Goal: Task Accomplishment & Management: Complete application form

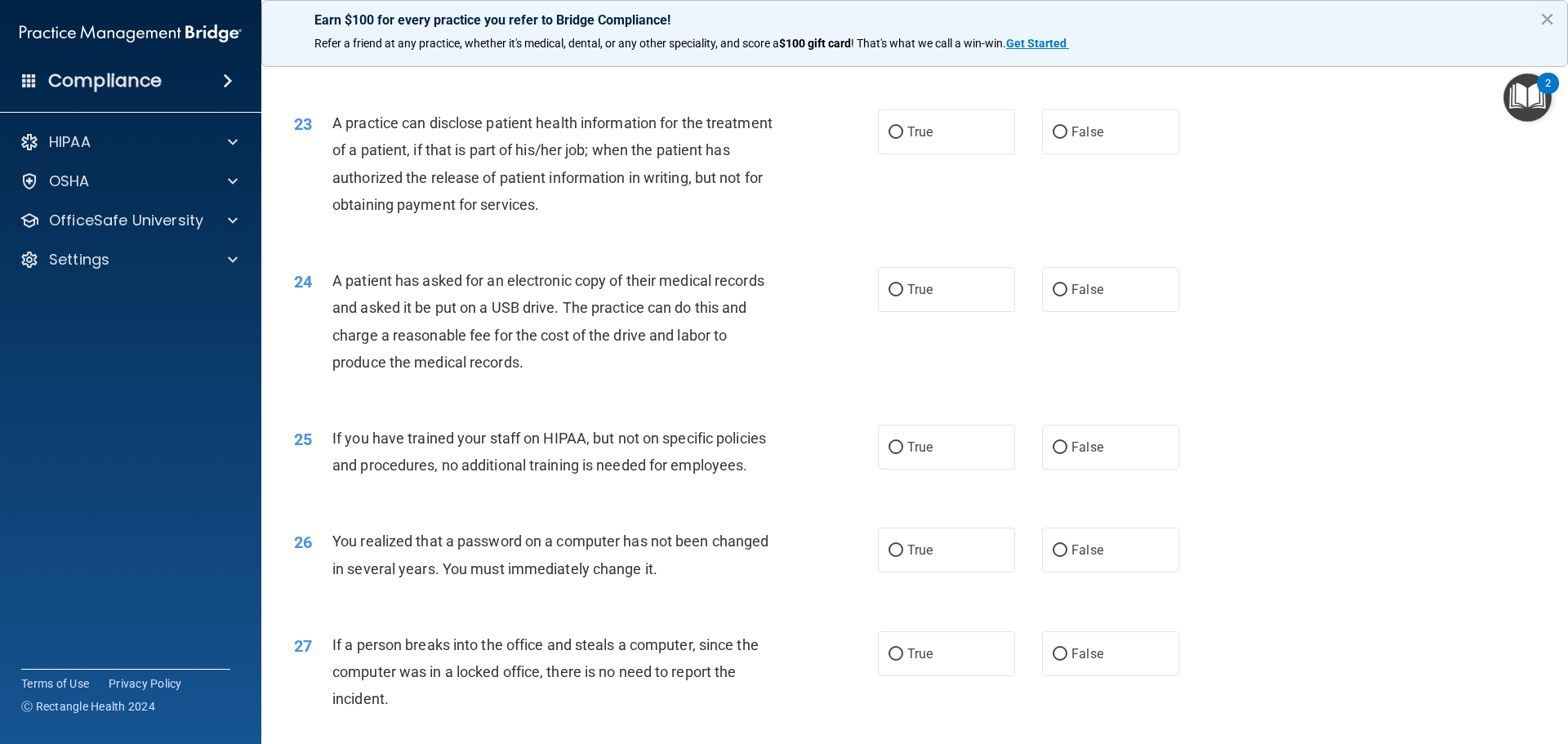
scroll to position [2379, 0]
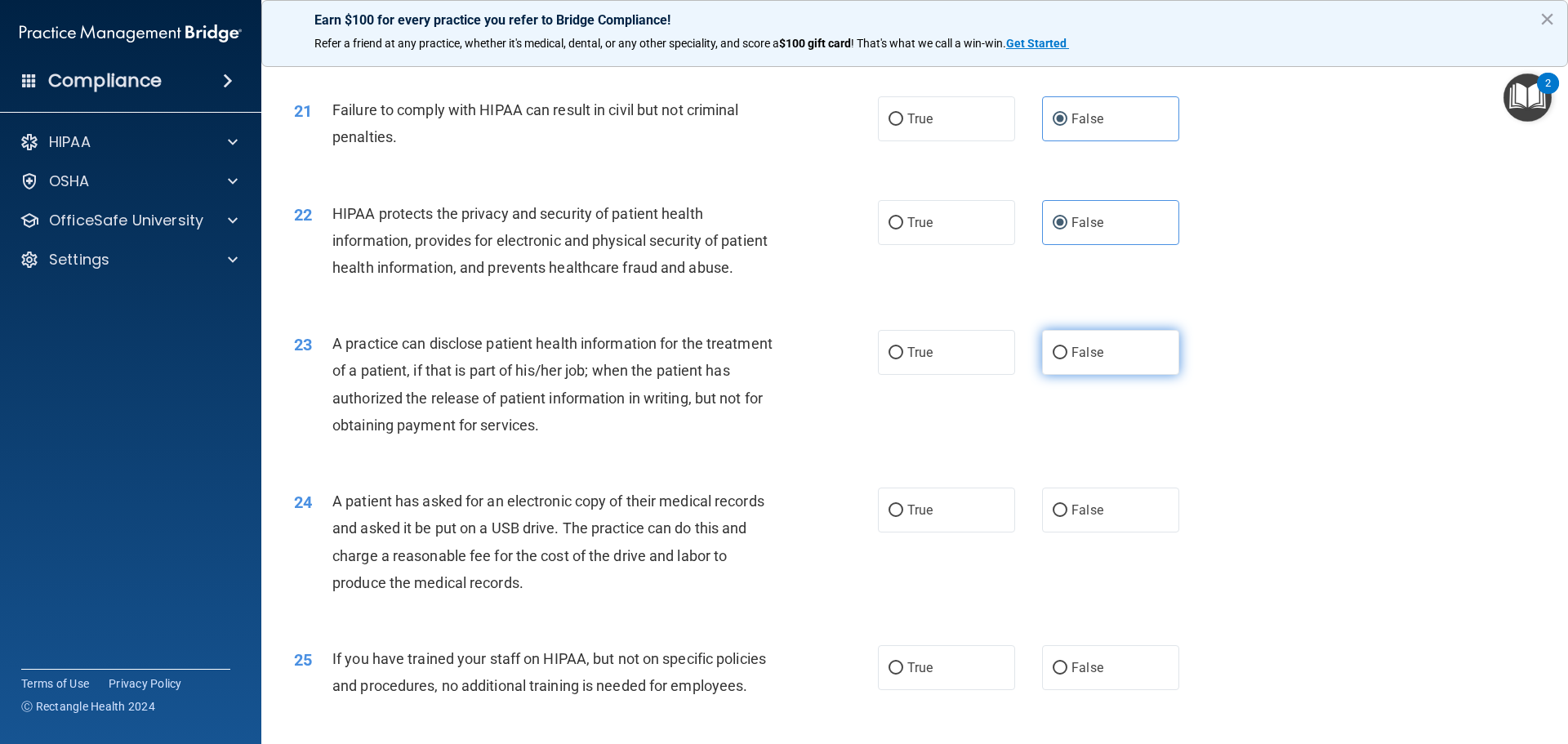
click at [1096, 375] on label "False" at bounding box center [1110, 353] width 138 height 45
click at [1067, 359] on input "False" at bounding box center [1061, 353] width 15 height 12
radio input "true"
click at [960, 141] on label "True" at bounding box center [946, 119] width 138 height 45
click at [903, 125] on input "True" at bounding box center [896, 119] width 15 height 12
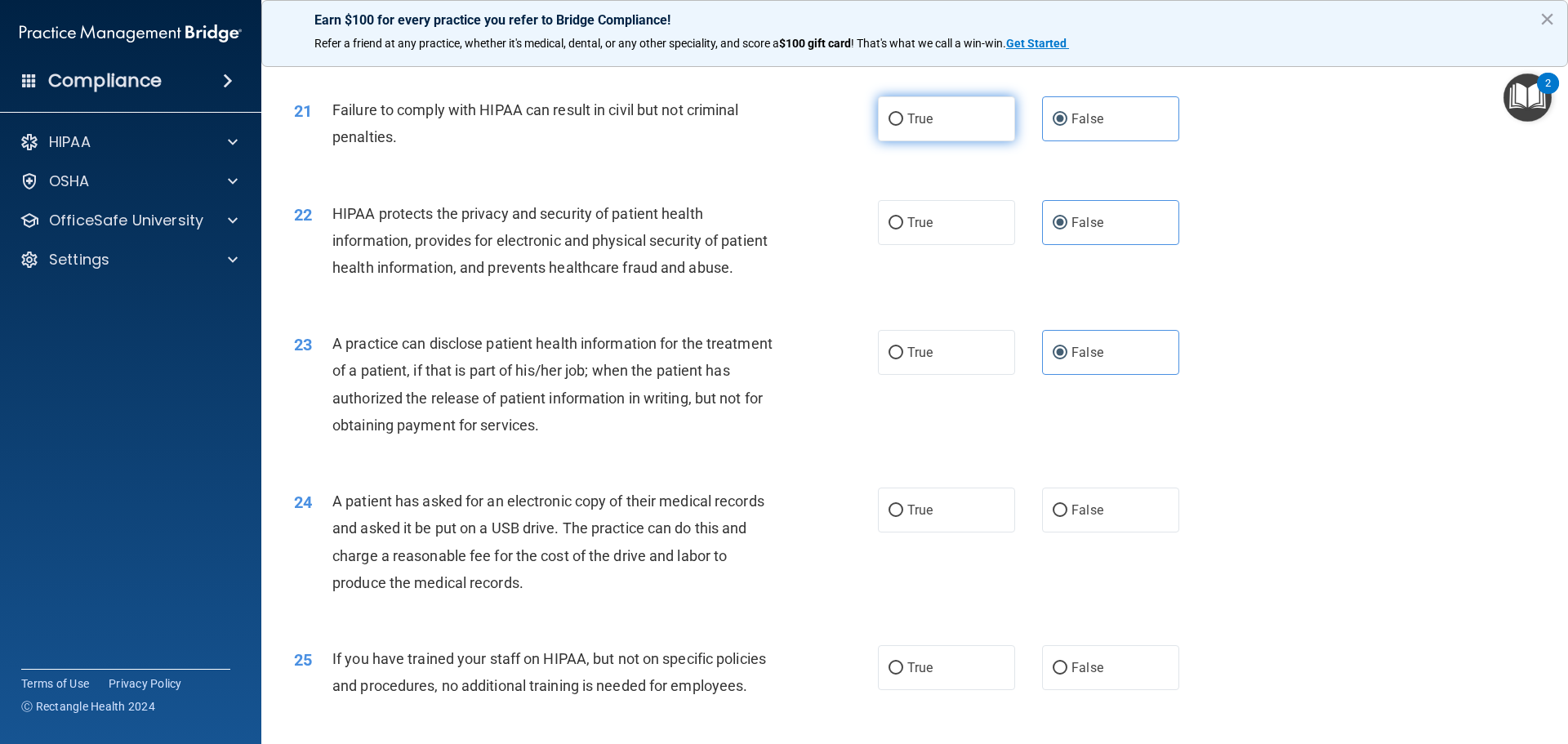
radio input "true"
radio input "false"
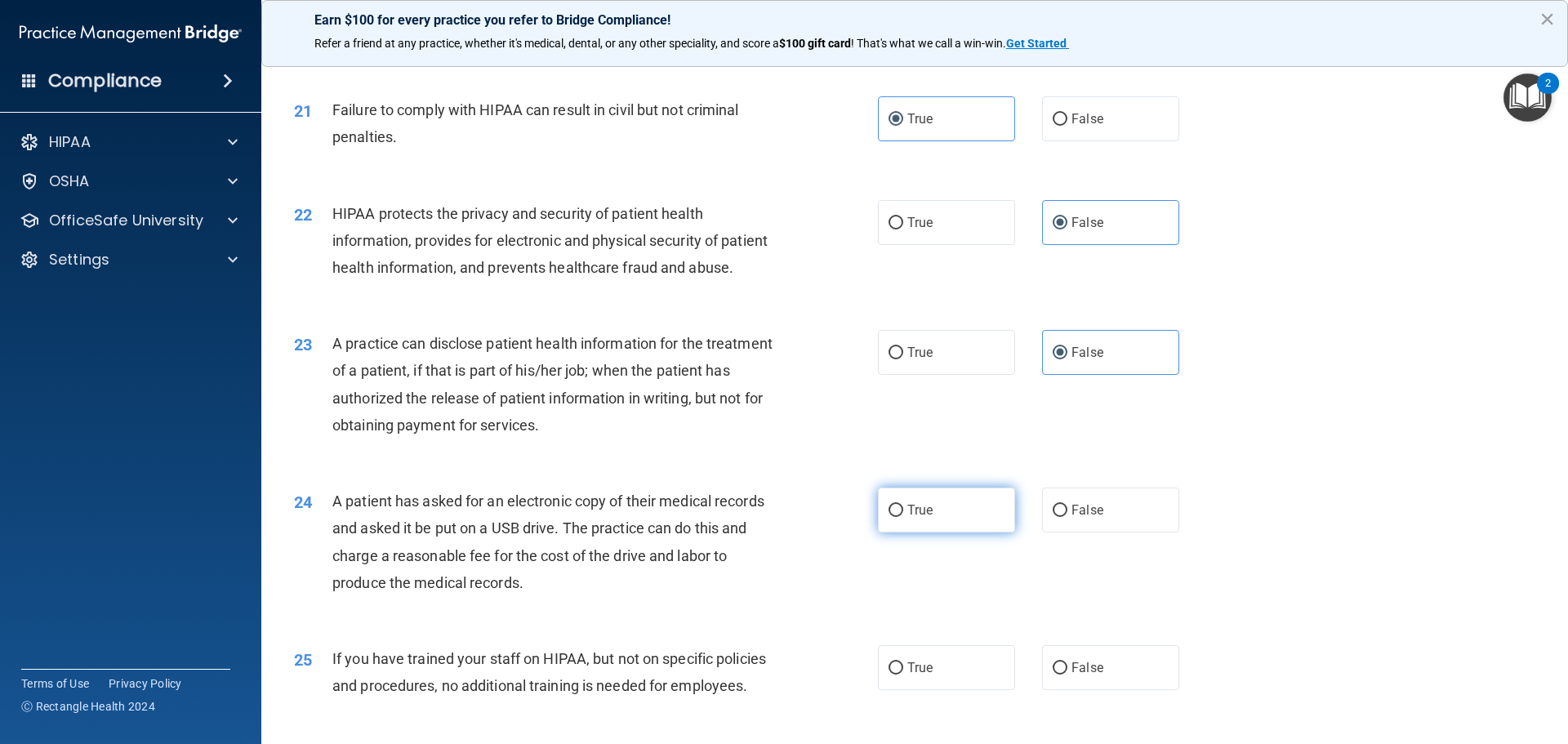
click at [974, 532] on label "True" at bounding box center [946, 510] width 138 height 45
click at [903, 517] on input "True" at bounding box center [896, 510] width 15 height 12
radio input "true"
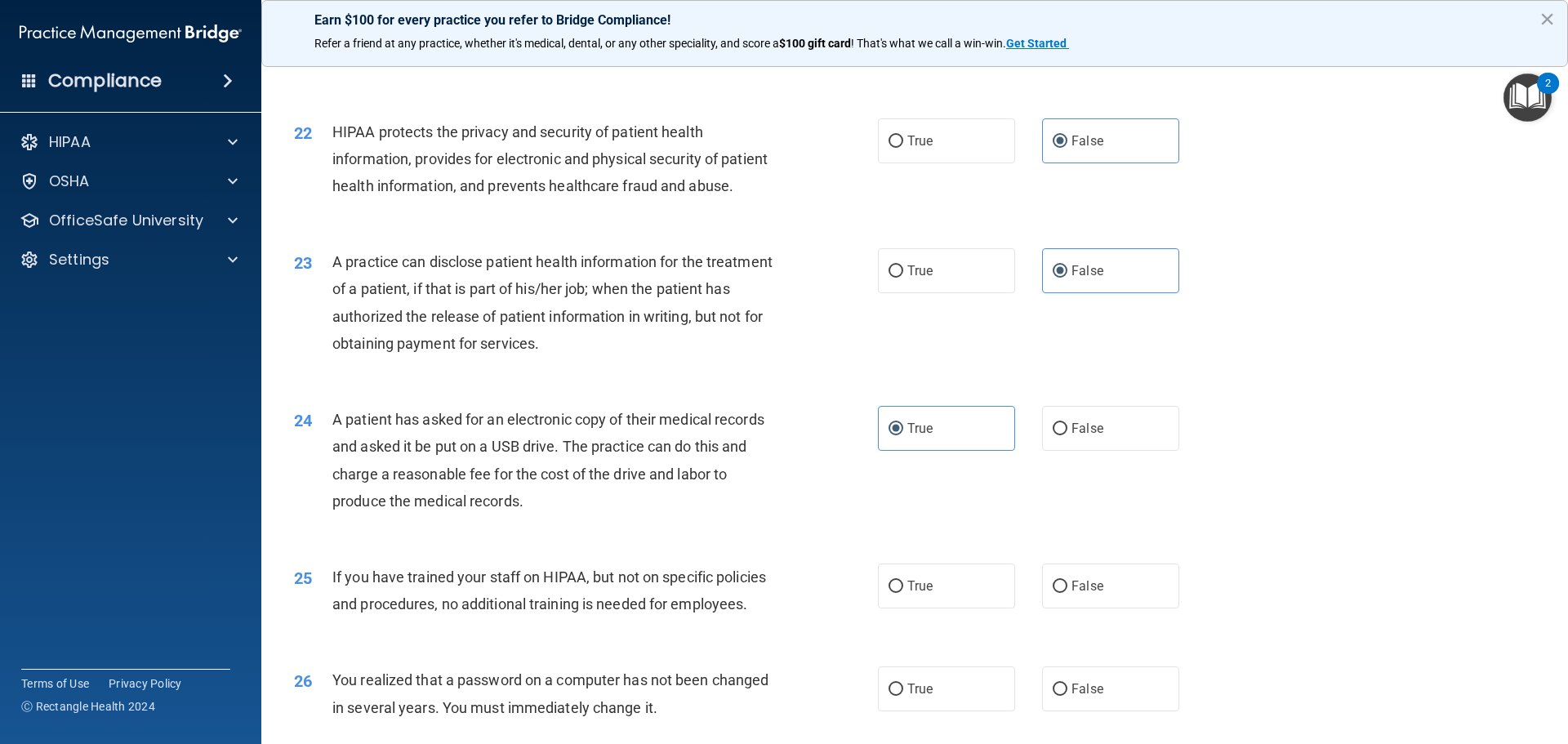
drag, startPoint x: 1091, startPoint y: 631, endPoint x: 1091, endPoint y: 695, distance: 64.0
click at [1091, 608] on label "False" at bounding box center [1110, 586] width 138 height 45
click at [1067, 592] on input "False" at bounding box center [1061, 586] width 15 height 12
radio input "true"
click at [1074, 711] on label "False" at bounding box center [1110, 689] width 138 height 45
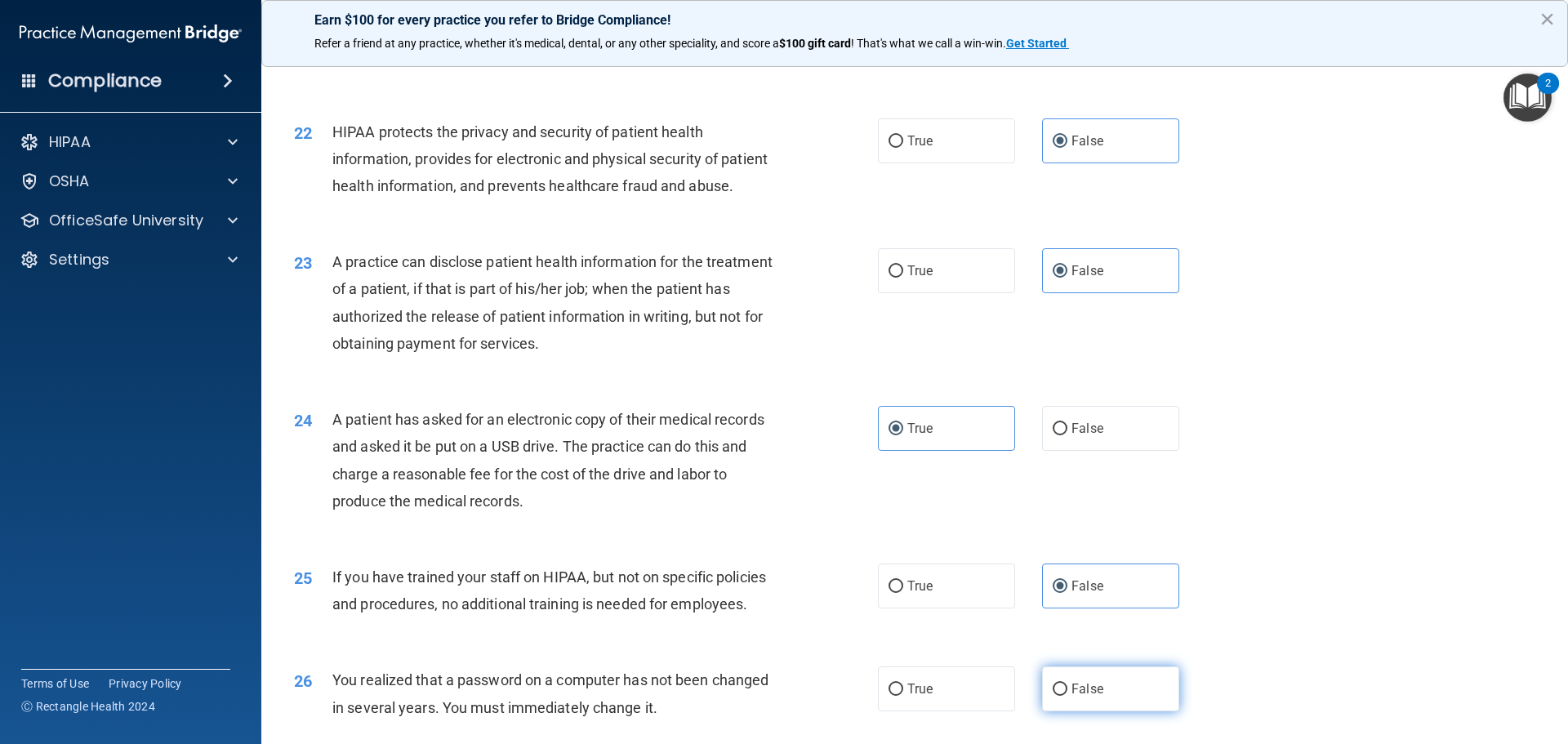
click at [1067, 695] on input "False" at bounding box center [1061, 689] width 15 height 12
radio input "true"
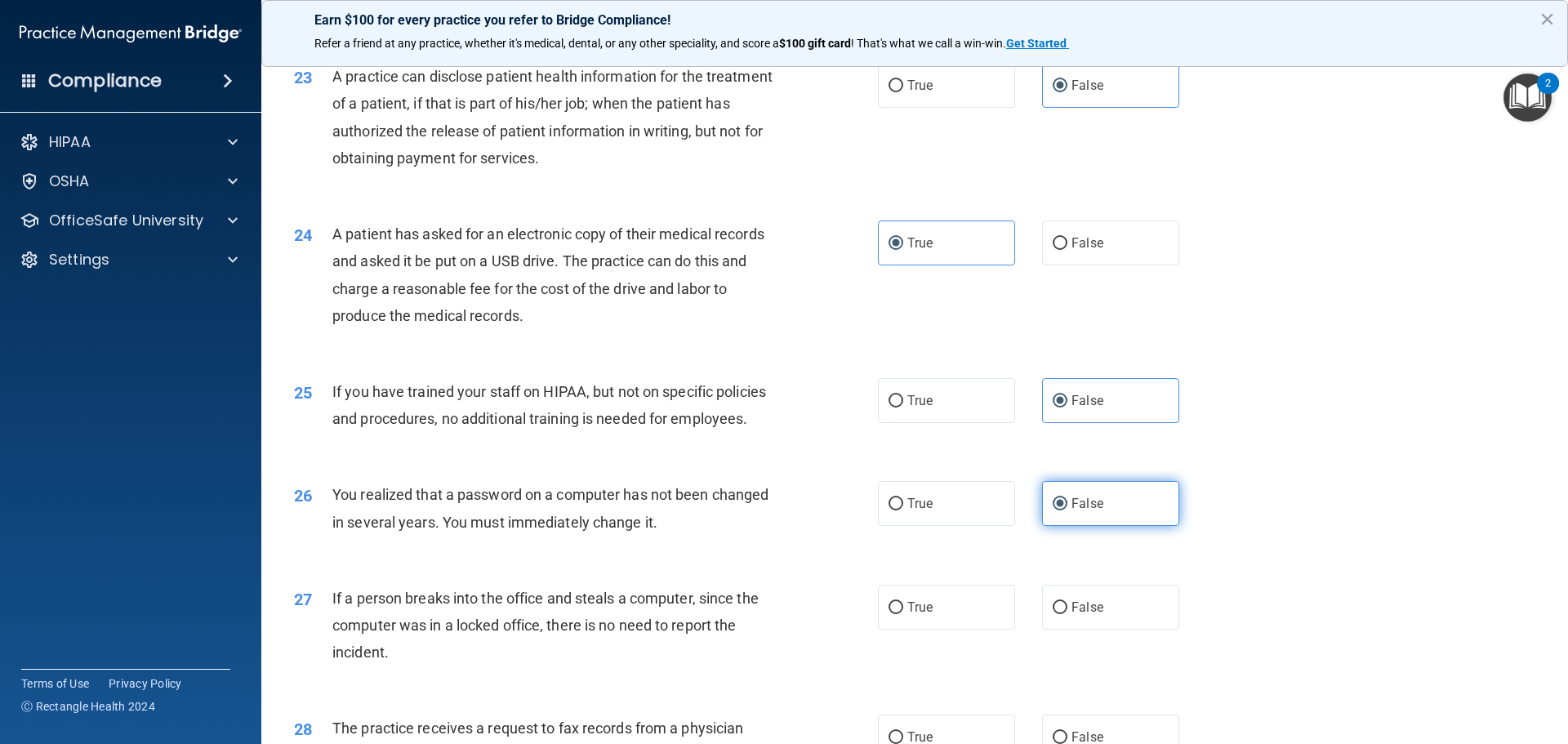
scroll to position [2794, 0]
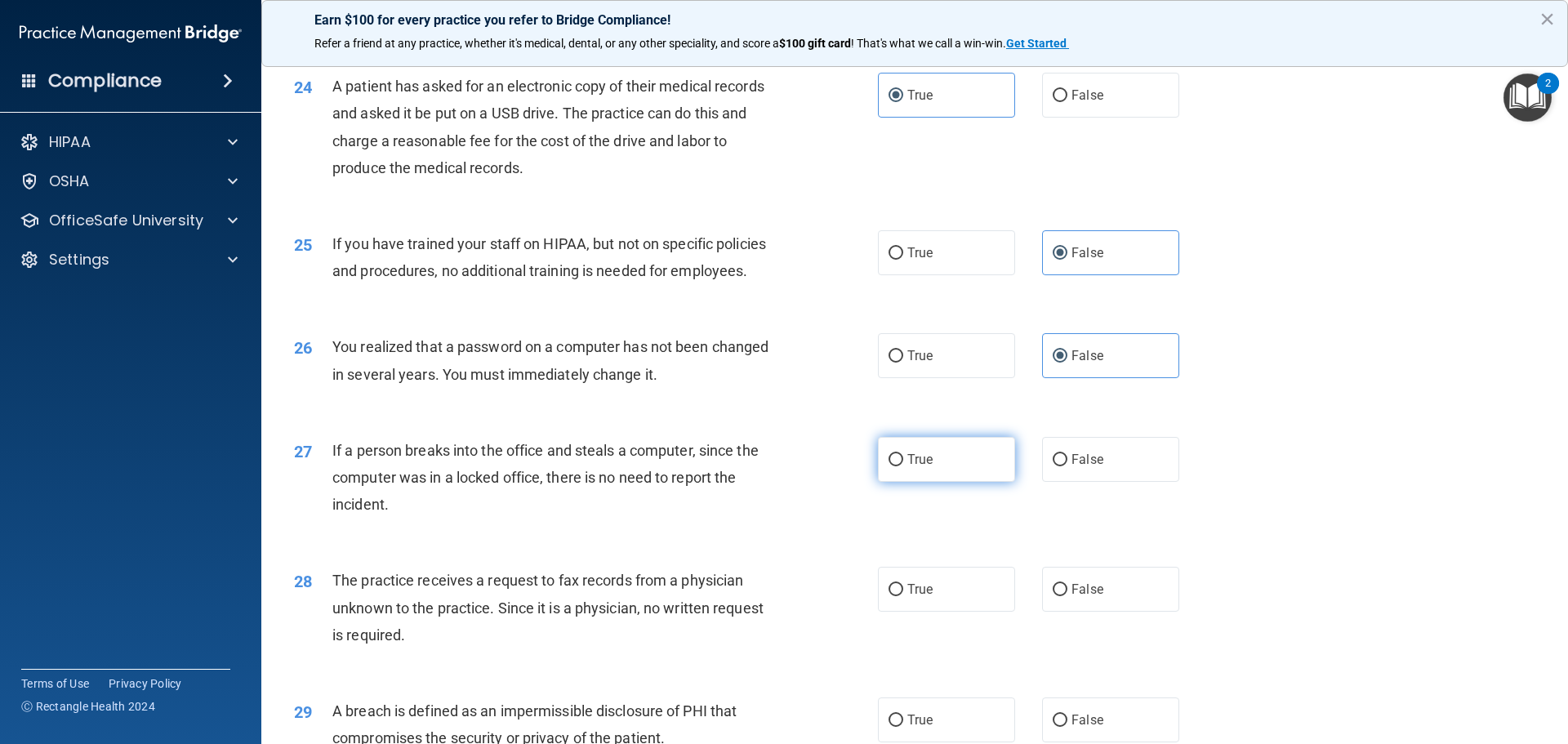
click at [939, 482] on label "True" at bounding box center [946, 460] width 138 height 45
click at [903, 466] on input "True" at bounding box center [896, 460] width 15 height 12
radio input "true"
click at [1106, 612] on label "False" at bounding box center [1110, 590] width 138 height 45
click at [1067, 596] on input "False" at bounding box center [1061, 590] width 15 height 12
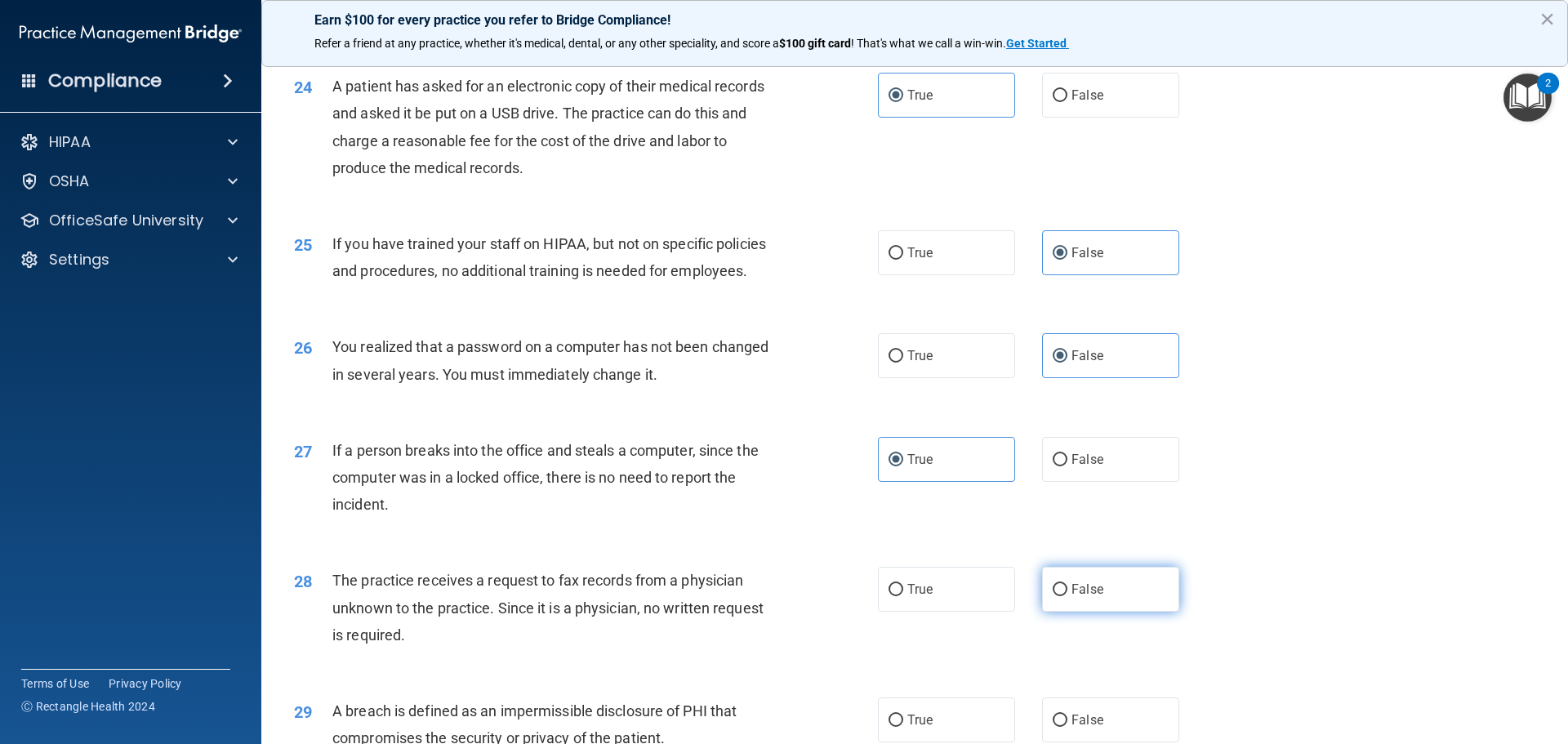
radio input "true"
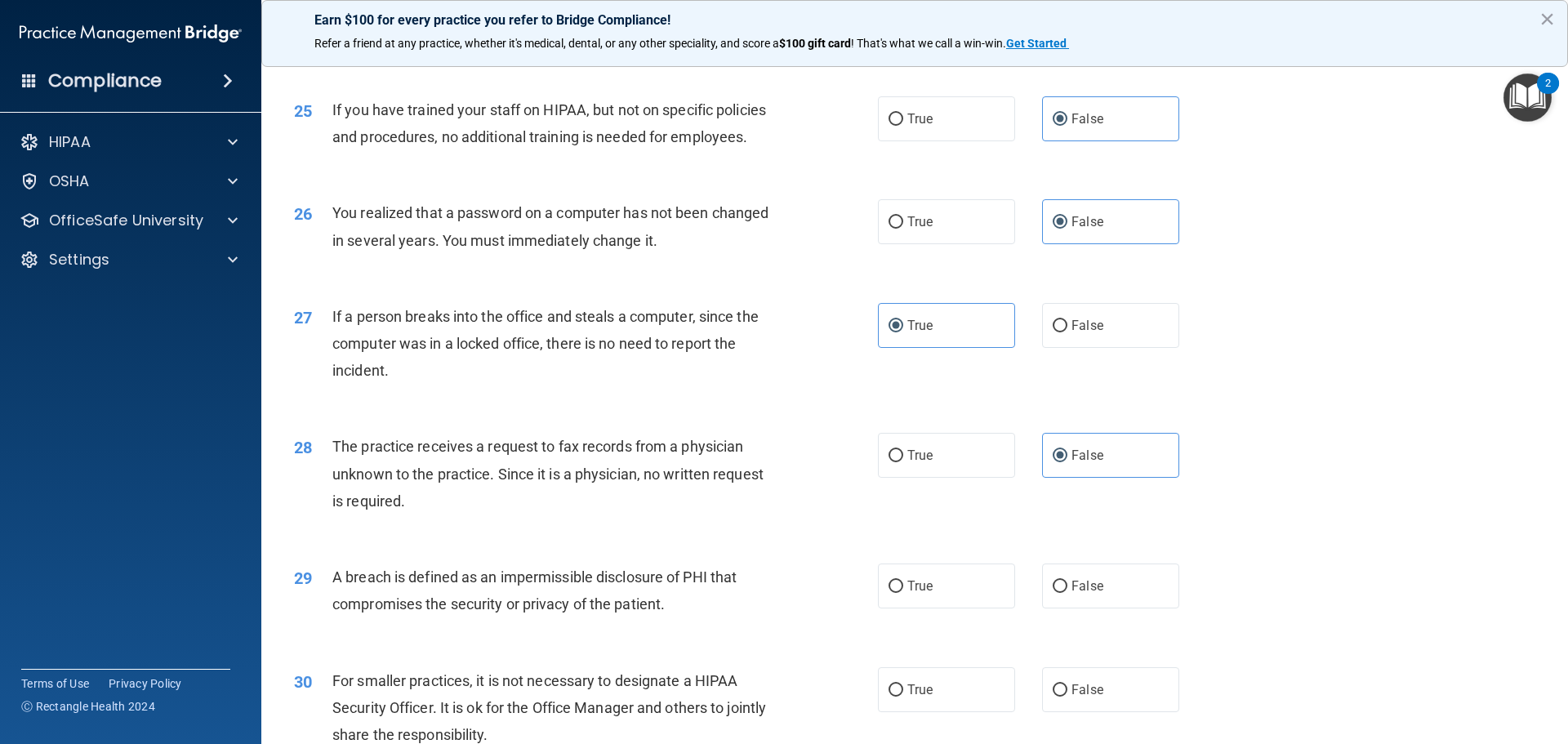
scroll to position [2957, 0]
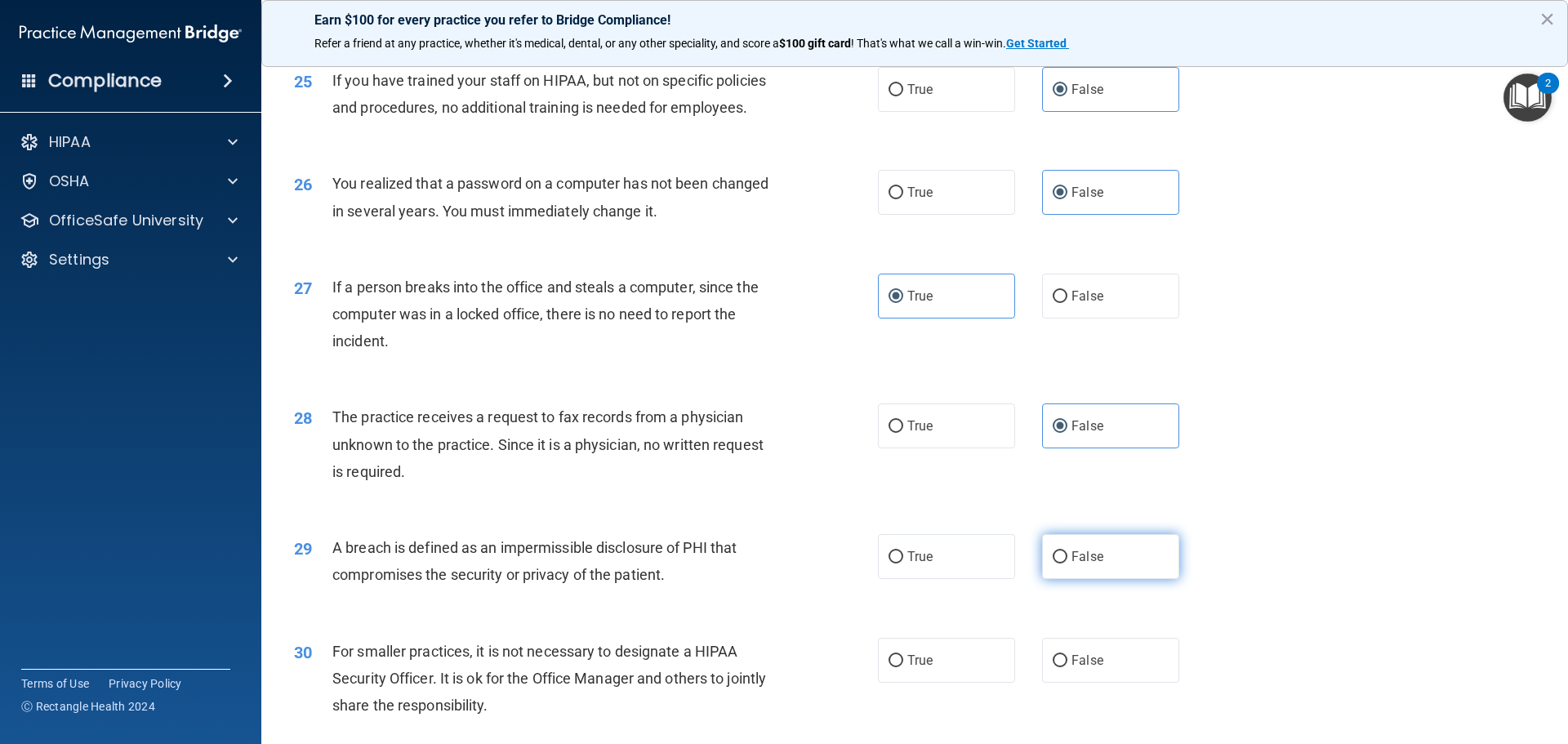
click at [1087, 579] on label "False" at bounding box center [1110, 557] width 138 height 45
click at [1067, 563] on input "False" at bounding box center [1061, 557] width 15 height 12
radio input "true"
click at [1085, 668] on span "False" at bounding box center [1088, 660] width 32 height 16
click at [1067, 667] on input "False" at bounding box center [1061, 661] width 15 height 12
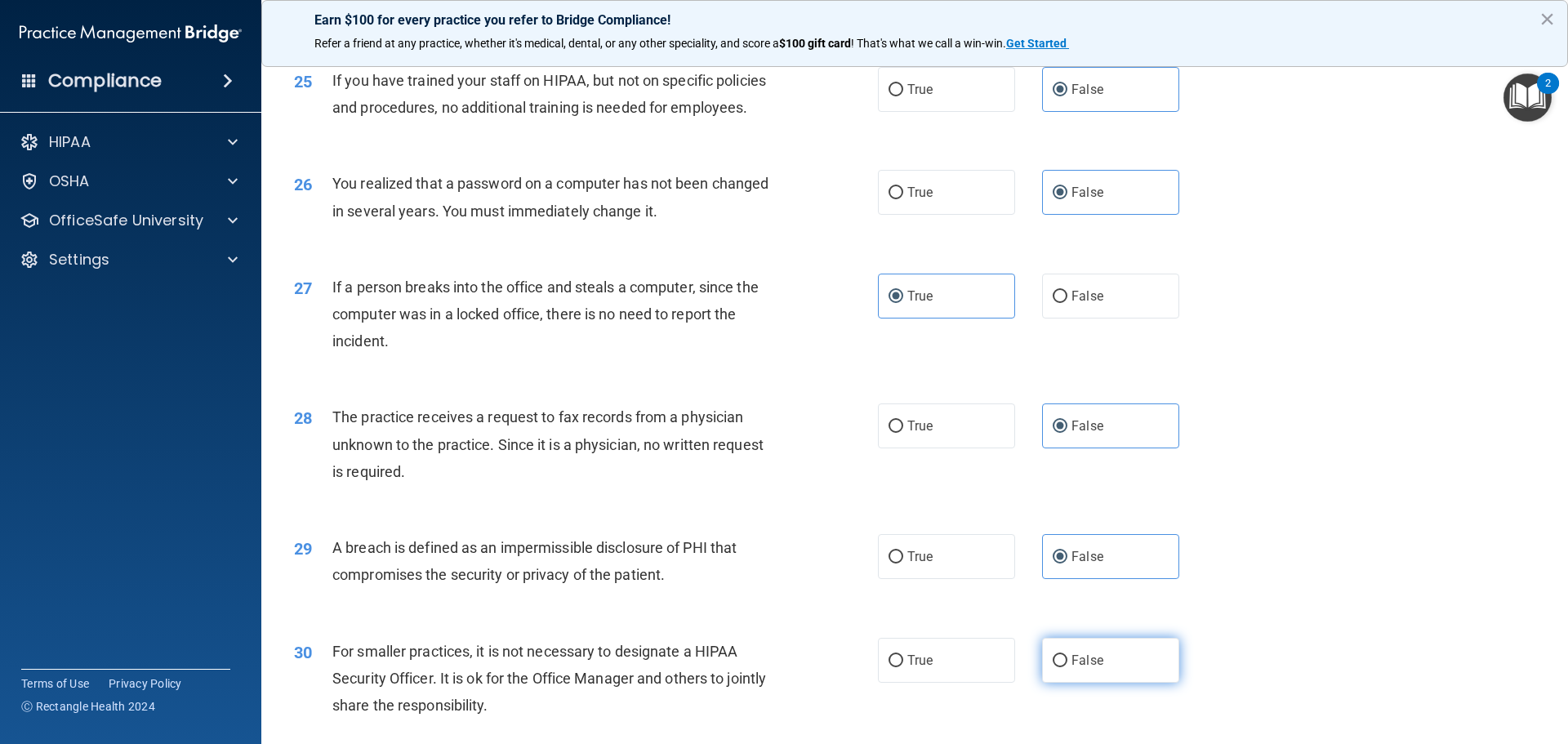
radio input "true"
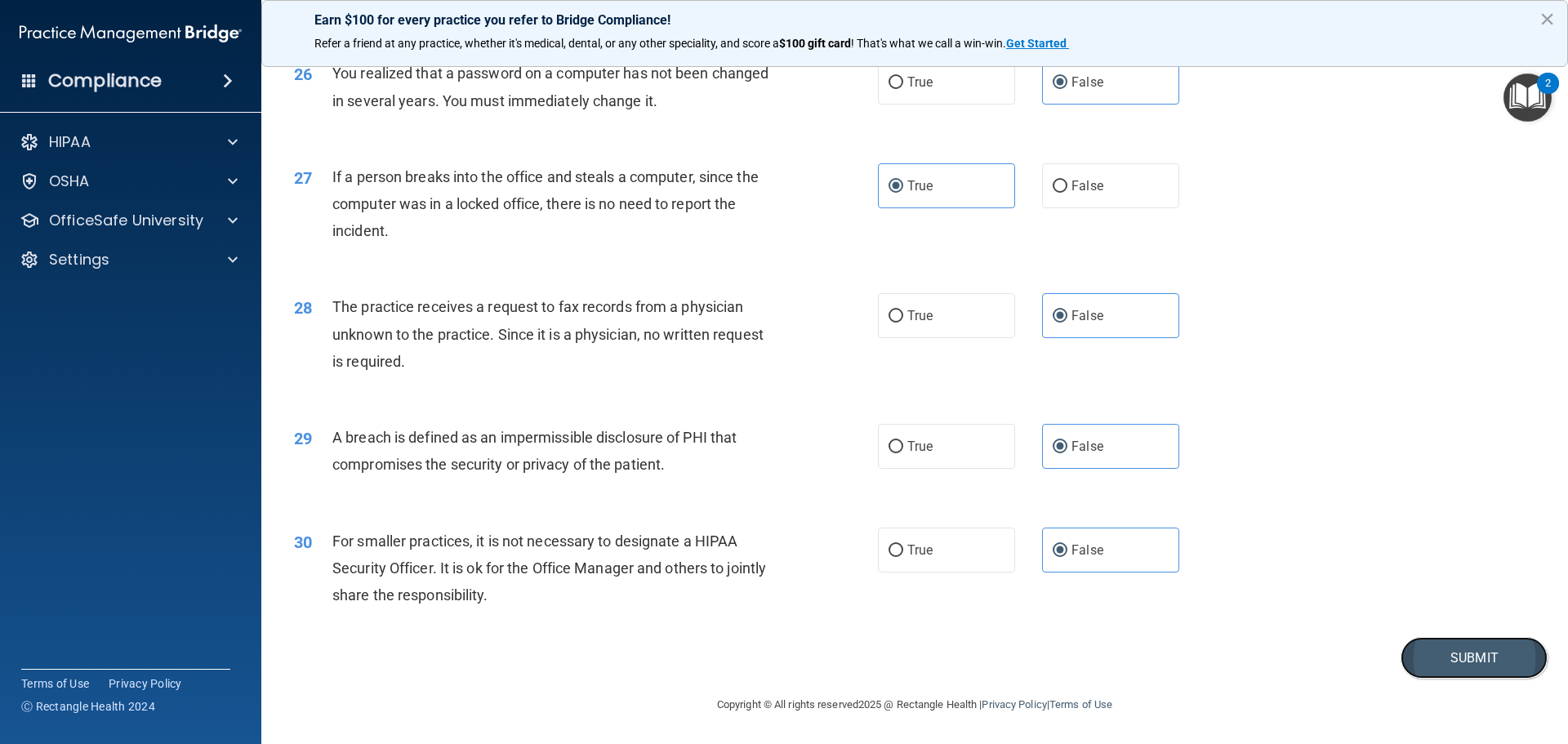
click at [1434, 665] on button "Submit" at bounding box center [1473, 658] width 147 height 42
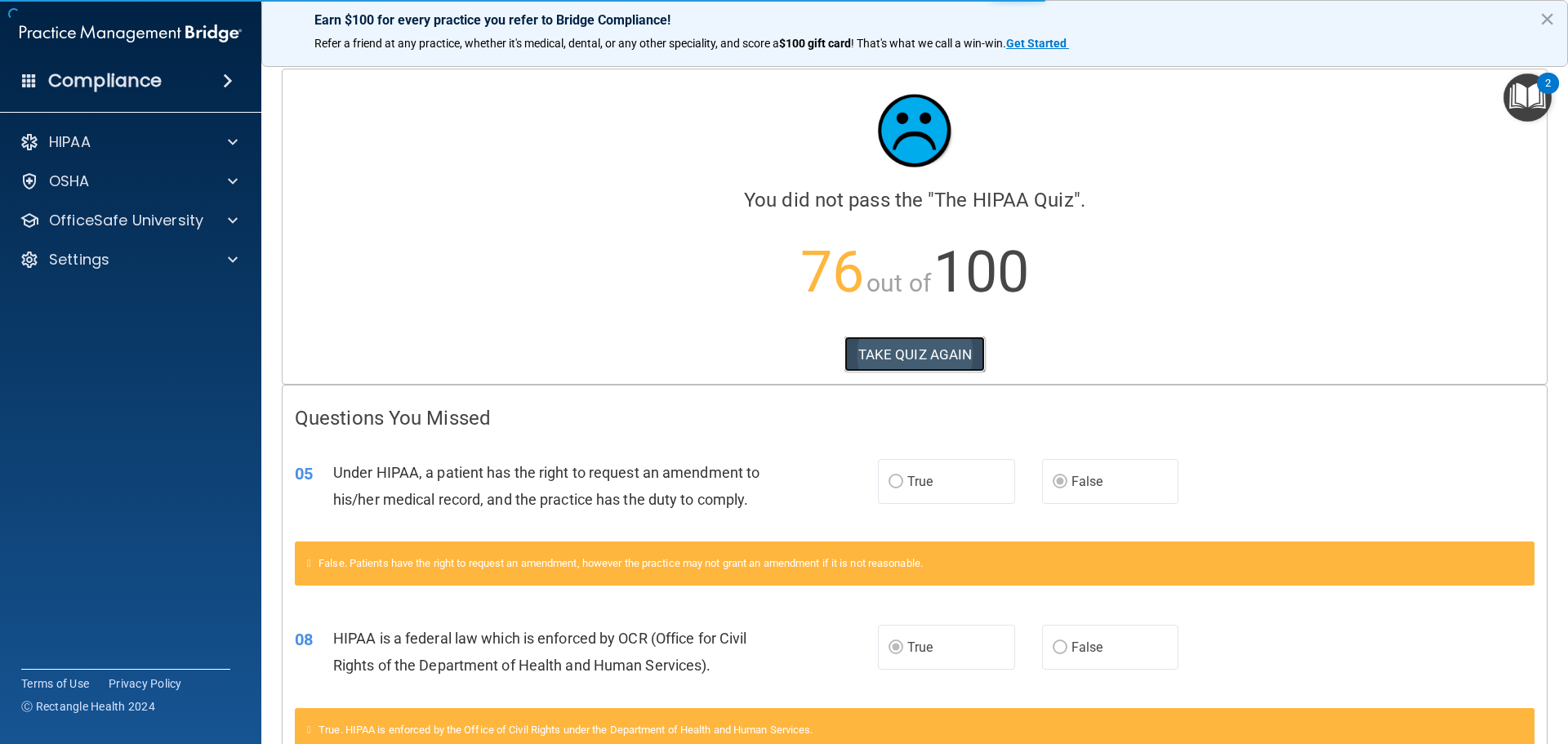
click at [922, 359] on button "TAKE QUIZ AGAIN" at bounding box center [915, 354] width 141 height 36
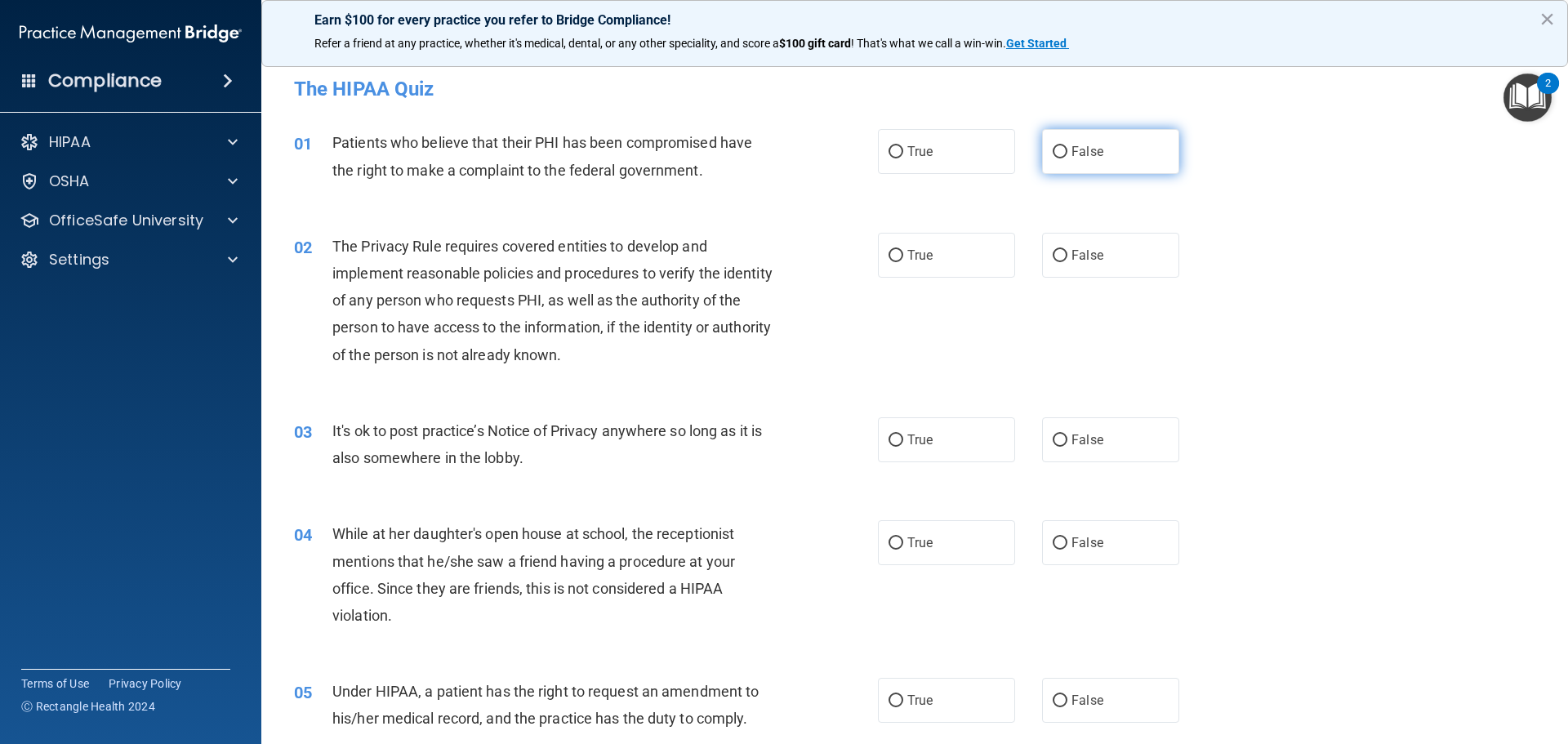
click at [1076, 153] on span "False" at bounding box center [1088, 152] width 32 height 16
click at [1067, 153] on input "False" at bounding box center [1061, 152] width 15 height 12
radio input "true"
click at [1063, 270] on label "False" at bounding box center [1110, 255] width 138 height 45
click at [1063, 262] on input "False" at bounding box center [1061, 255] width 15 height 12
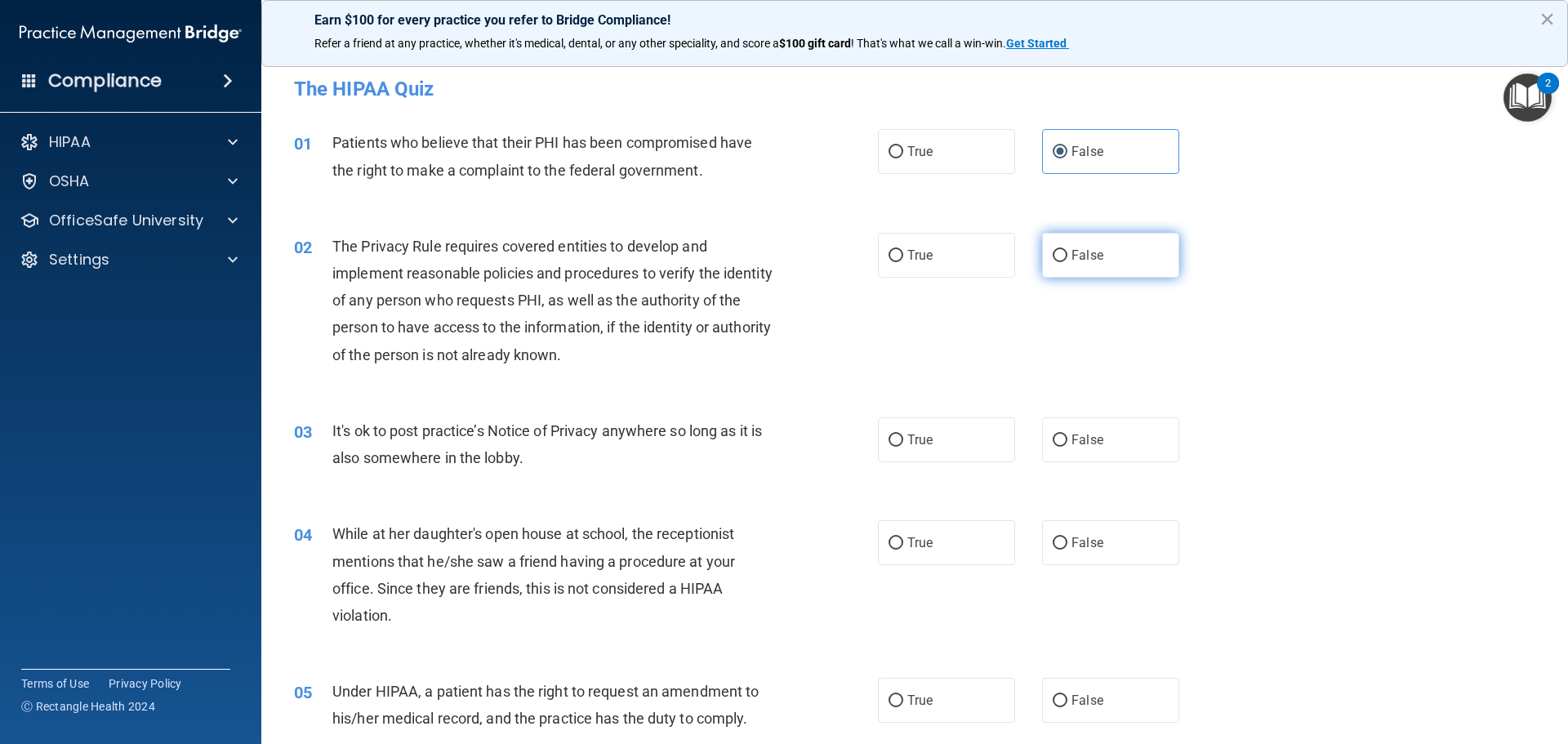
radio input "true"
drag, startPoint x: 1073, startPoint y: 436, endPoint x: 1073, endPoint y: 509, distance: 73.0
click at [1073, 437] on span "False" at bounding box center [1088, 440] width 32 height 16
click at [1067, 437] on input "False" at bounding box center [1061, 440] width 15 height 12
radio input "true"
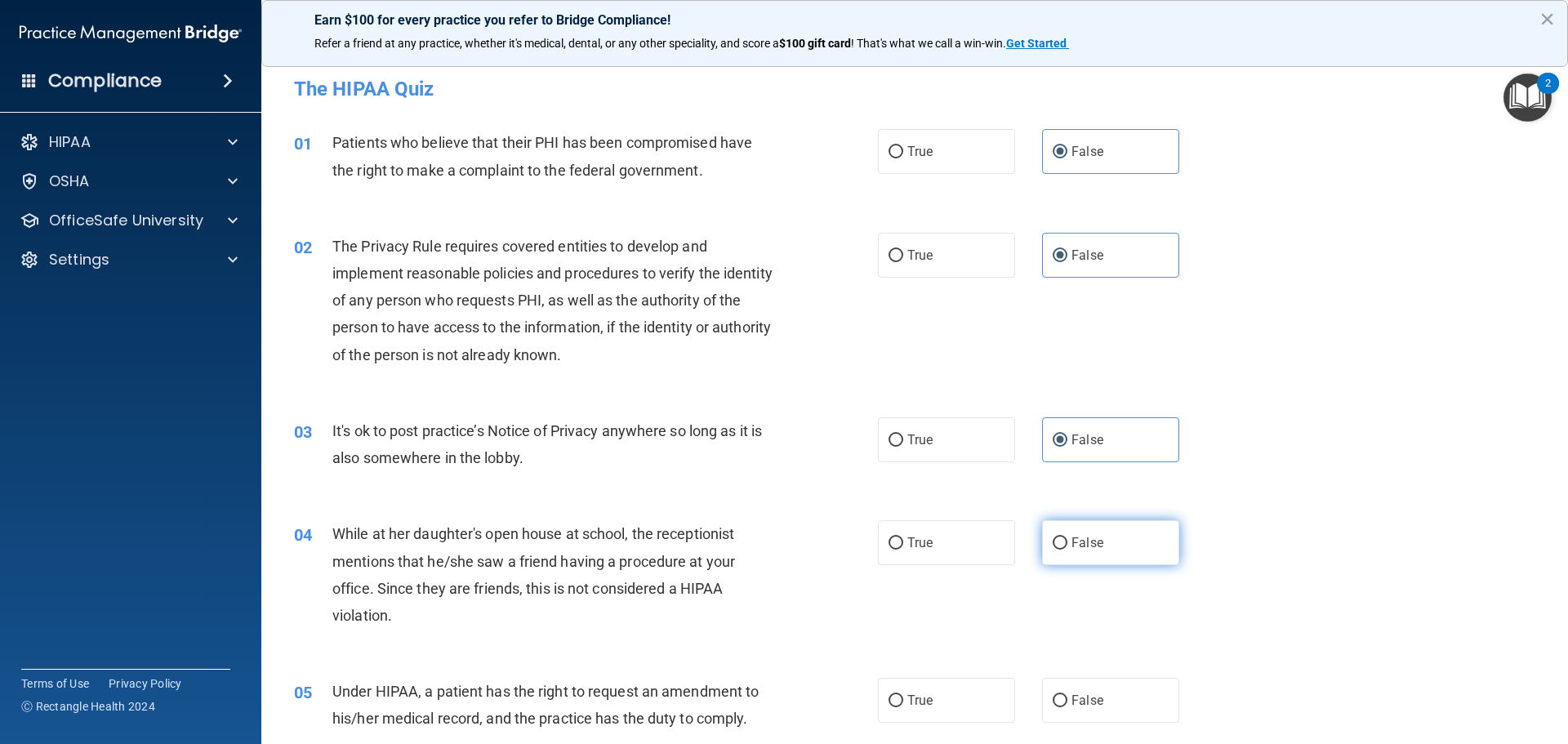
click at [1074, 559] on label "False" at bounding box center [1110, 543] width 138 height 45
click at [1067, 549] on input "False" at bounding box center [1061, 543] width 15 height 12
radio input "true"
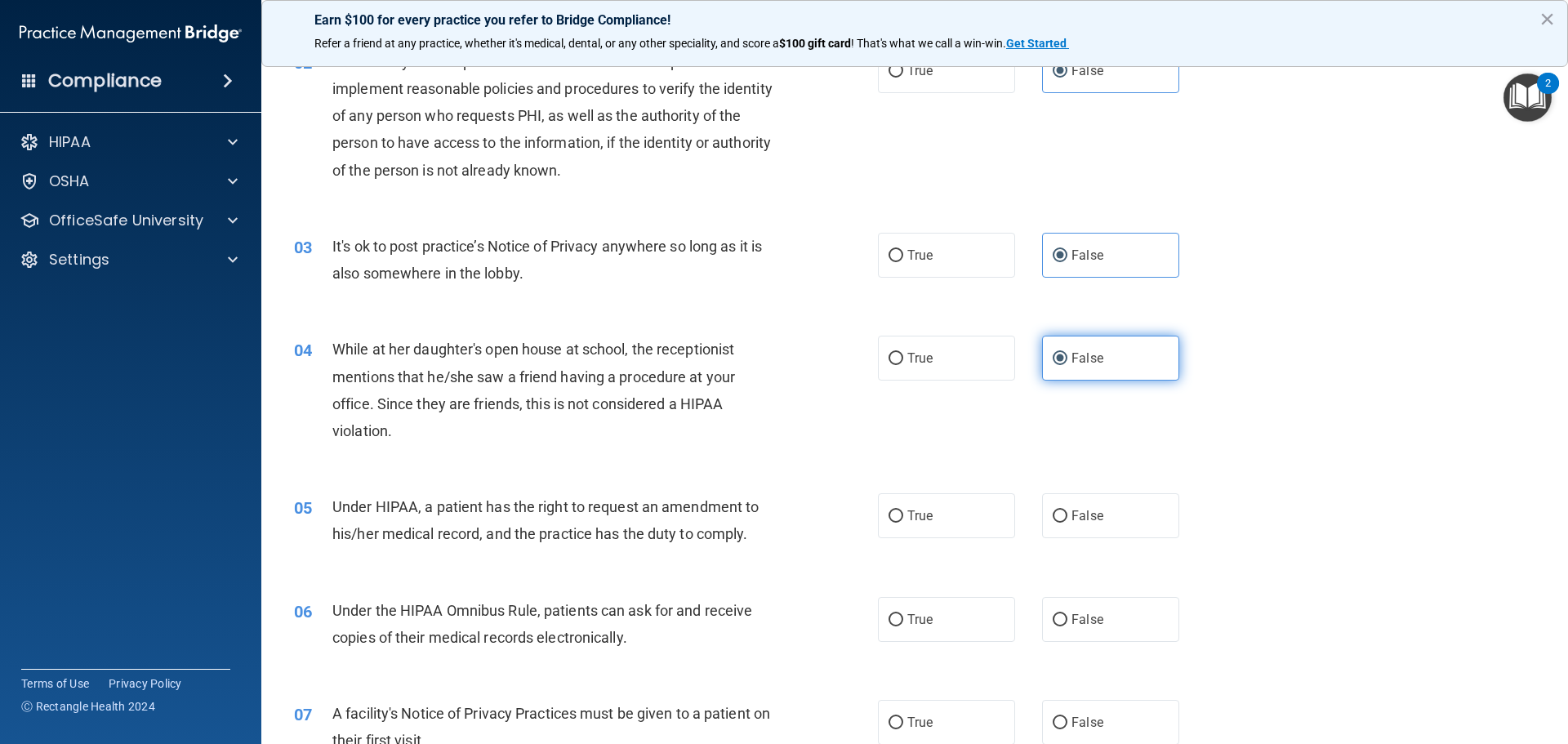
scroll to position [245, 0]
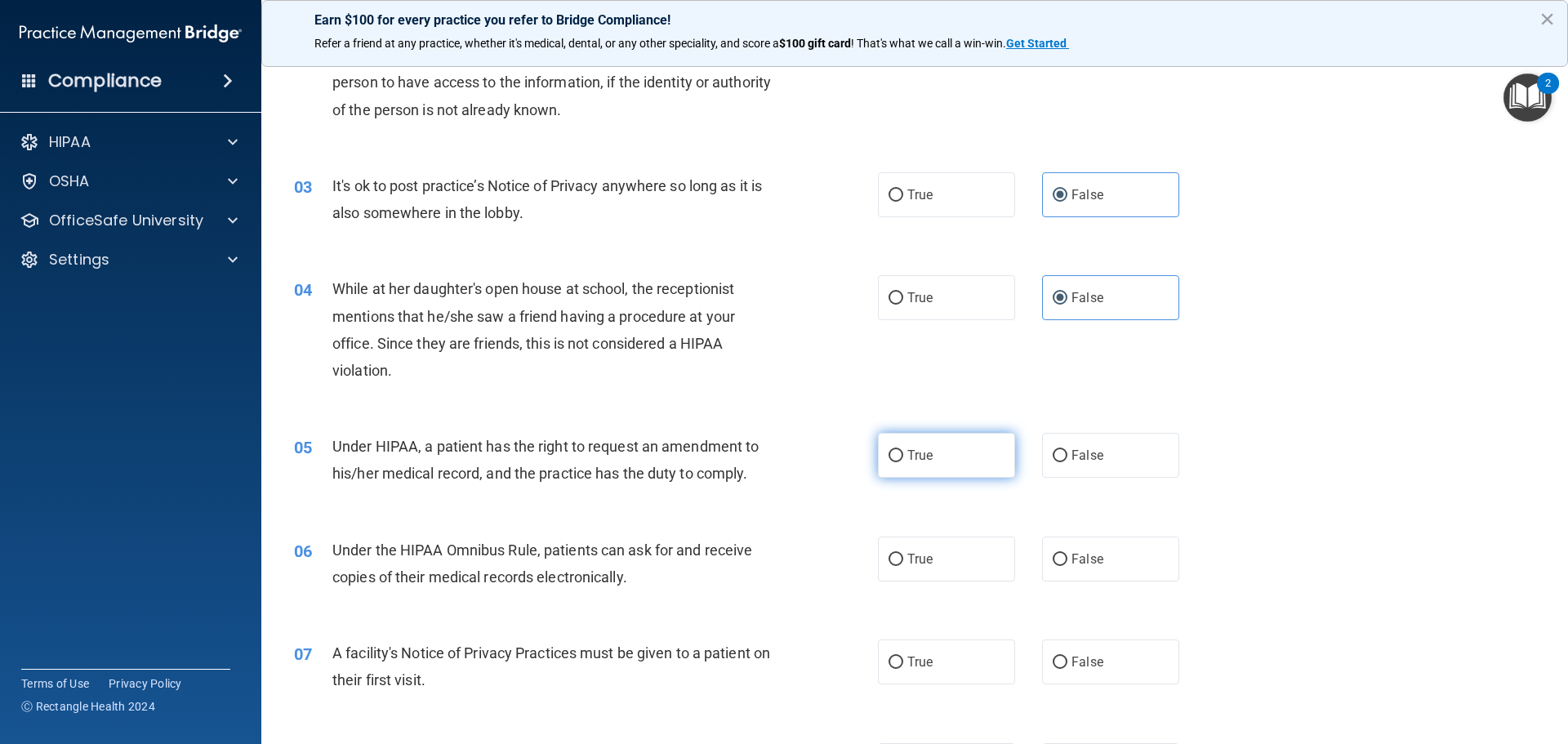
click at [944, 459] on label "True" at bounding box center [946, 455] width 138 height 45
click at [903, 459] on input "True" at bounding box center [896, 456] width 15 height 12
radio input "true"
click at [909, 572] on label "True" at bounding box center [946, 559] width 138 height 45
click at [903, 566] on input "True" at bounding box center [896, 560] width 15 height 12
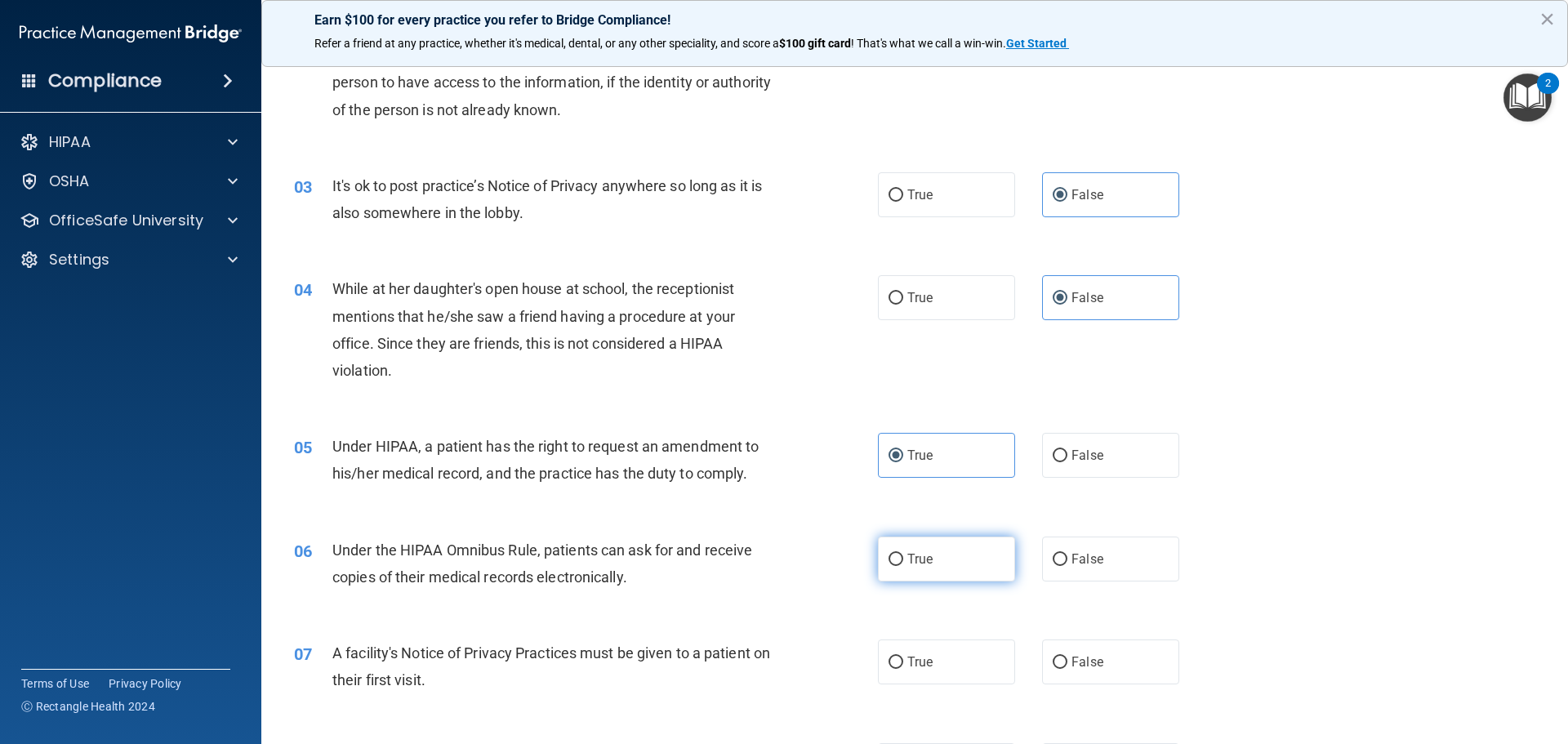
radio input "true"
click at [901, 663] on label "True" at bounding box center [946, 662] width 138 height 45
click at [901, 663] on input "True" at bounding box center [896, 663] width 15 height 12
radio input "true"
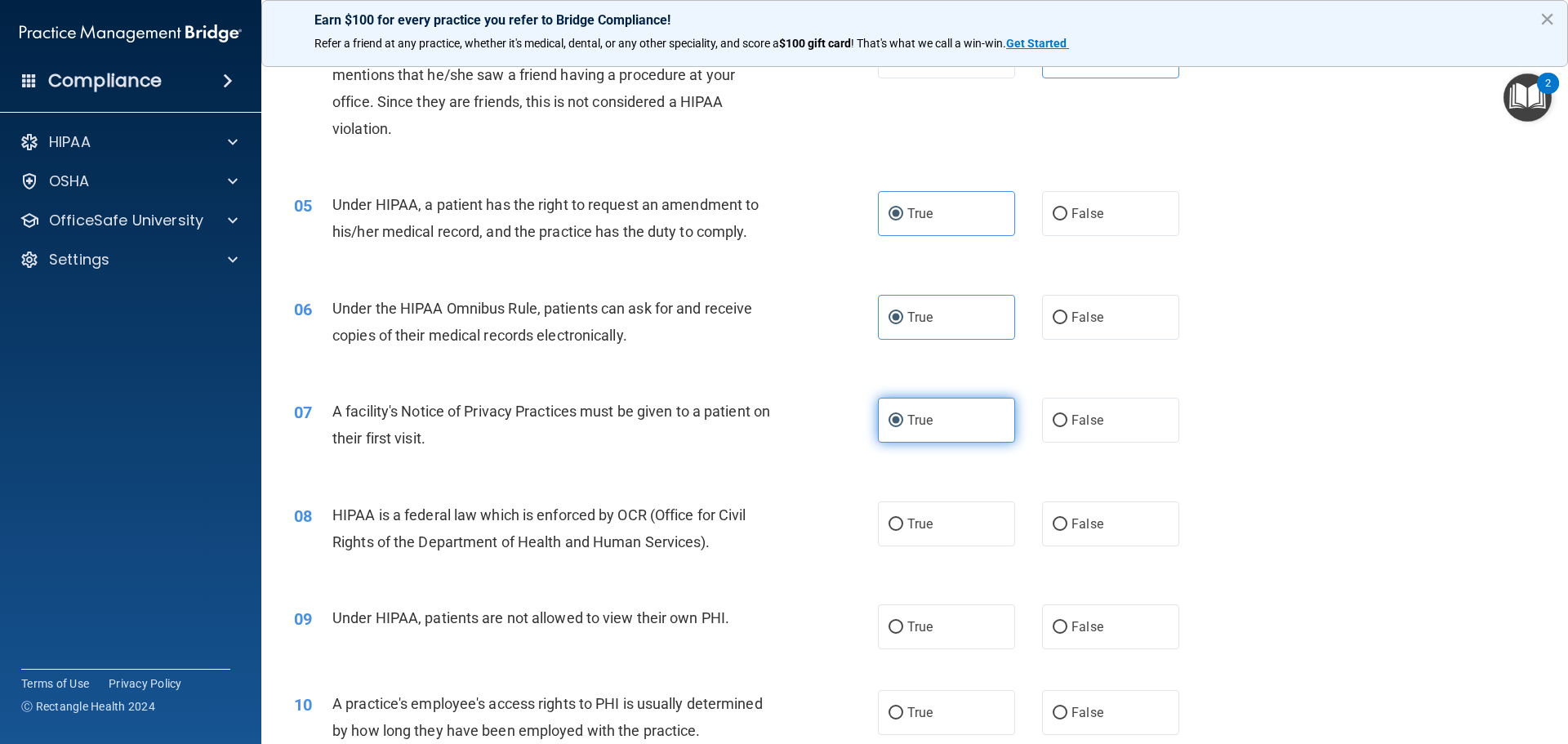
scroll to position [490, 0]
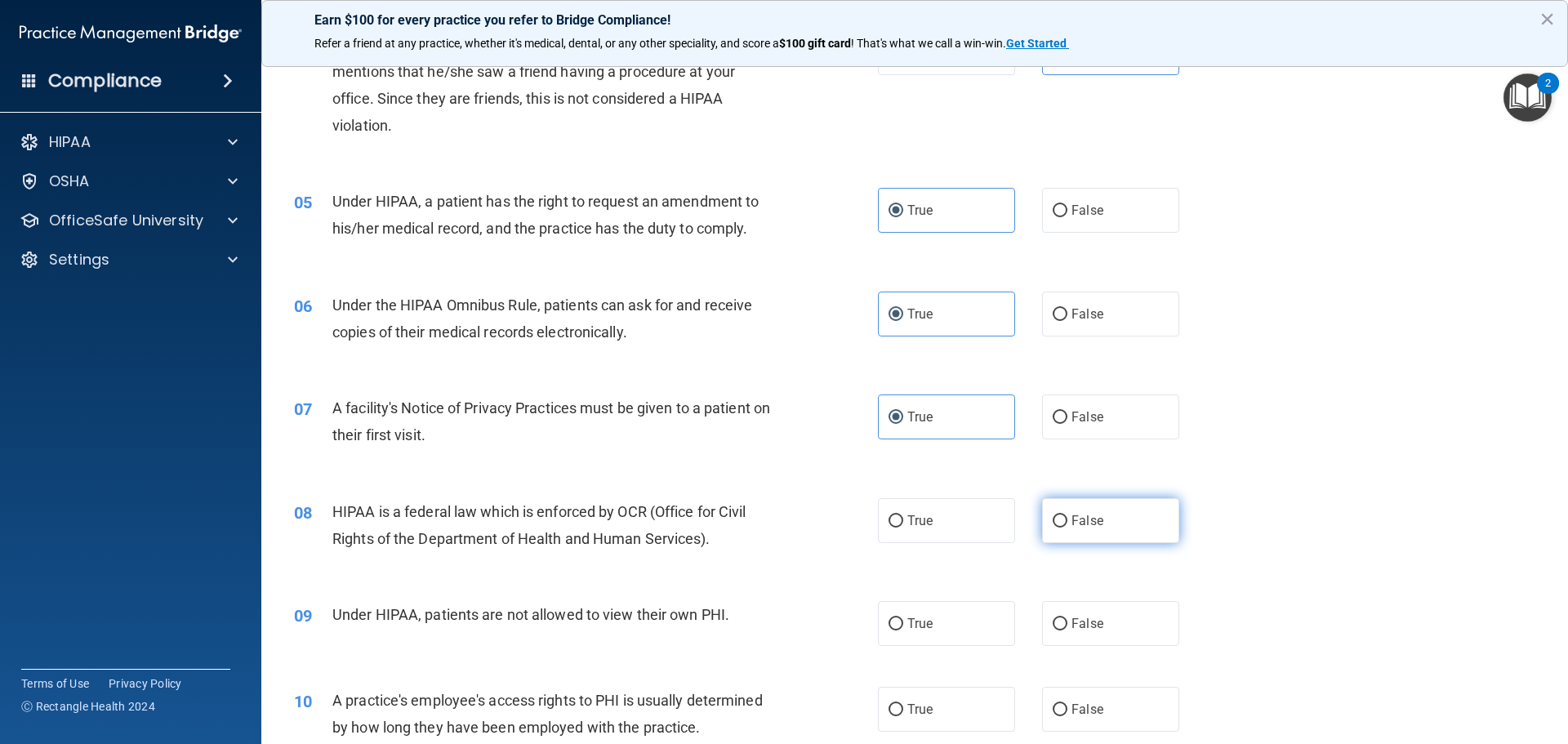
click at [1059, 518] on input "False" at bounding box center [1061, 521] width 15 height 12
radio input "true"
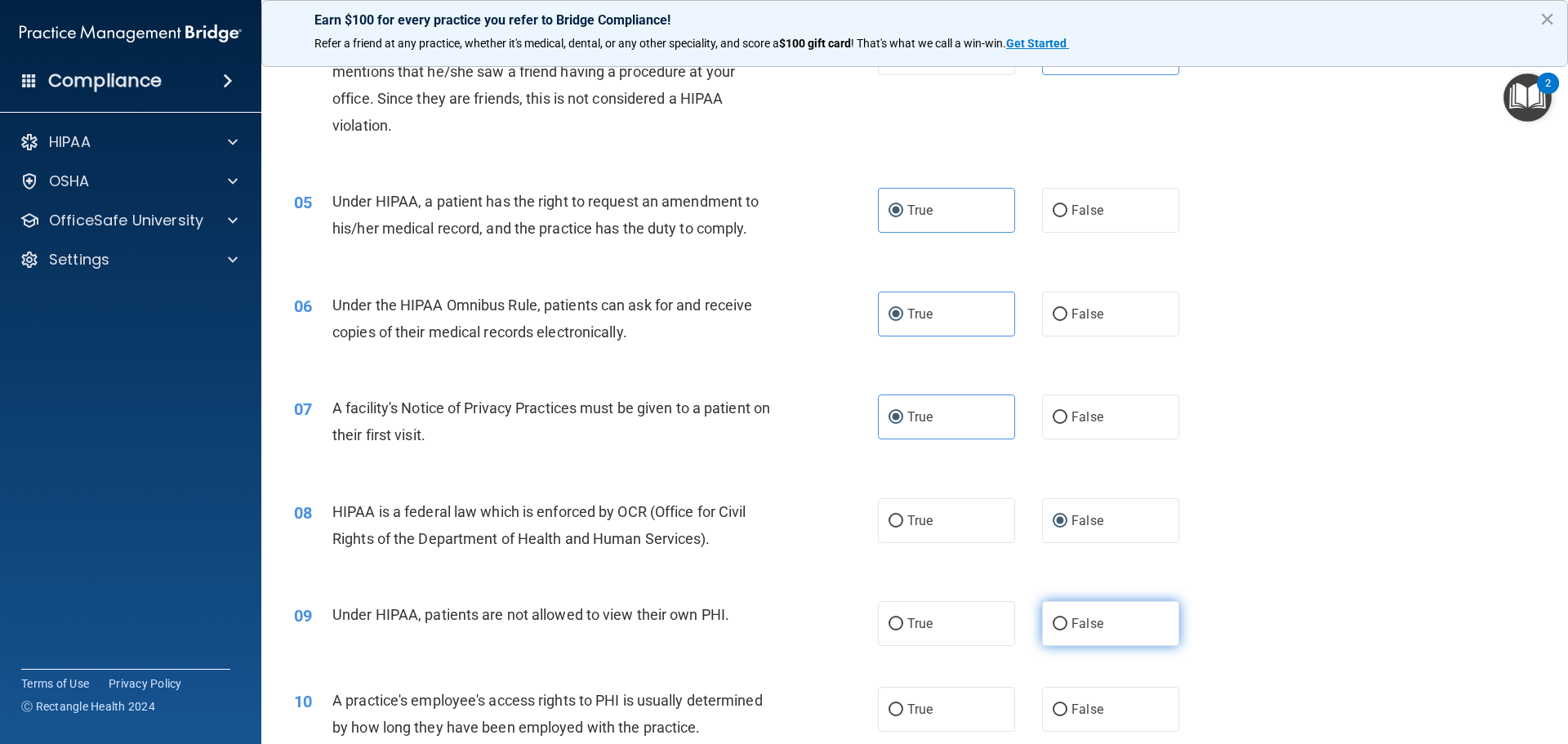
click at [1054, 619] on input "False" at bounding box center [1061, 624] width 15 height 12
radio input "true"
click at [898, 741] on div "10 A practice's employee's access rights to PHI is usually determined by how lo…" at bounding box center [915, 718] width 1266 height 103
click at [910, 715] on span "True" at bounding box center [919, 709] width 25 height 16
click at [903, 715] on input "True" at bounding box center [896, 709] width 15 height 12
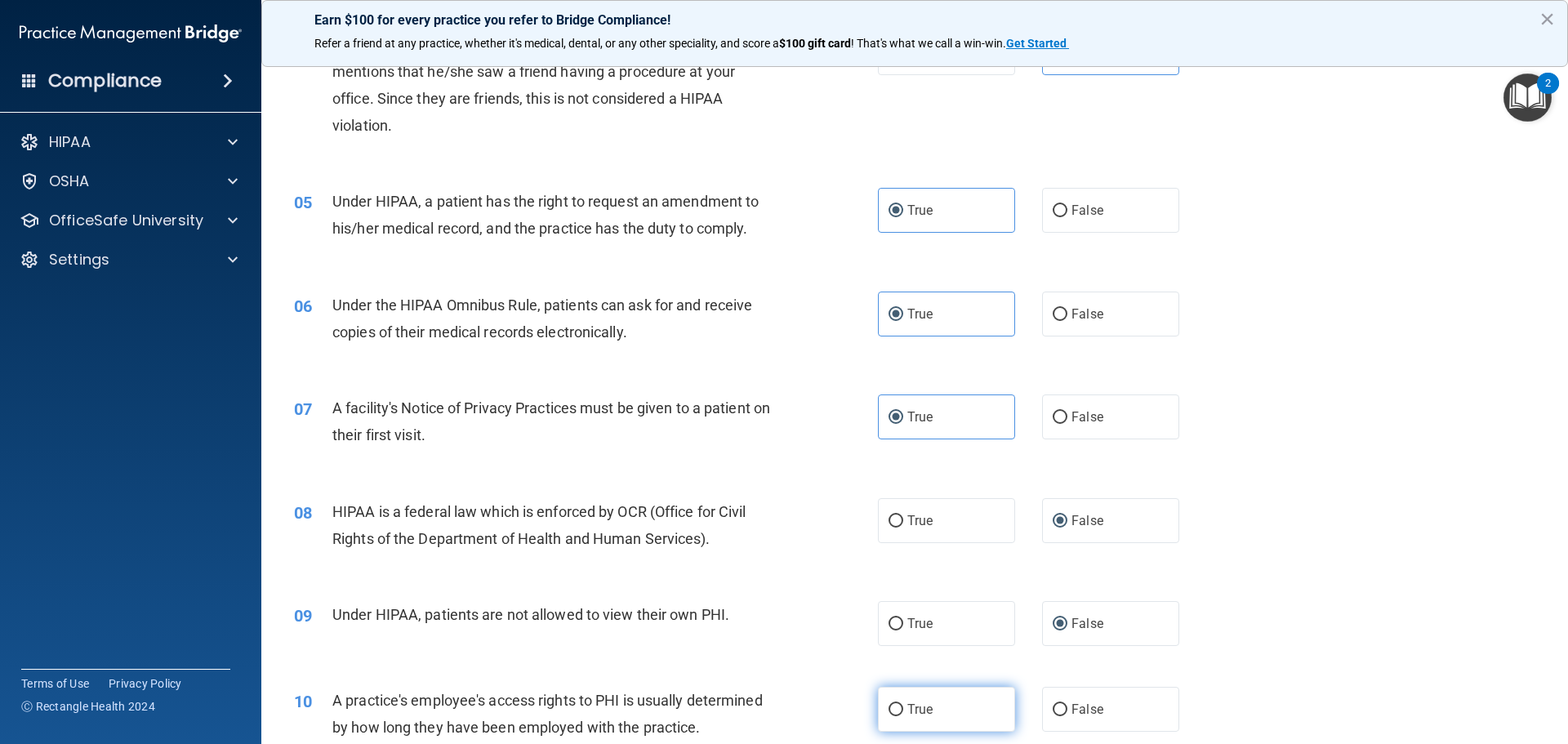
radio input "true"
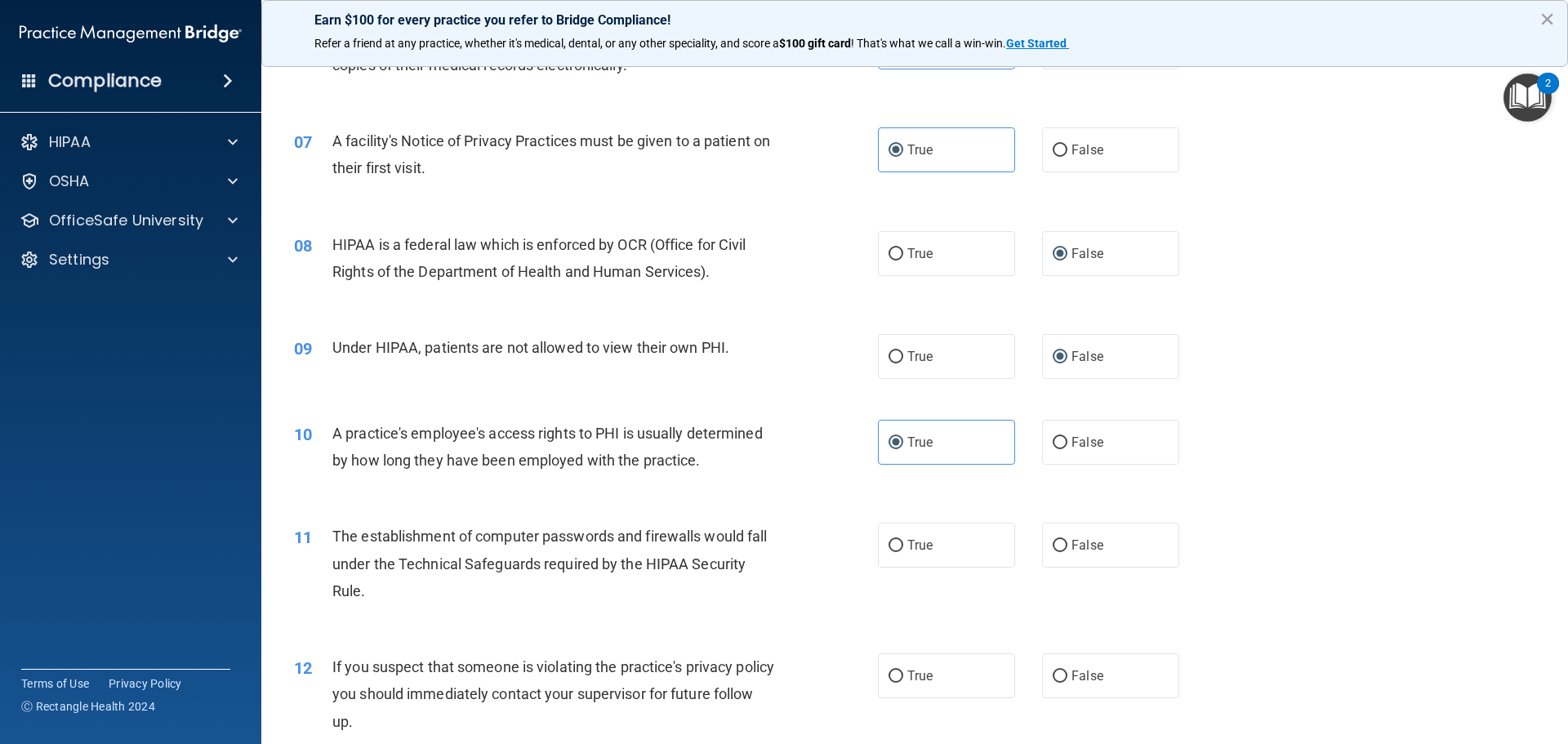
scroll to position [817, 0]
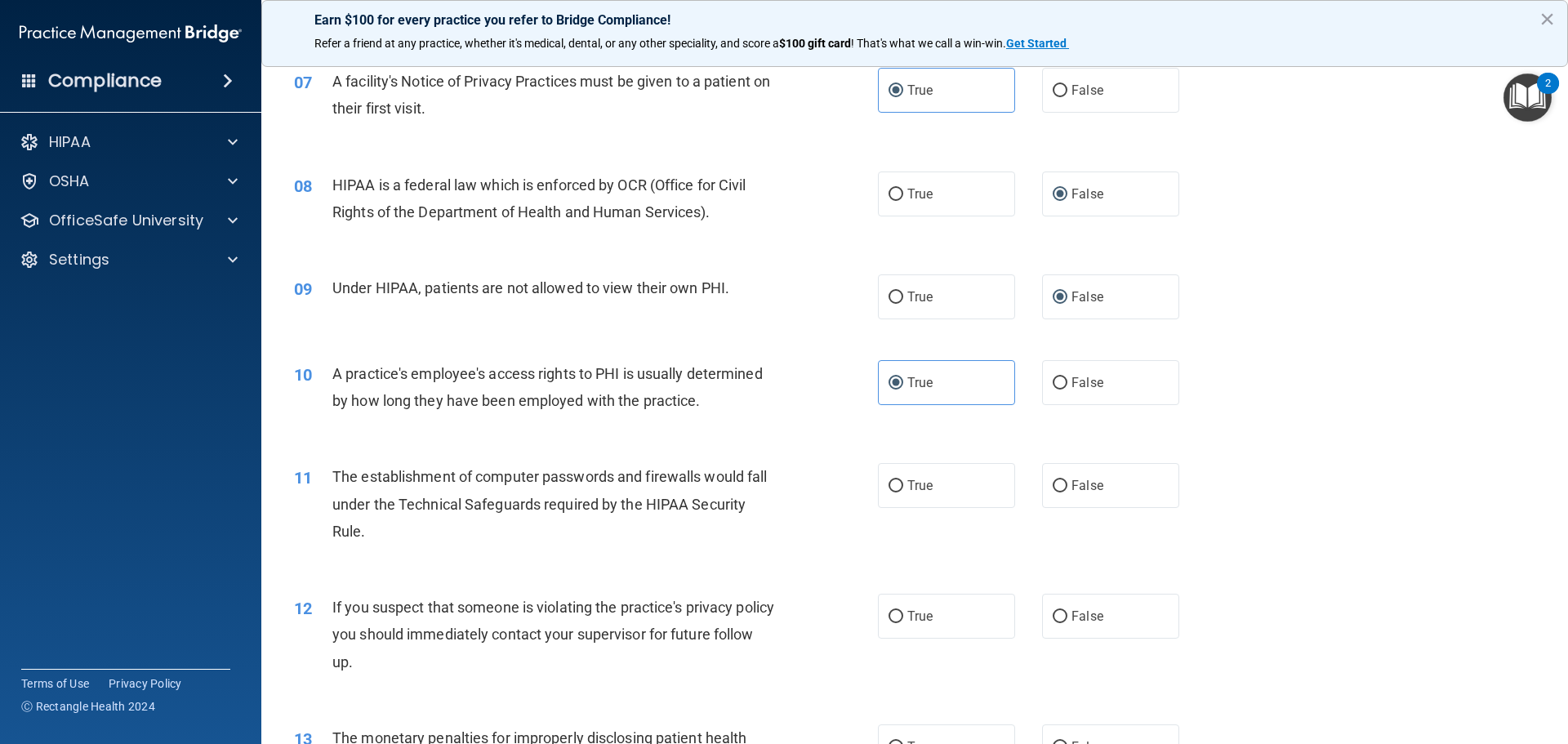
drag, startPoint x: 1080, startPoint y: 490, endPoint x: 1109, endPoint y: 591, distance: 105.1
click at [1081, 490] on span "False" at bounding box center [1088, 485] width 32 height 16
click at [1067, 490] on input "False" at bounding box center [1061, 486] width 15 height 12
radio input "true"
click at [1100, 617] on label "False" at bounding box center [1110, 616] width 138 height 45
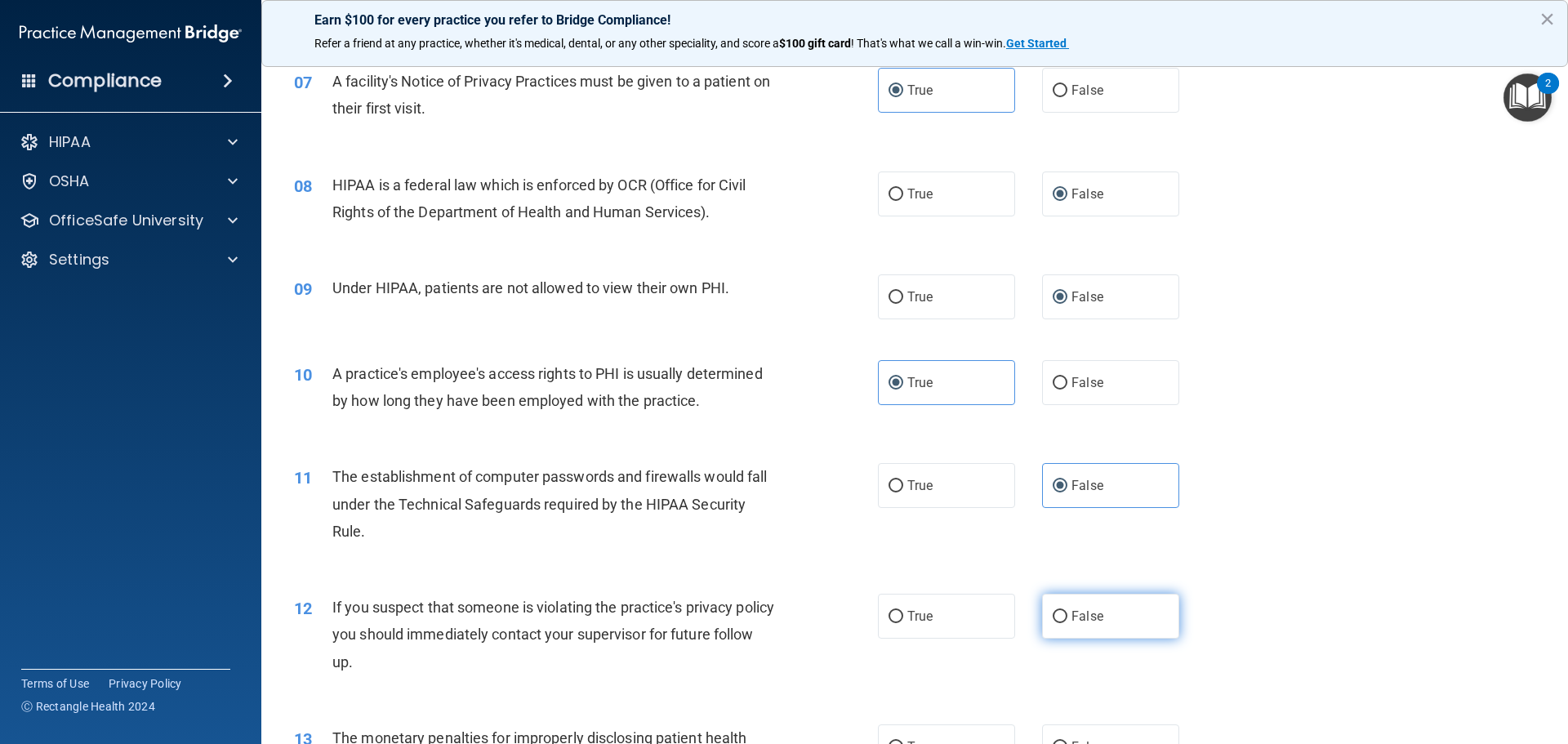
click at [1067, 617] on input "False" at bounding box center [1061, 617] width 15 height 12
radio input "true"
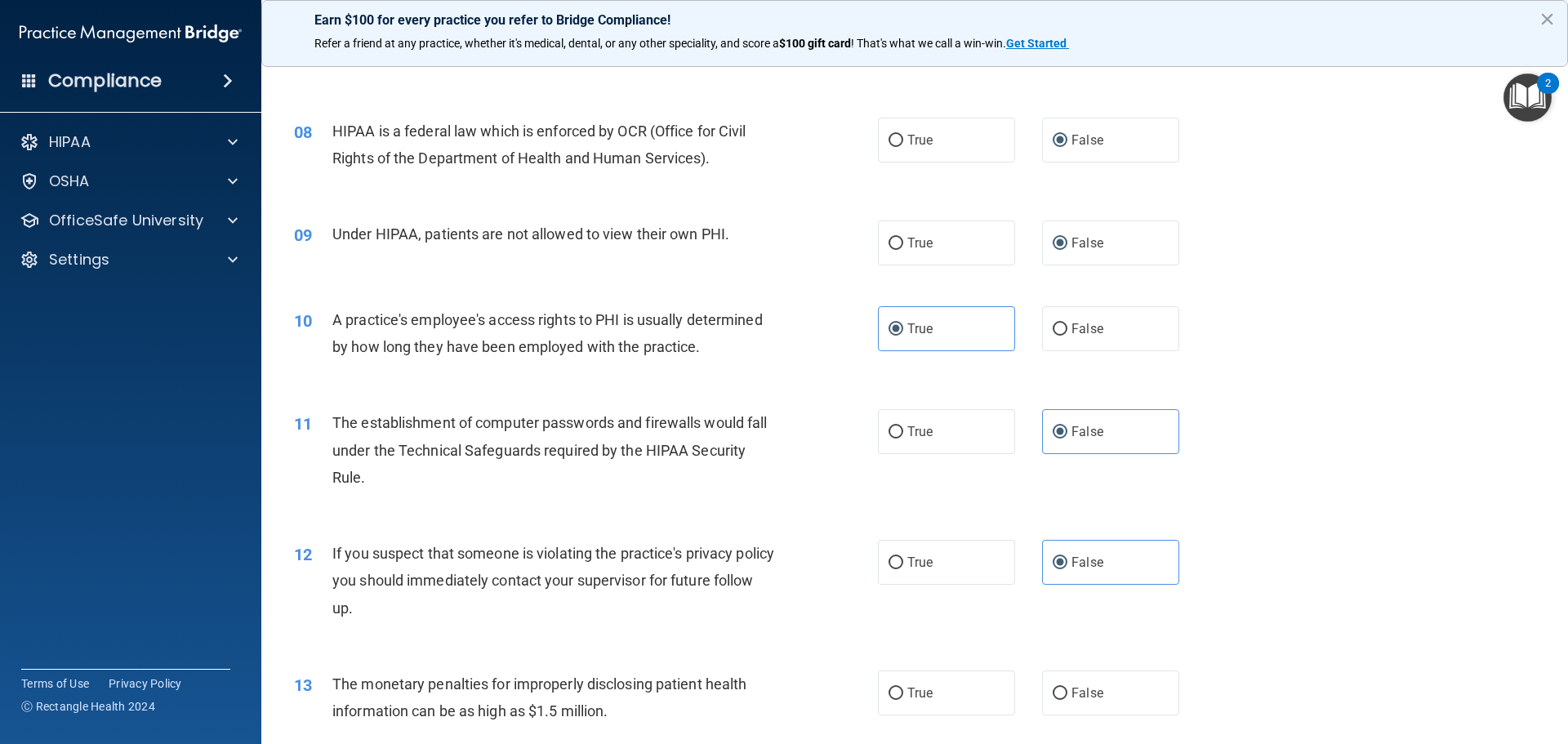
scroll to position [980, 0]
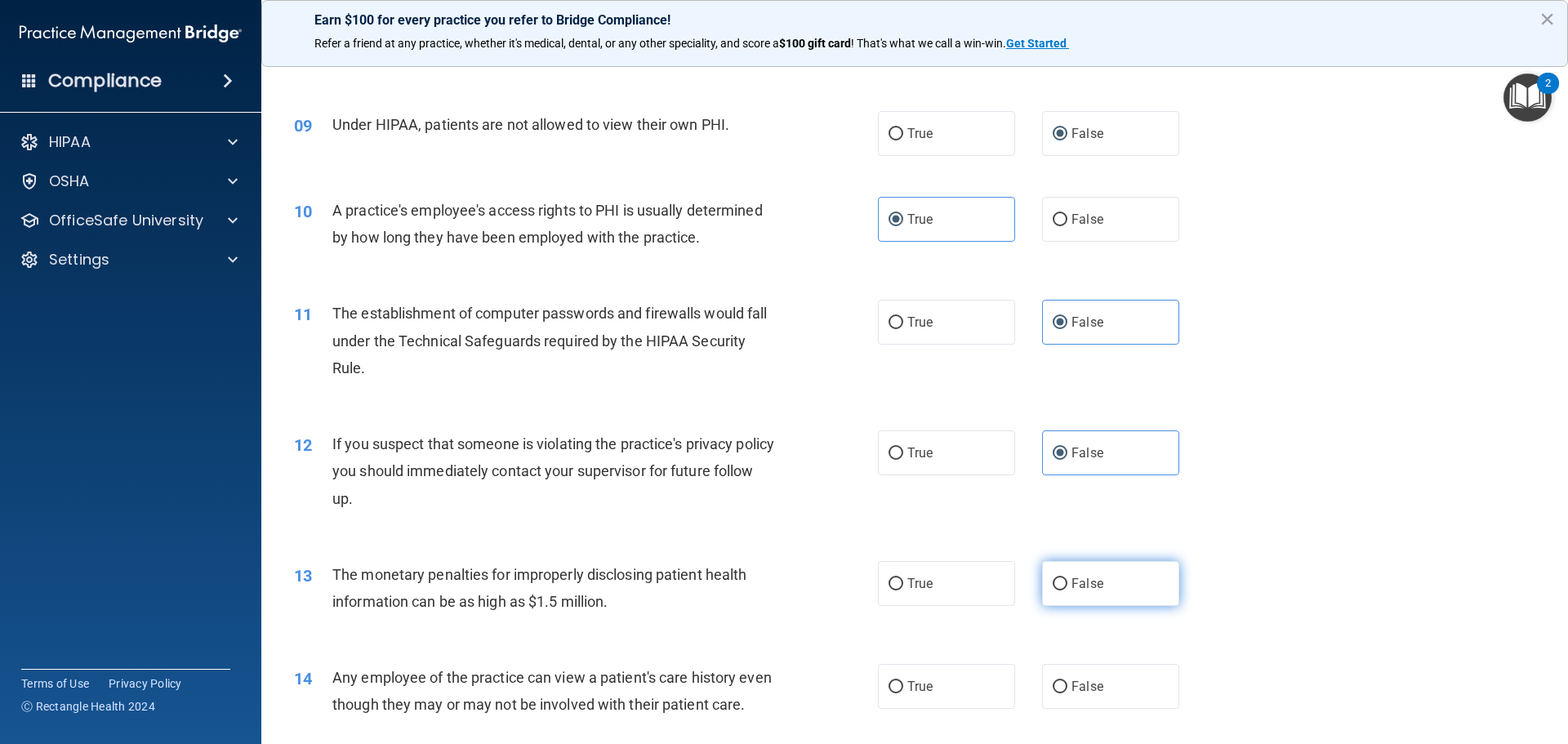
click at [1077, 594] on label "False" at bounding box center [1110, 583] width 138 height 45
click at [1067, 591] on input "False" at bounding box center [1061, 584] width 15 height 12
radio input "true"
click at [958, 686] on label "True" at bounding box center [946, 686] width 138 height 45
click at [903, 686] on input "True" at bounding box center [896, 687] width 15 height 12
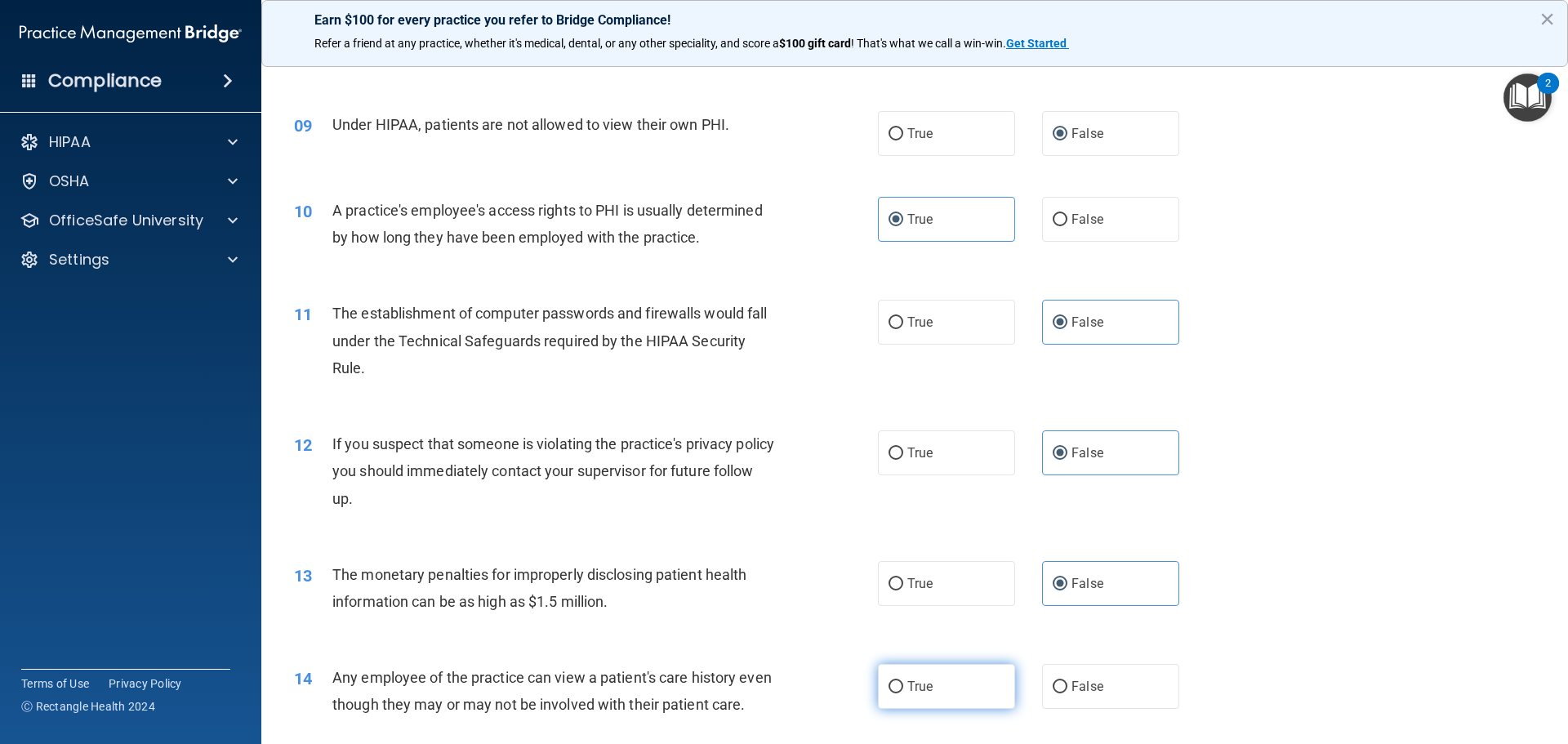
radio input "true"
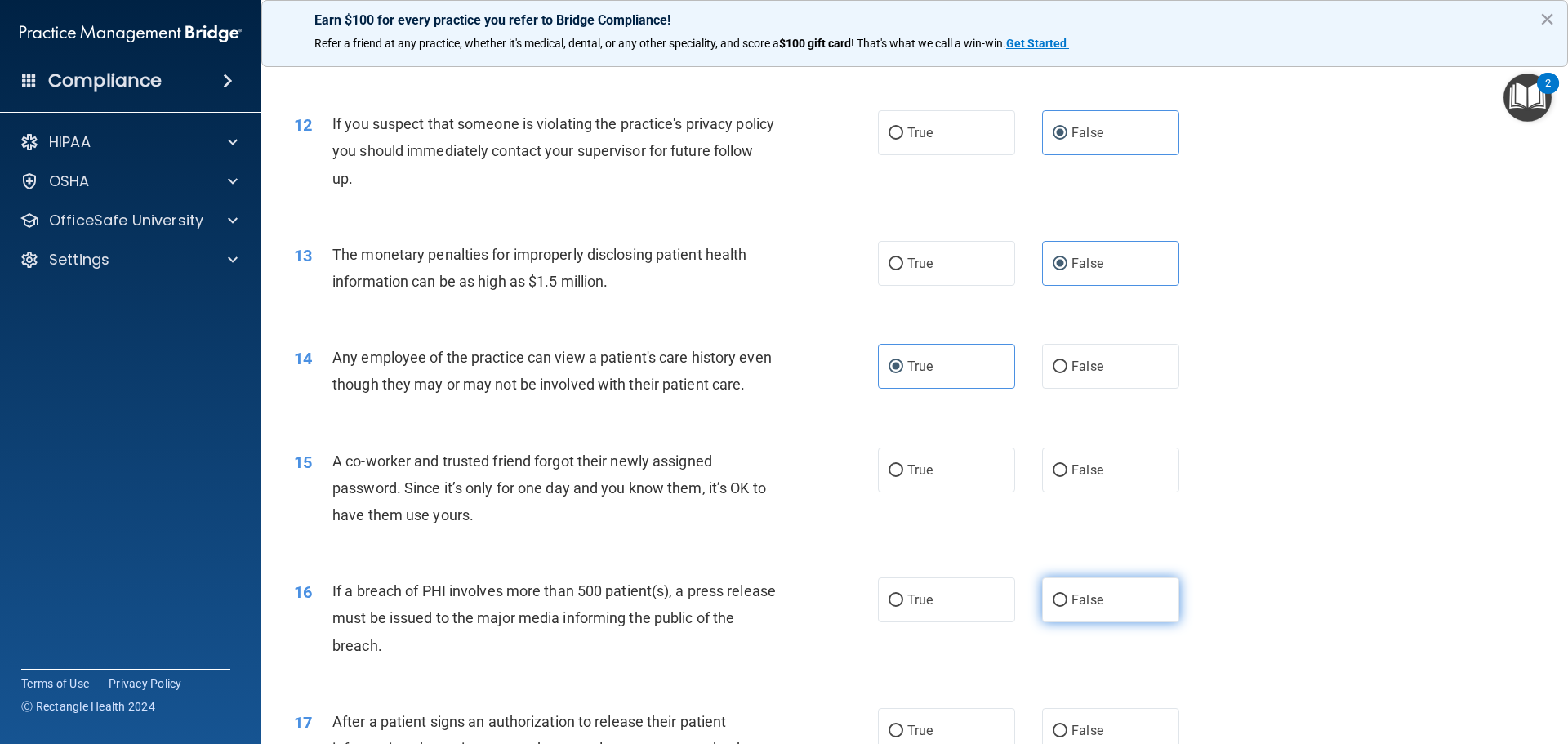
scroll to position [1306, 0]
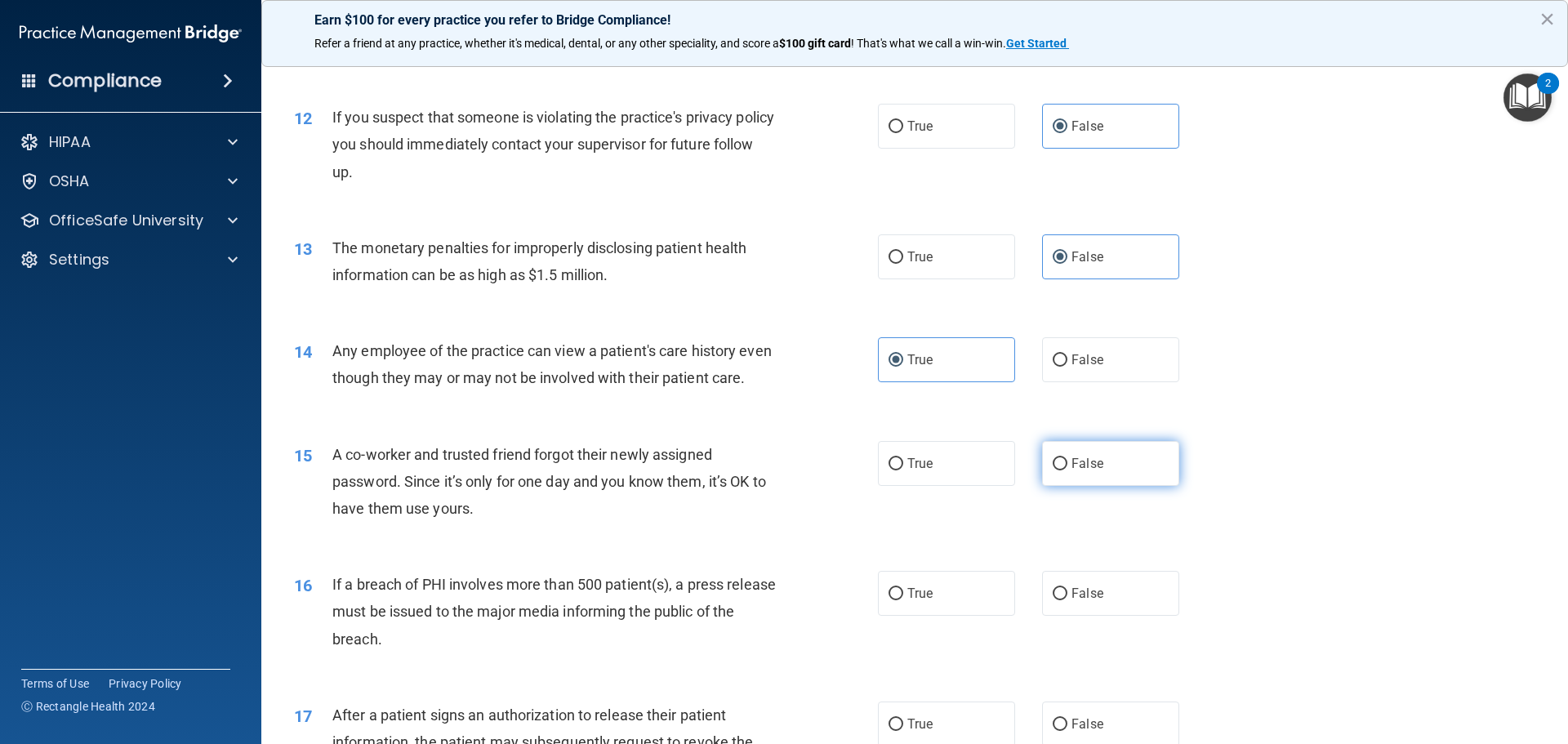
drag, startPoint x: 1068, startPoint y: 497, endPoint x: 1044, endPoint y: 510, distance: 27.3
click at [1066, 486] on label "False" at bounding box center [1110, 463] width 138 height 45
click at [923, 616] on label "True" at bounding box center [946, 593] width 138 height 45
click at [903, 600] on input "True" at bounding box center [896, 593] width 15 height 12
radio input "true"
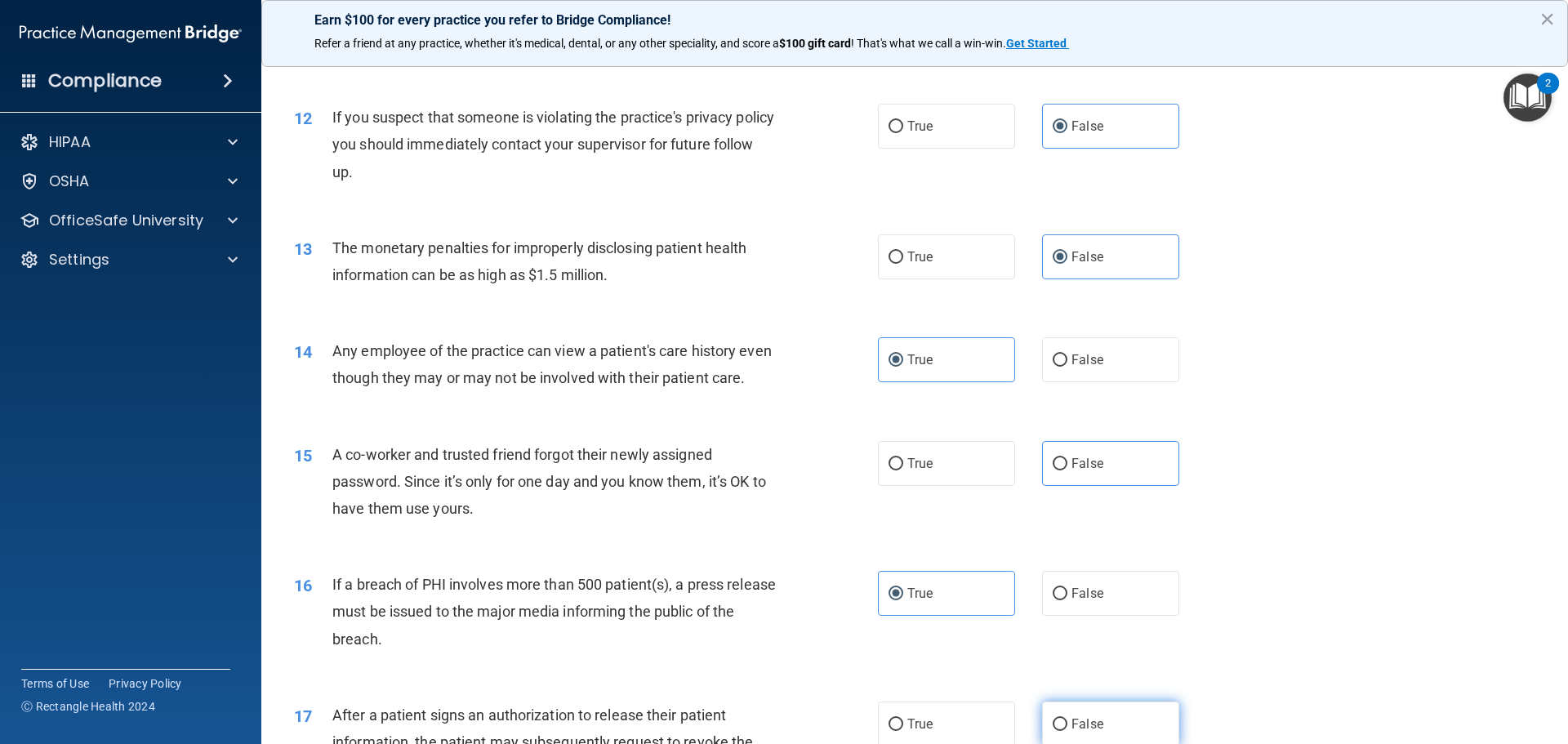
click at [1094, 732] on label "False" at bounding box center [1110, 724] width 138 height 45
click at [1067, 731] on input "False" at bounding box center [1061, 724] width 15 height 12
radio input "true"
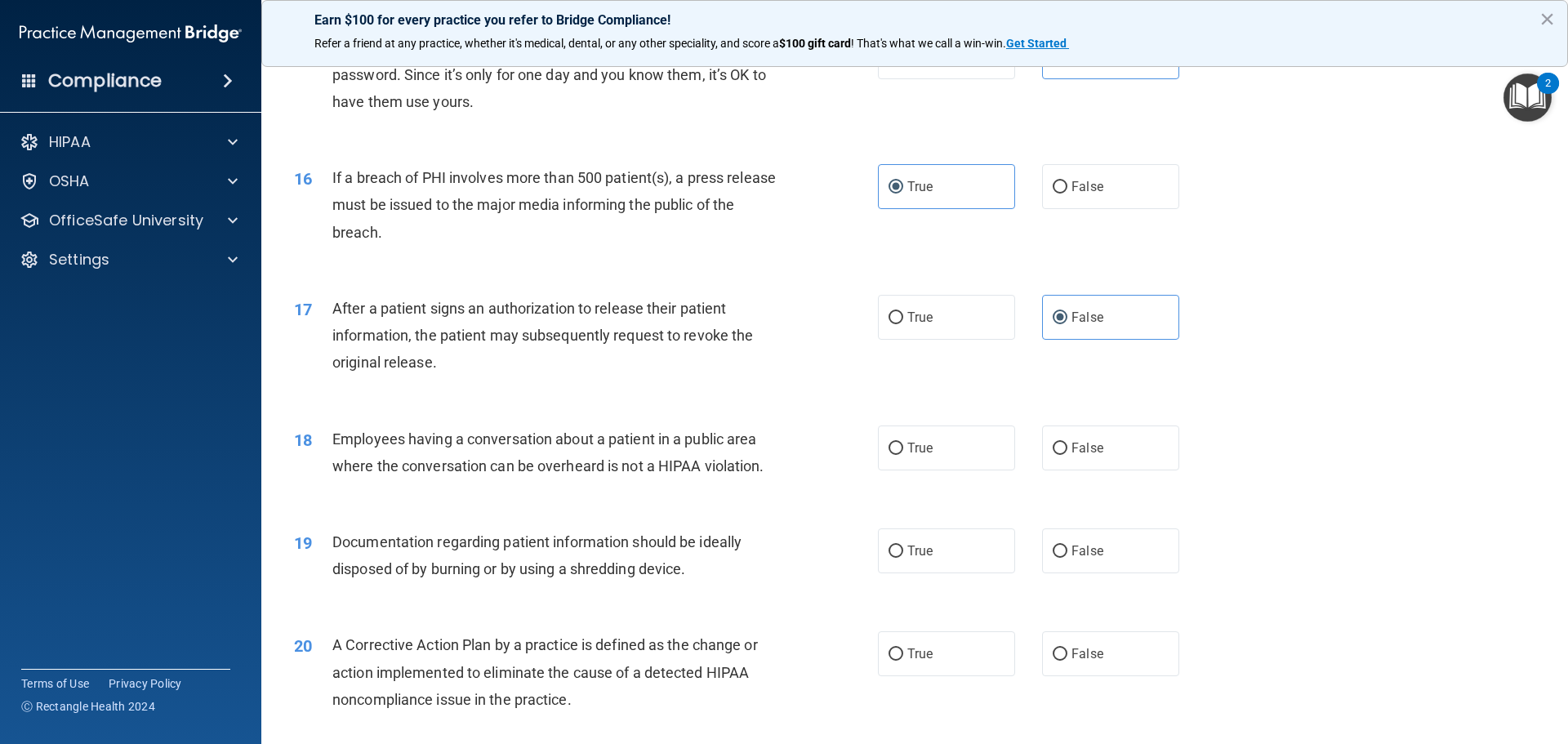
scroll to position [1742, 0]
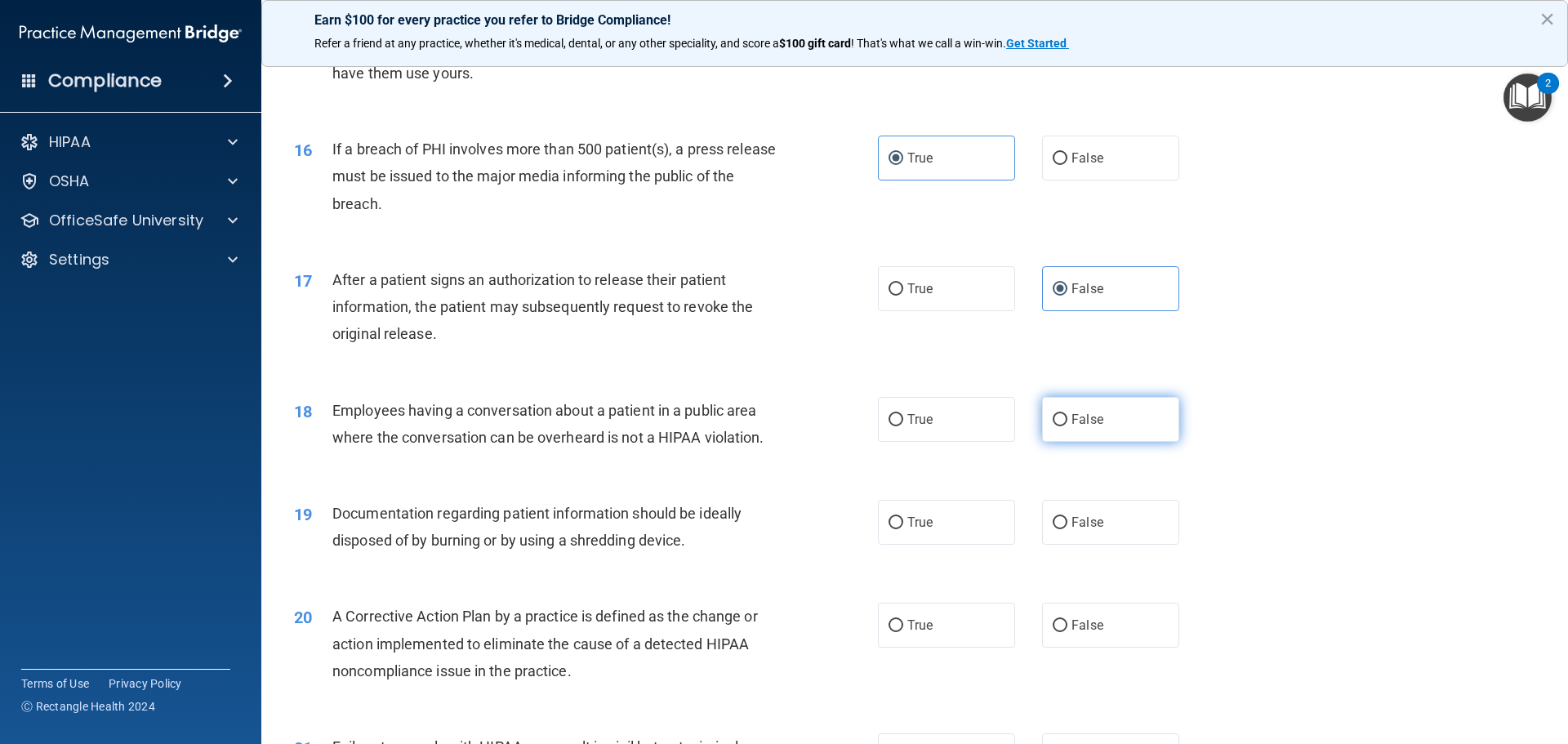
click at [1099, 442] on label "False" at bounding box center [1110, 419] width 138 height 45
click at [1067, 426] on input "False" at bounding box center [1061, 419] width 15 height 12
radio input "true"
click at [970, 545] on label "True" at bounding box center [946, 522] width 138 height 45
click at [903, 529] on input "True" at bounding box center [896, 522] width 15 height 12
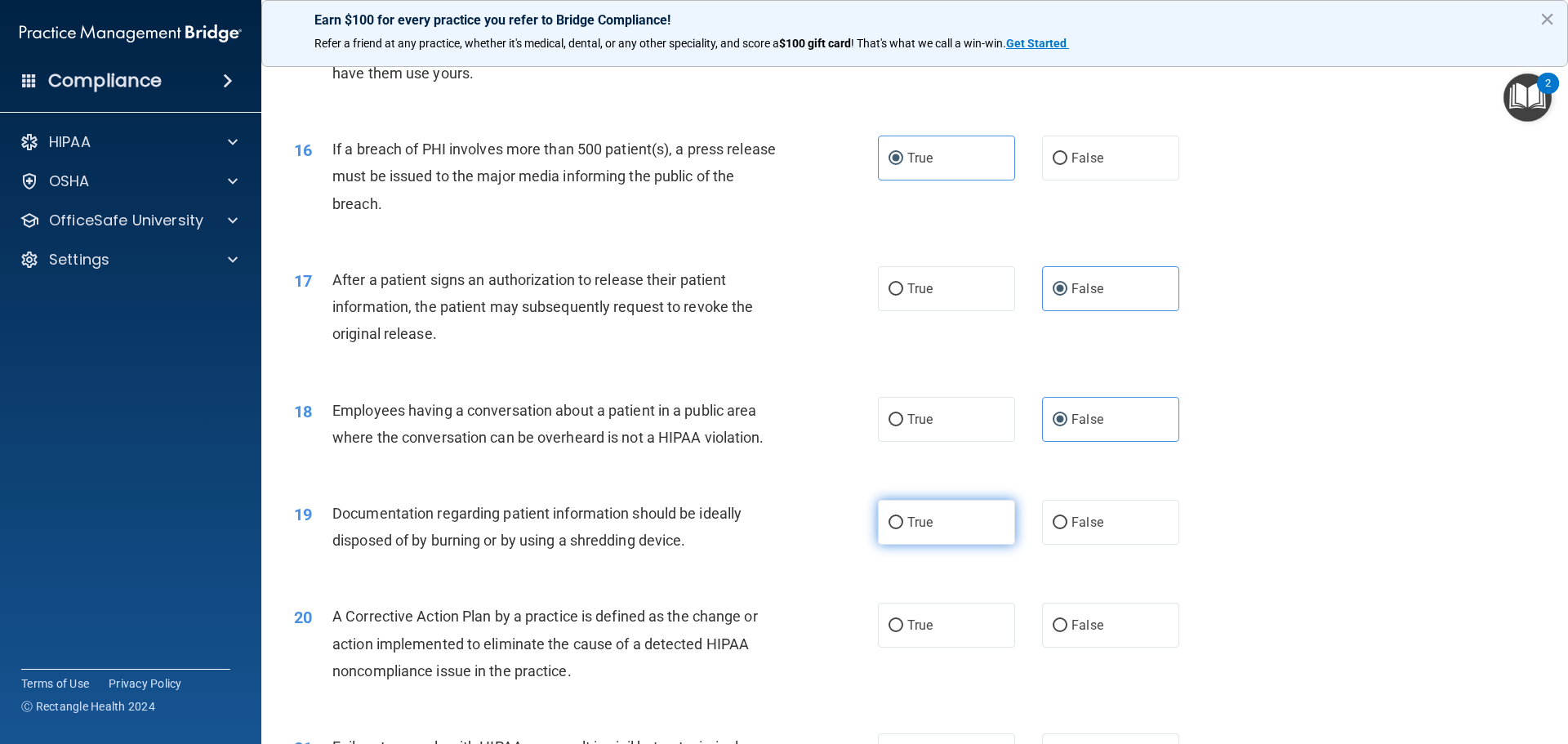
radio input "true"
click at [952, 648] on label "True" at bounding box center [946, 625] width 138 height 45
click at [903, 632] on input "True" at bounding box center [896, 625] width 15 height 12
radio input "true"
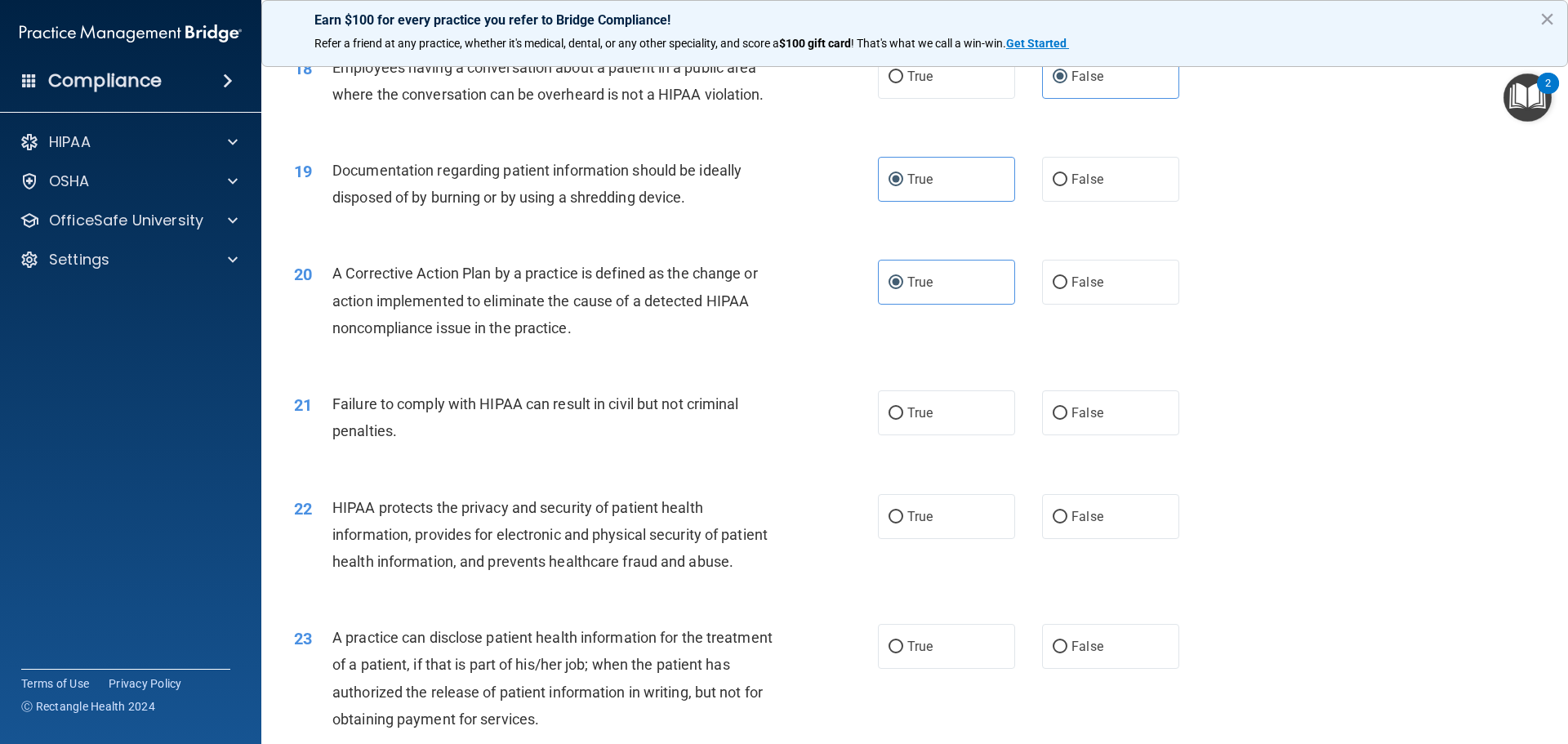
scroll to position [2150, 0]
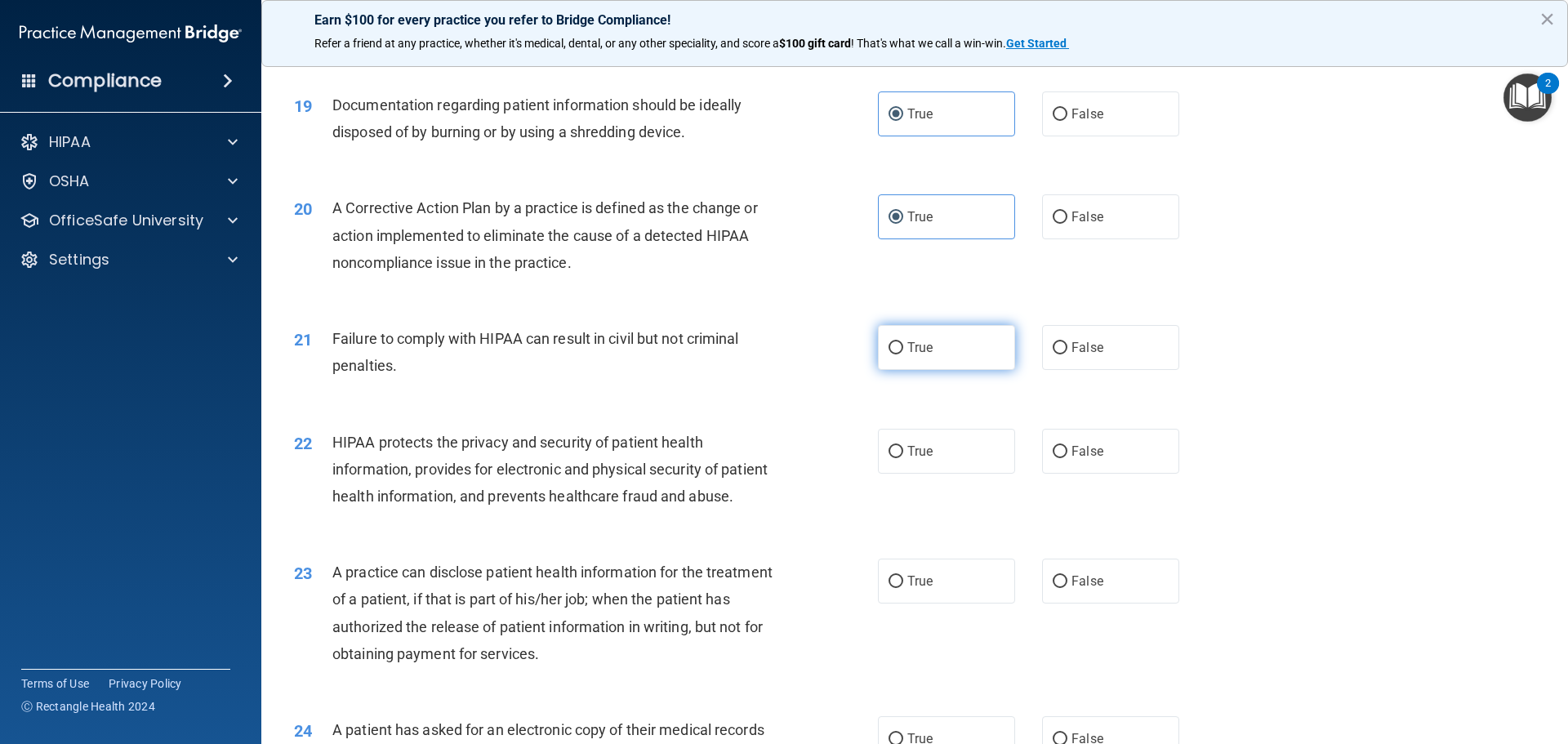
click at [959, 367] on label "True" at bounding box center [946, 347] width 138 height 45
click at [903, 355] on input "True" at bounding box center [896, 348] width 15 height 12
radio input "true"
click at [1070, 474] on label "False" at bounding box center [1110, 451] width 138 height 45
click at [1067, 459] on input "False" at bounding box center [1061, 451] width 15 height 12
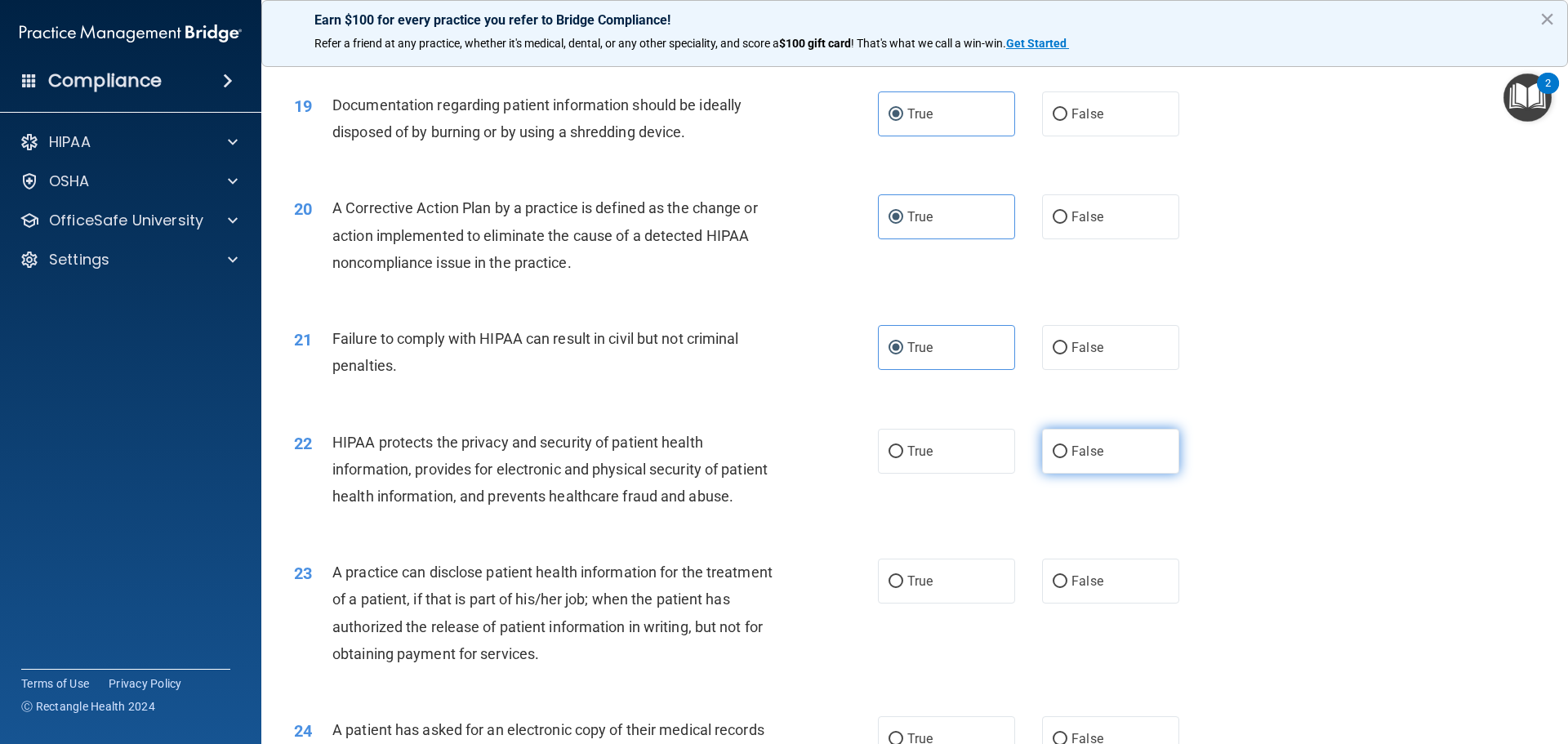
radio input "true"
click at [1055, 604] on label "False" at bounding box center [1110, 581] width 138 height 45
click at [1055, 588] on input "False" at bounding box center [1061, 581] width 15 height 12
radio input "true"
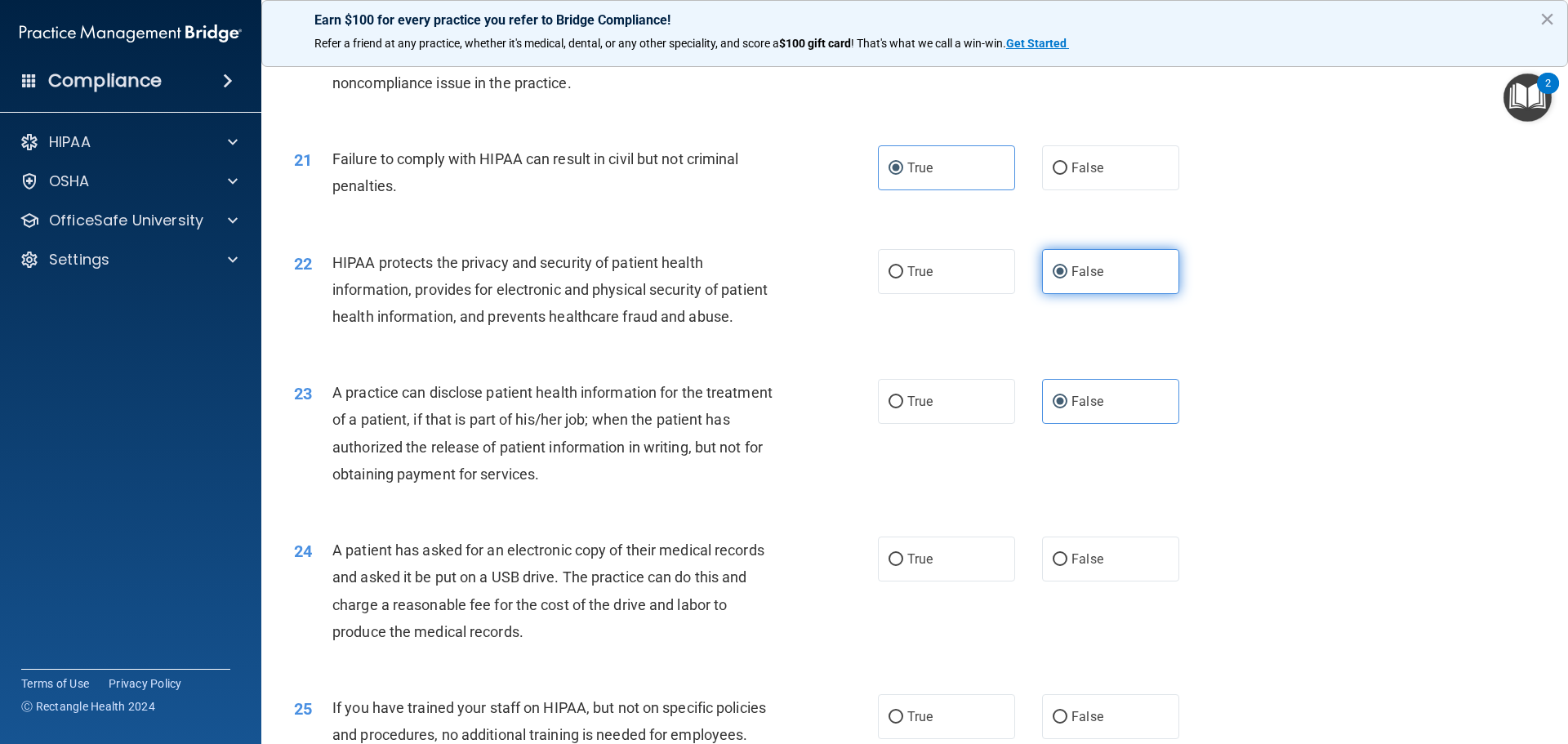
scroll to position [2395, 0]
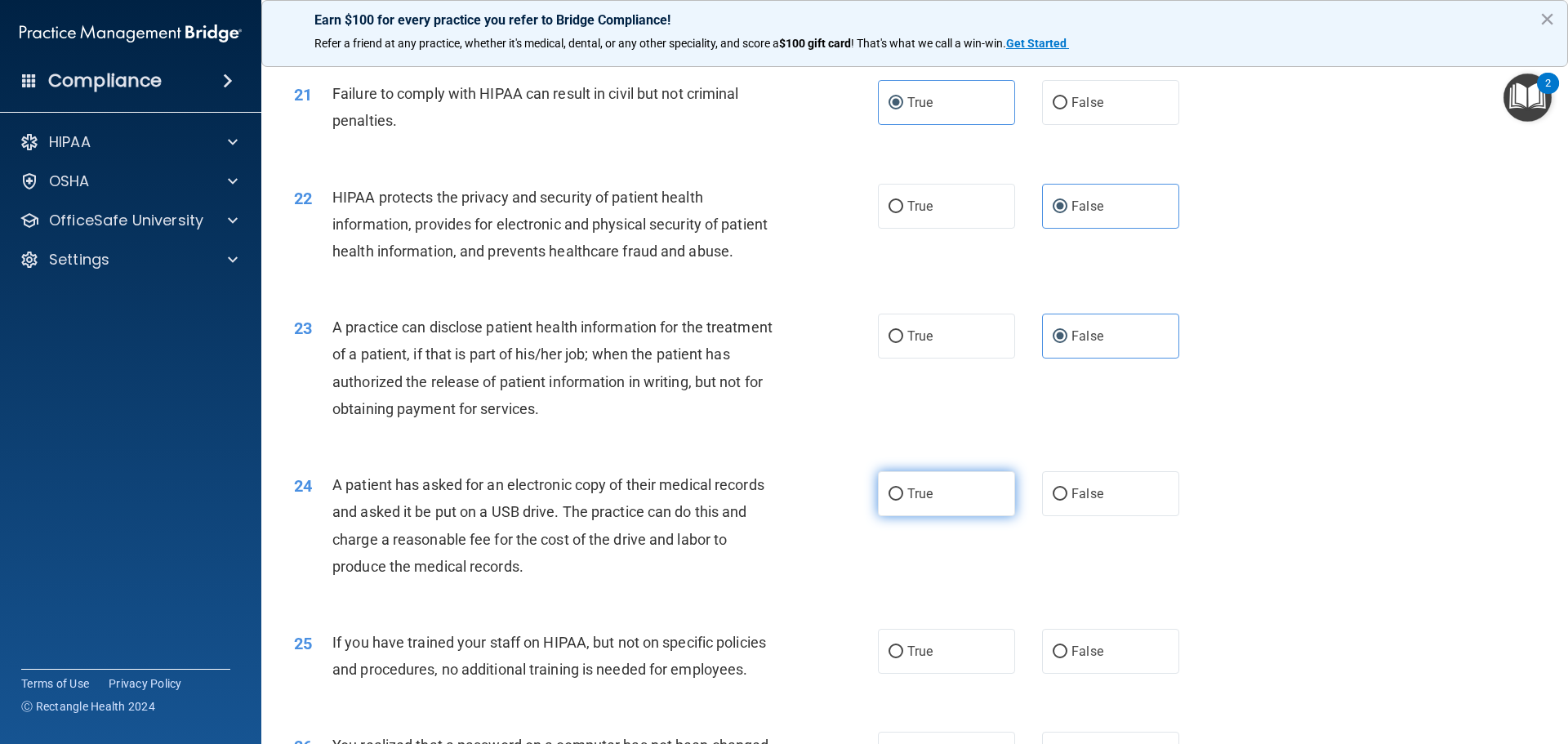
click at [909, 502] on span "True" at bounding box center [919, 493] width 25 height 16
click at [903, 501] on input "True" at bounding box center [896, 494] width 15 height 12
radio input "true"
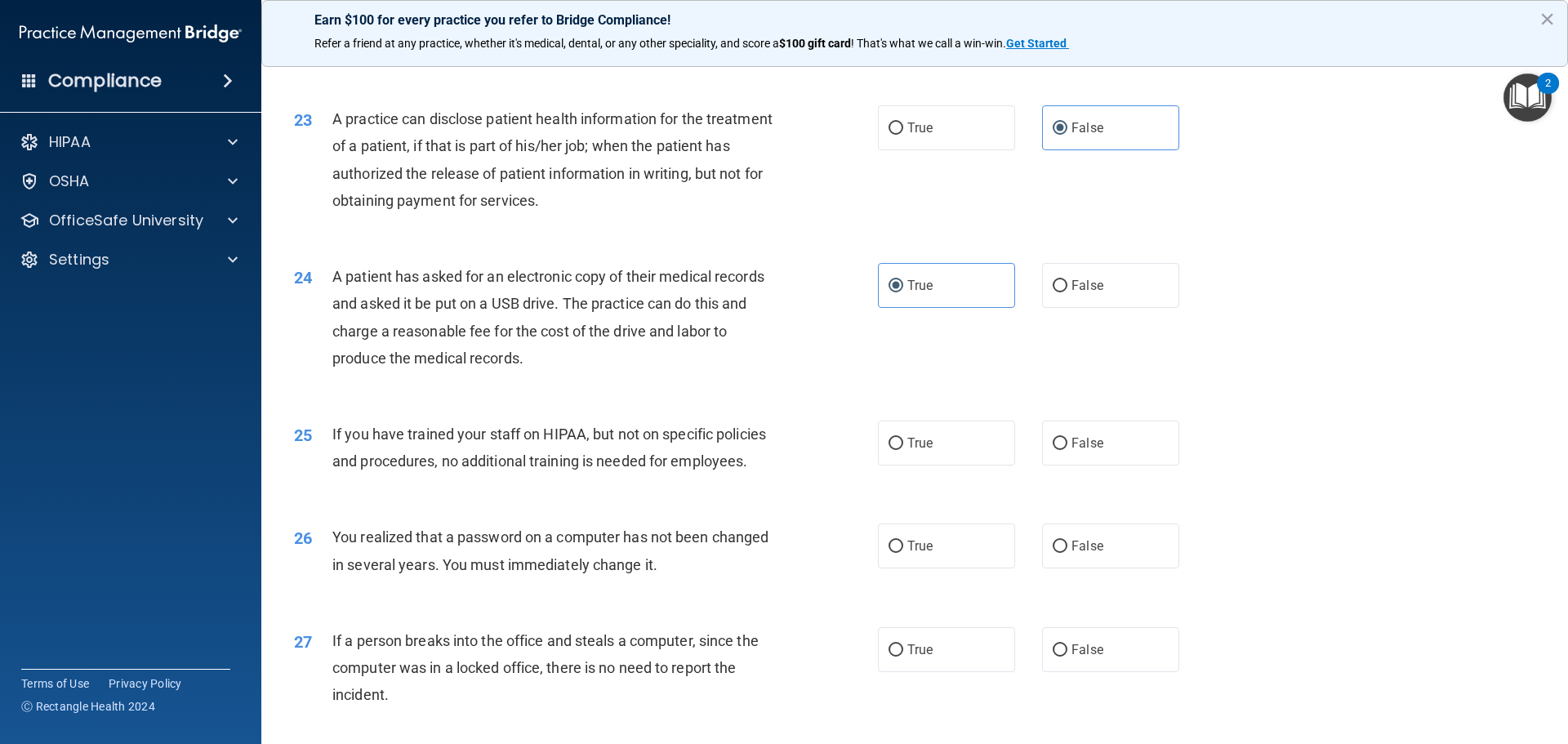
scroll to position [2640, 0]
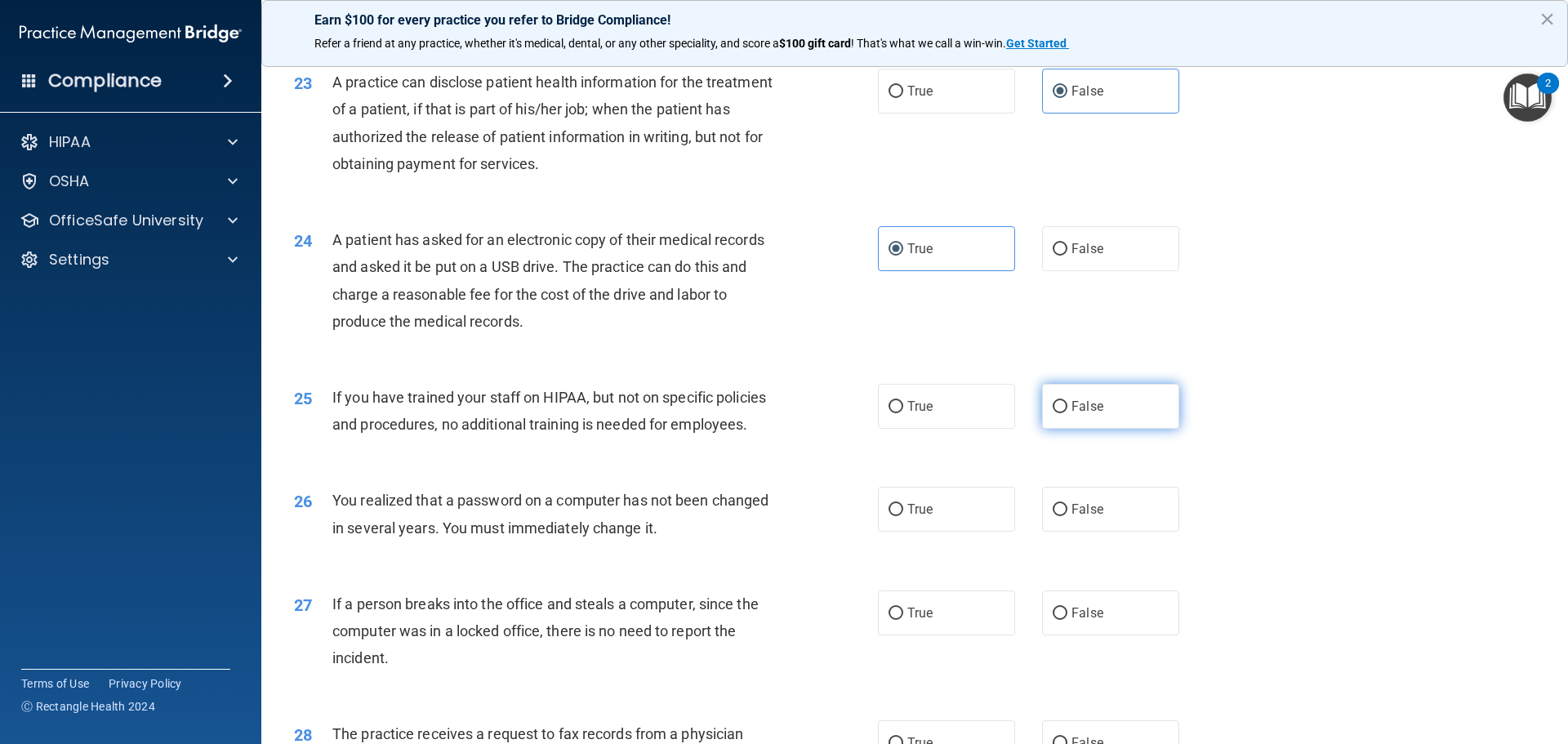
click at [1080, 414] on span "False" at bounding box center [1088, 406] width 32 height 16
click at [1067, 414] on input "False" at bounding box center [1061, 406] width 15 height 12
radio input "true"
click at [1072, 517] on span "False" at bounding box center [1088, 509] width 32 height 16
click at [1067, 516] on input "False" at bounding box center [1061, 509] width 15 height 12
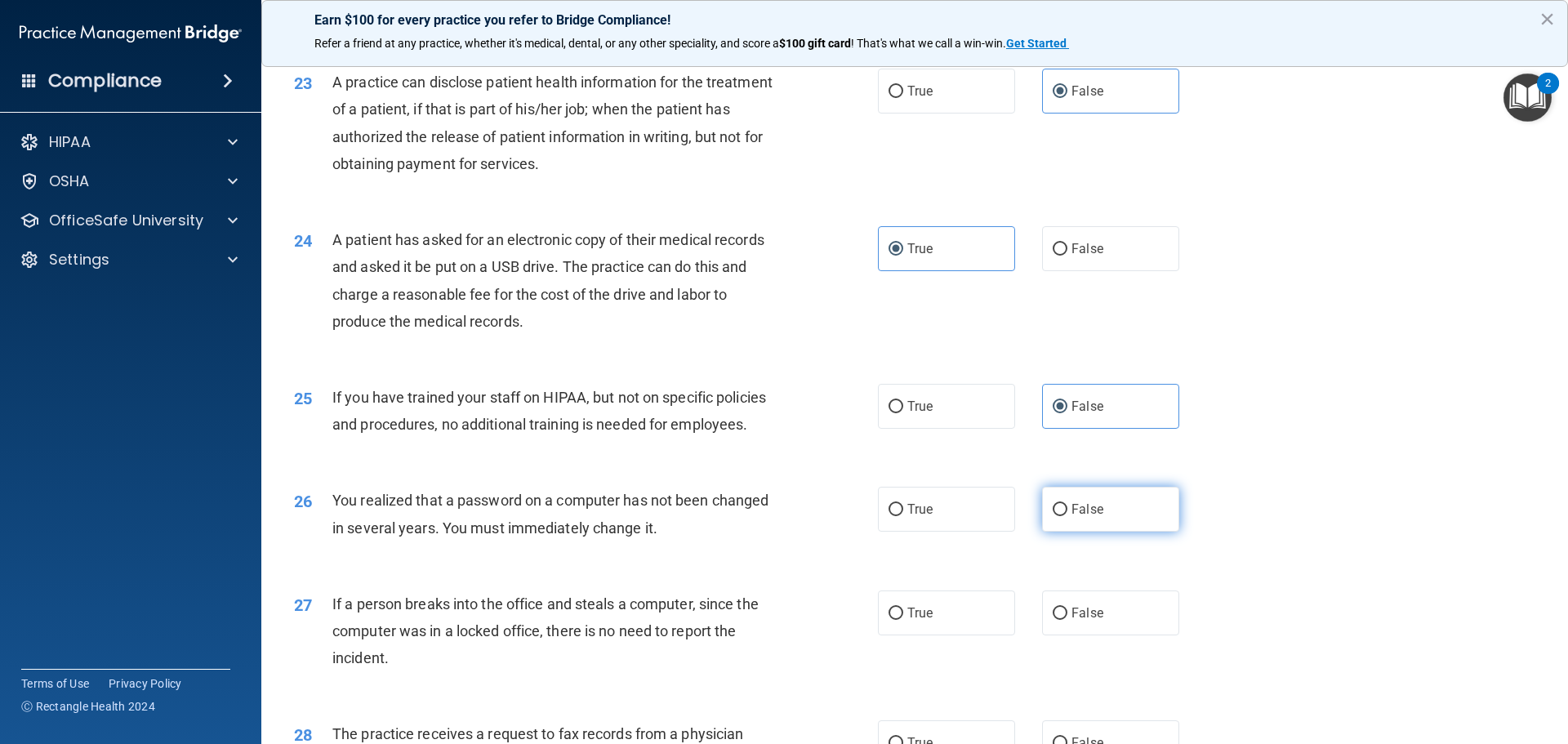
radio input "true"
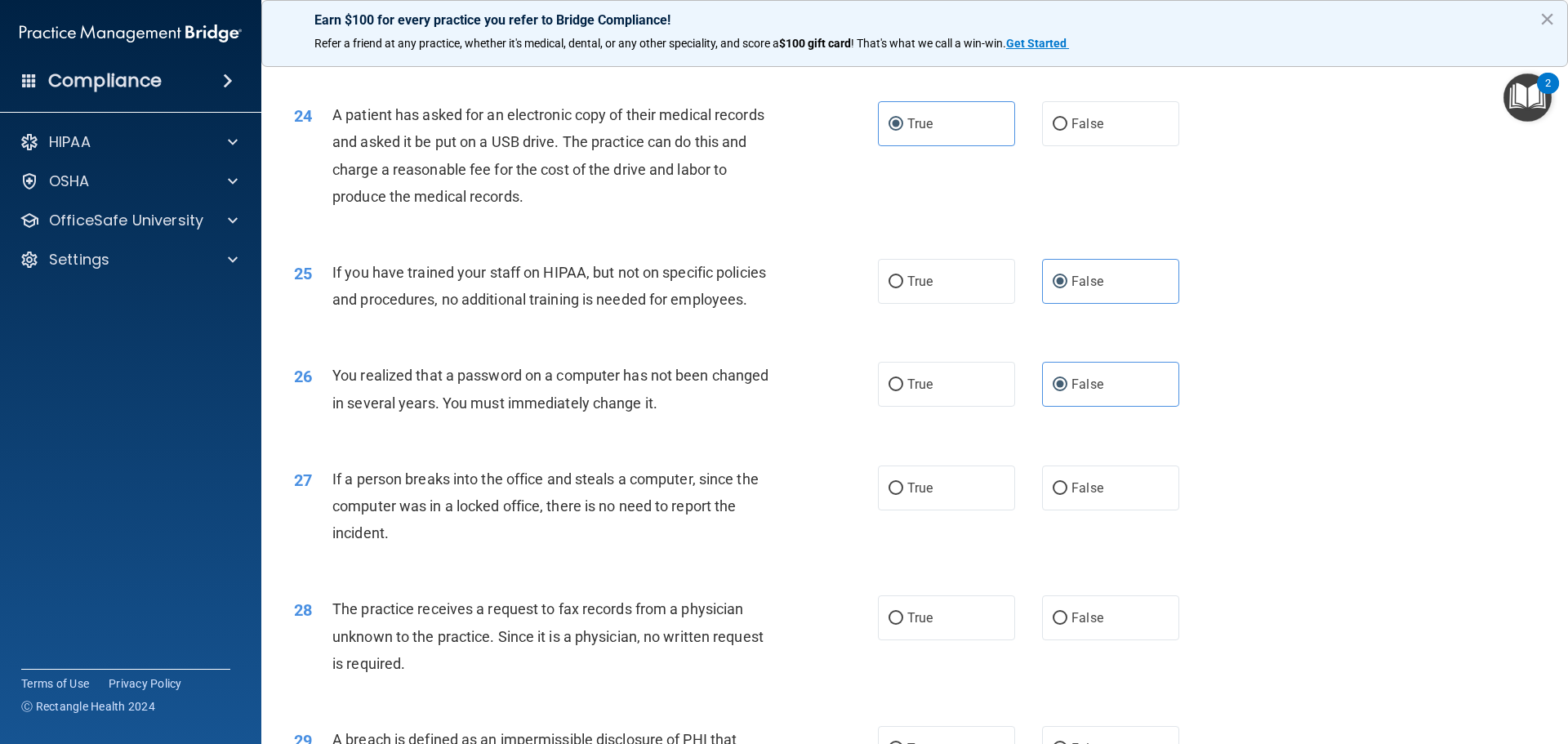
scroll to position [2804, 0]
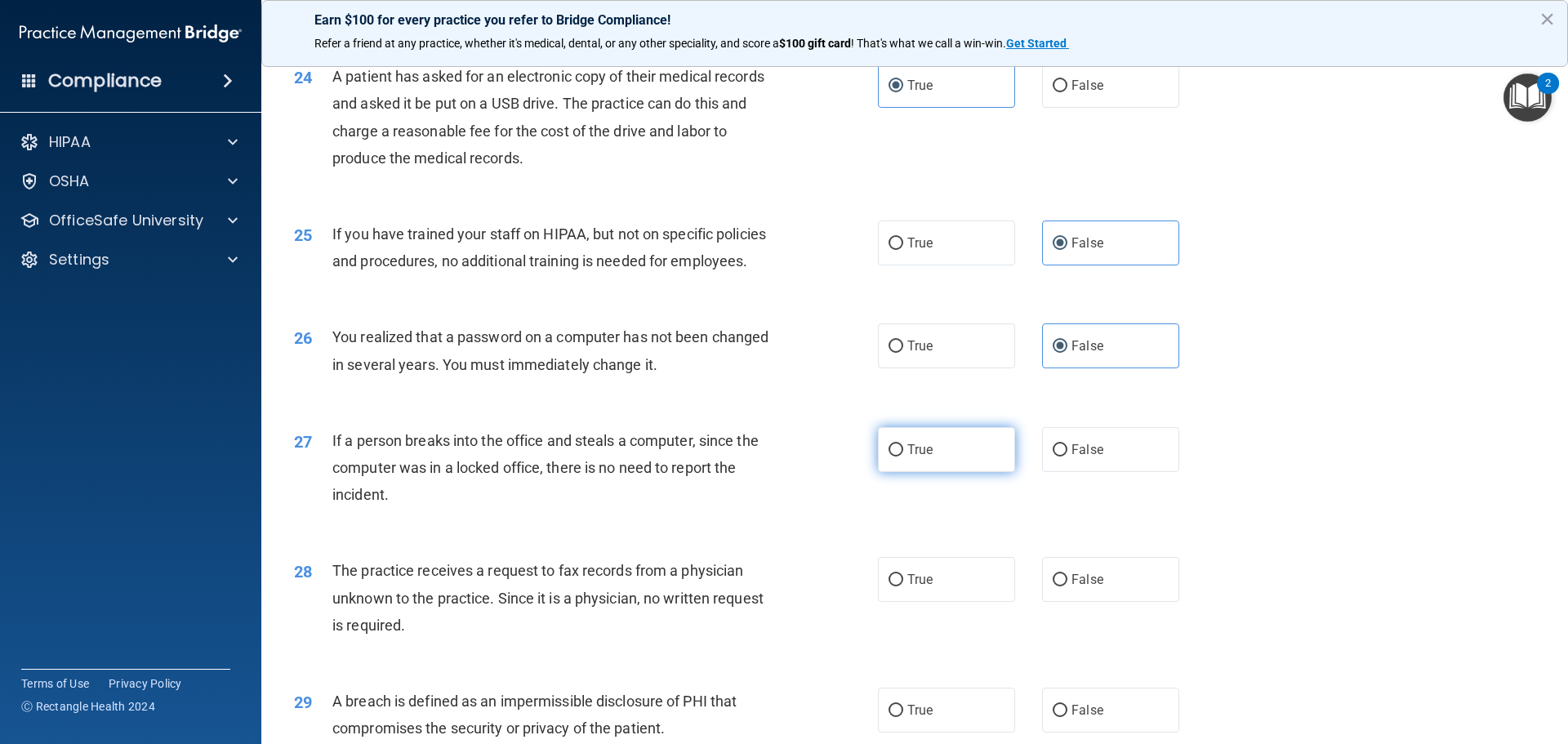
click at [963, 472] on label "True" at bounding box center [946, 449] width 138 height 45
click at [903, 457] on input "True" at bounding box center [896, 450] width 15 height 12
radio input "true"
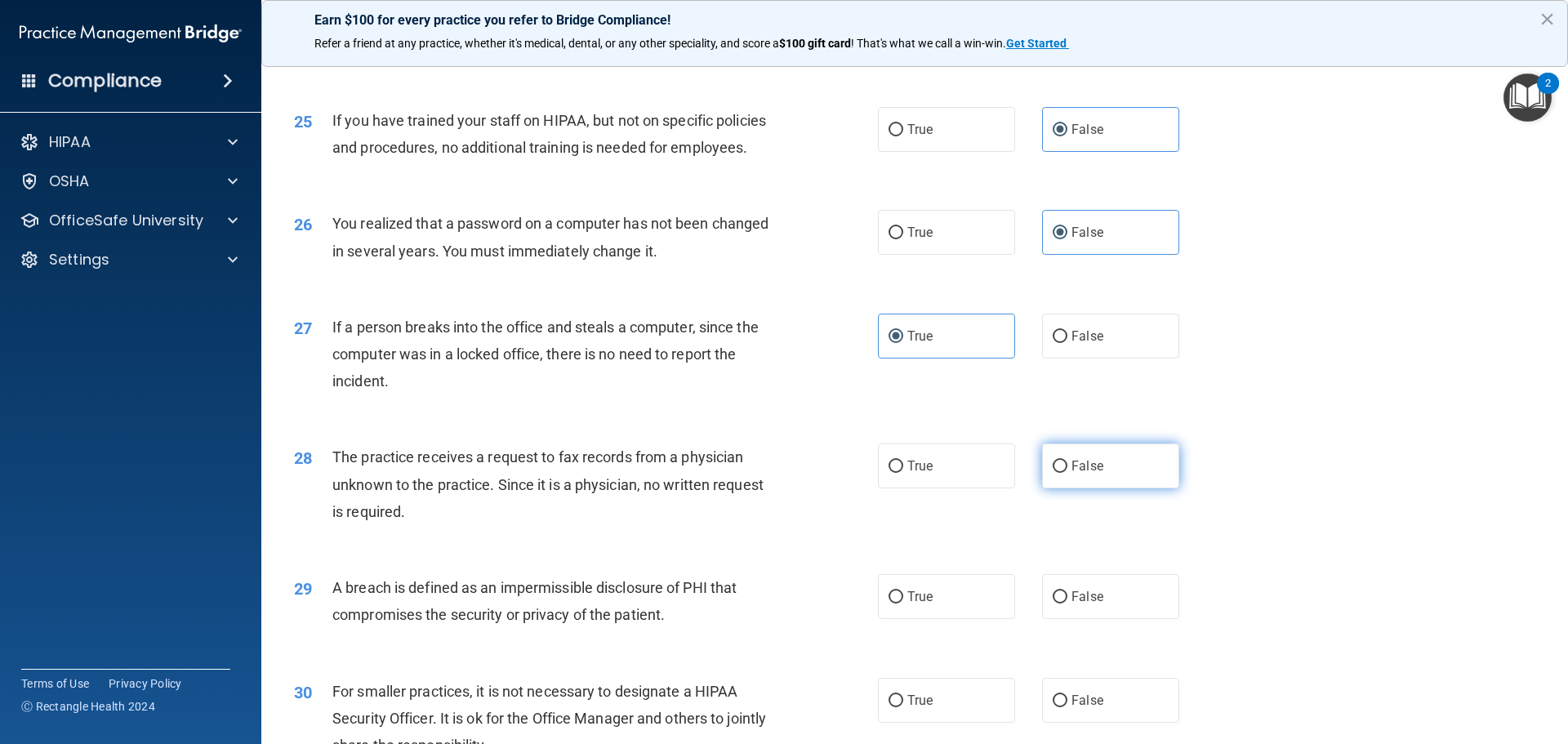
scroll to position [2967, 0]
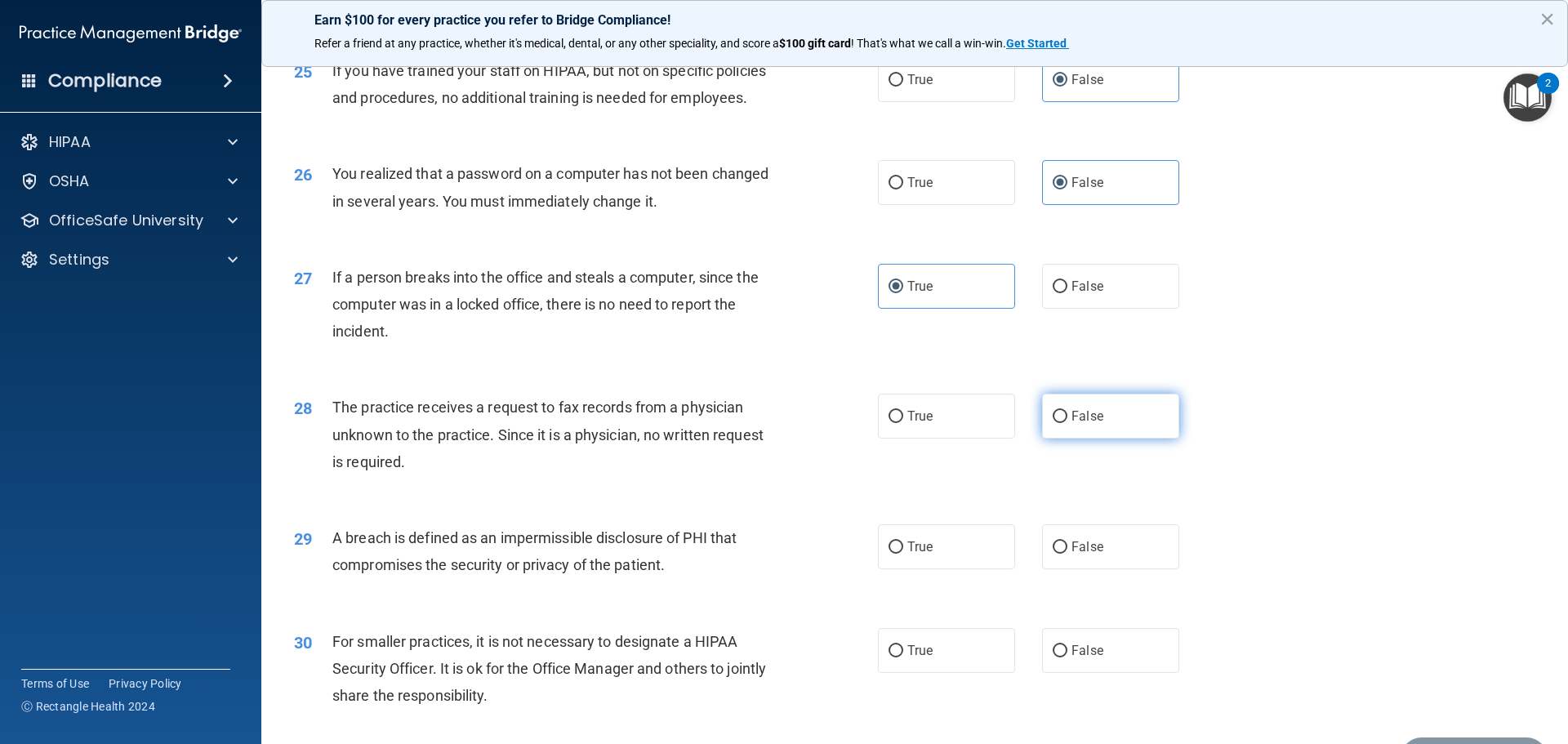
click at [1088, 424] on span "False" at bounding box center [1088, 416] width 32 height 16
click at [1067, 423] on input "False" at bounding box center [1061, 416] width 15 height 12
radio input "true"
click at [1091, 554] on span "False" at bounding box center [1088, 547] width 32 height 16
click at [1067, 554] on input "False" at bounding box center [1061, 547] width 15 height 12
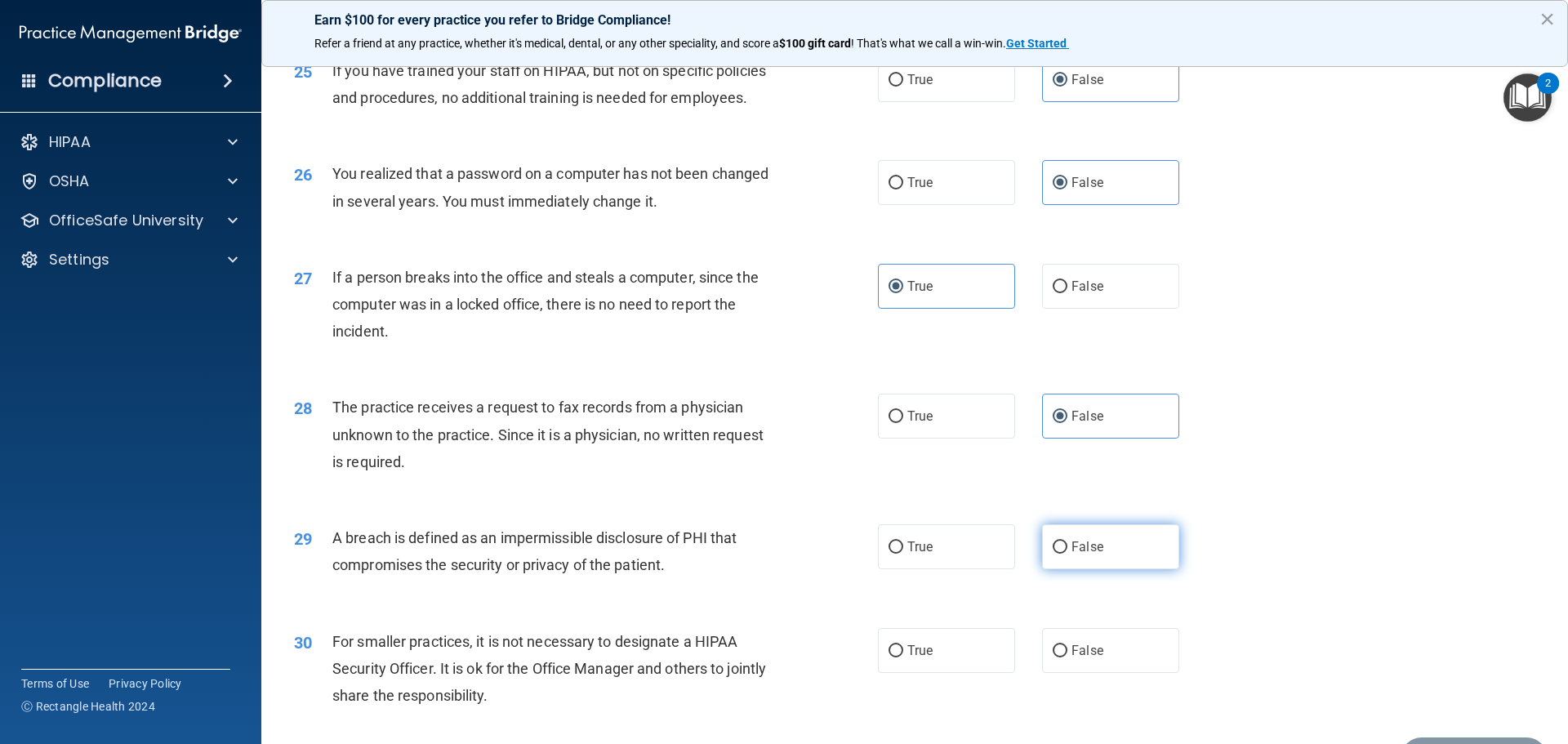
radio input "true"
click at [1084, 673] on label "False" at bounding box center [1110, 650] width 138 height 45
click at [1067, 657] on input "False" at bounding box center [1061, 650] width 15 height 12
radio input "true"
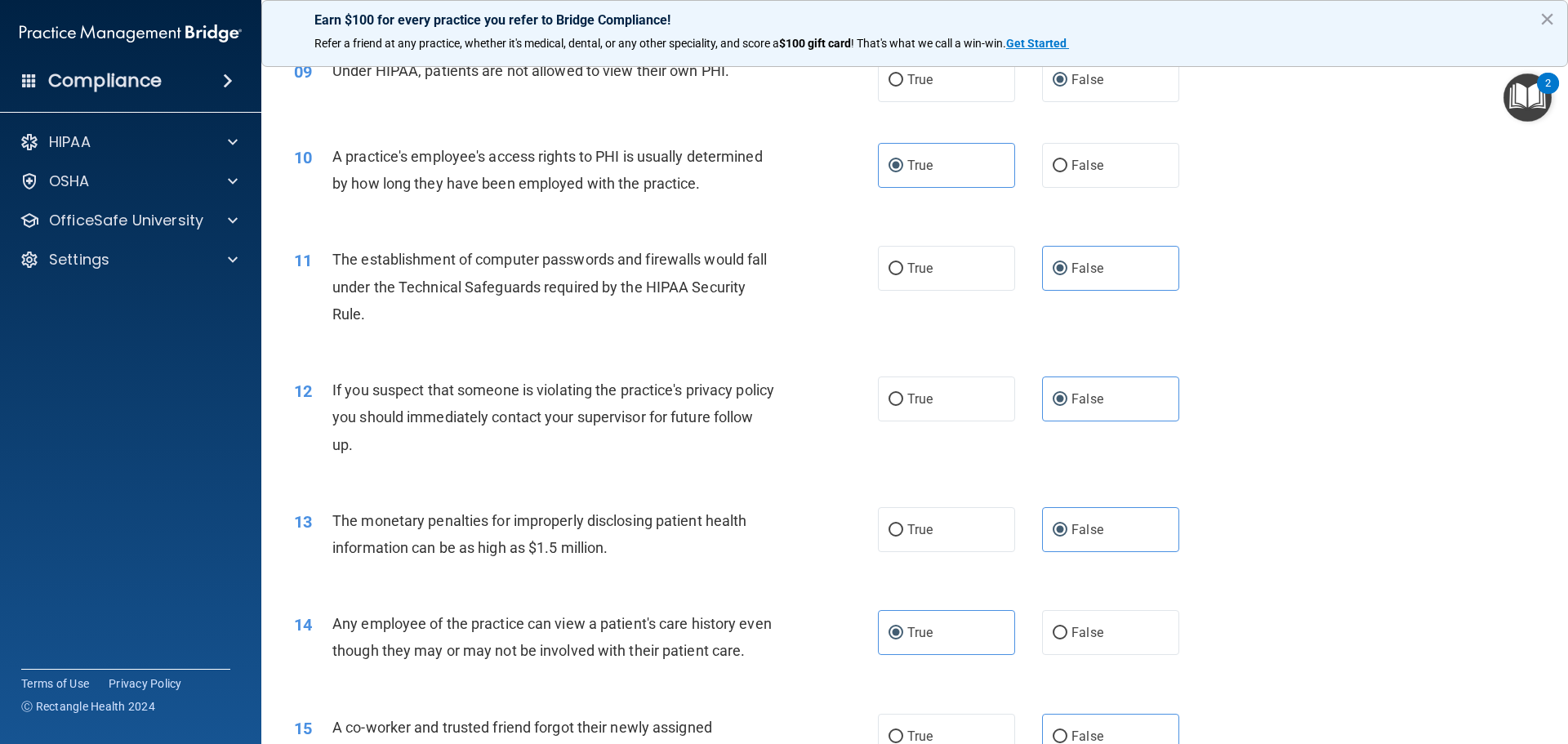
scroll to position [1306, 0]
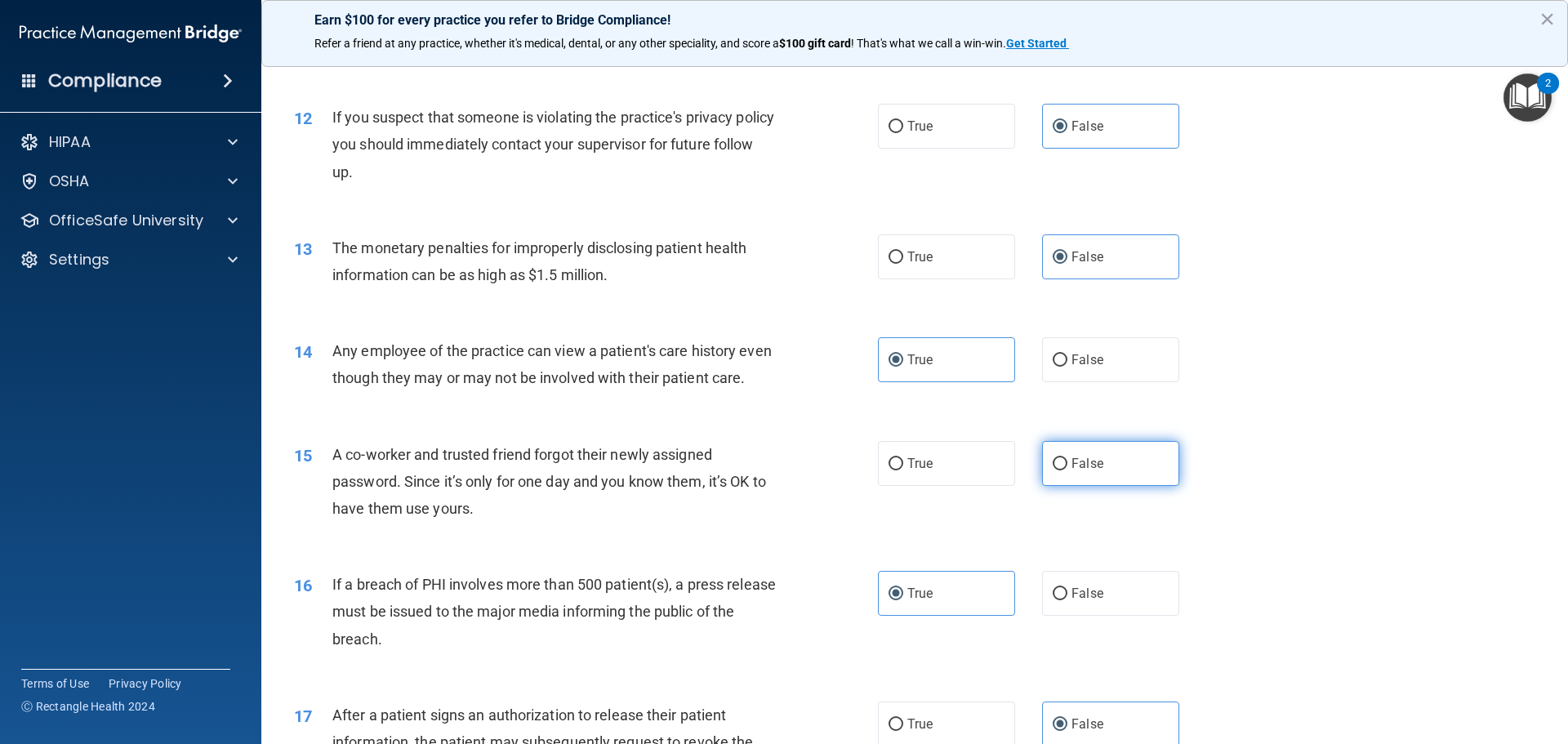
click at [1116, 486] on label "False" at bounding box center [1110, 463] width 138 height 45
click at [1067, 471] on input "False" at bounding box center [1061, 464] width 15 height 12
radio input "true"
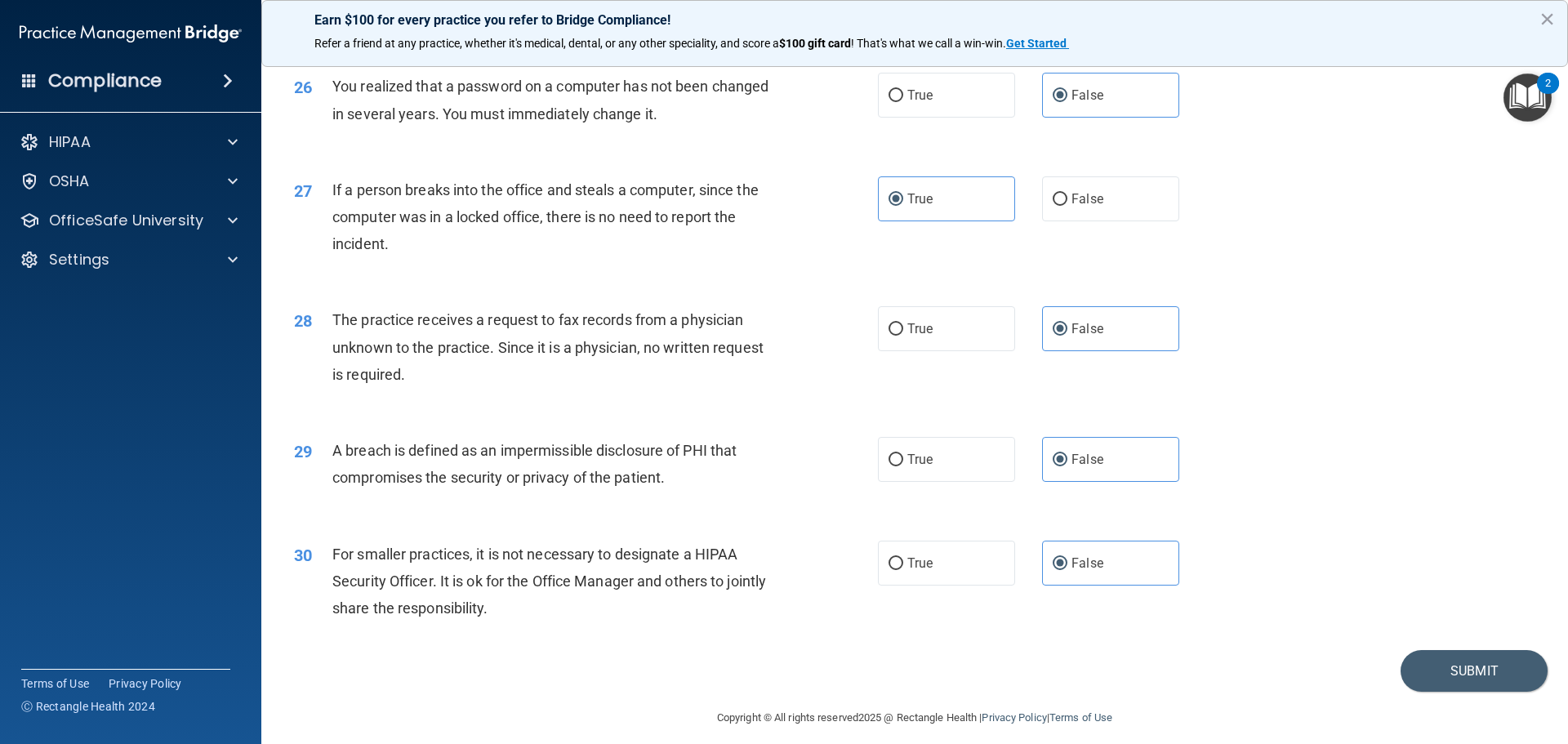
scroll to position [3121, 0]
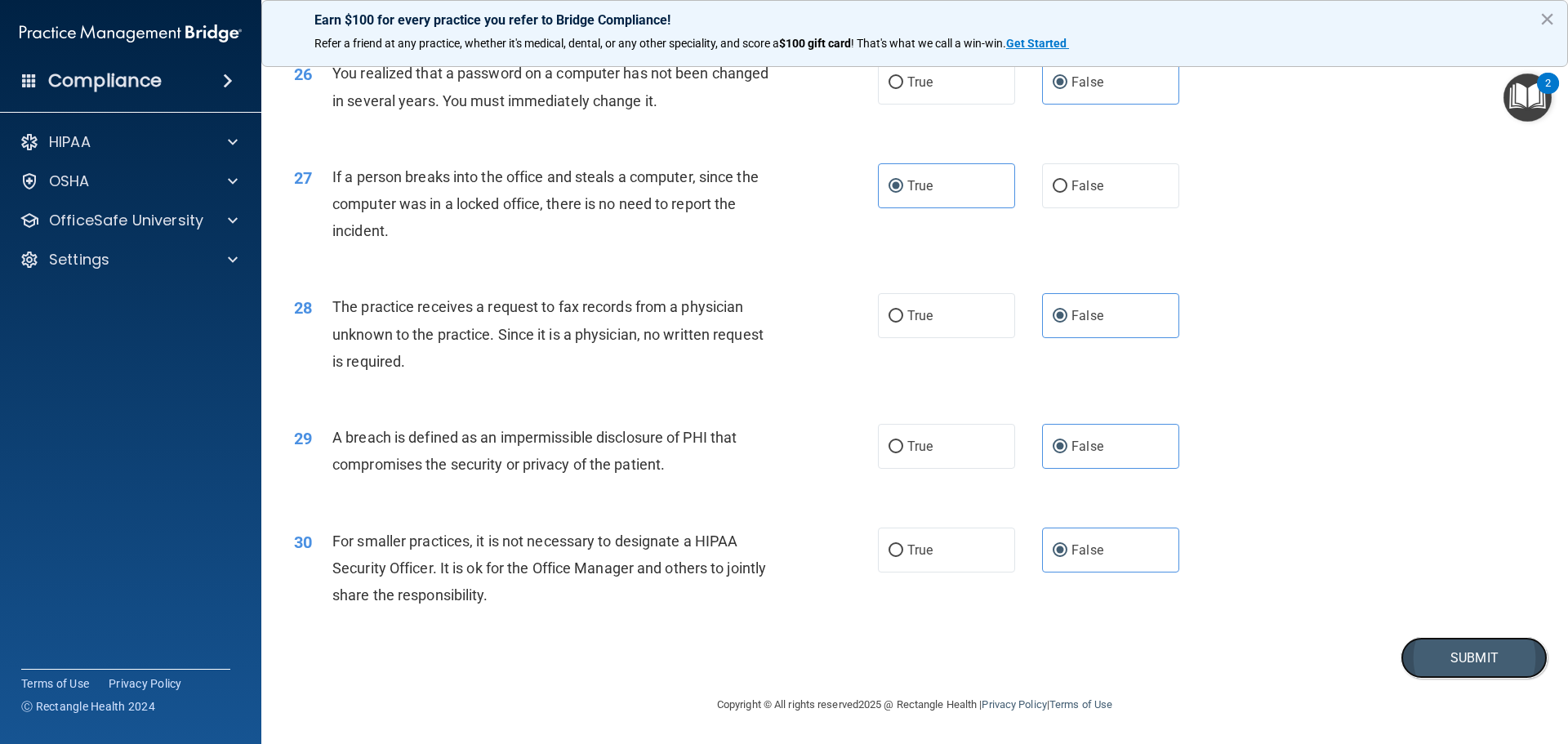
click at [1426, 652] on button "Submit" at bounding box center [1473, 658] width 147 height 42
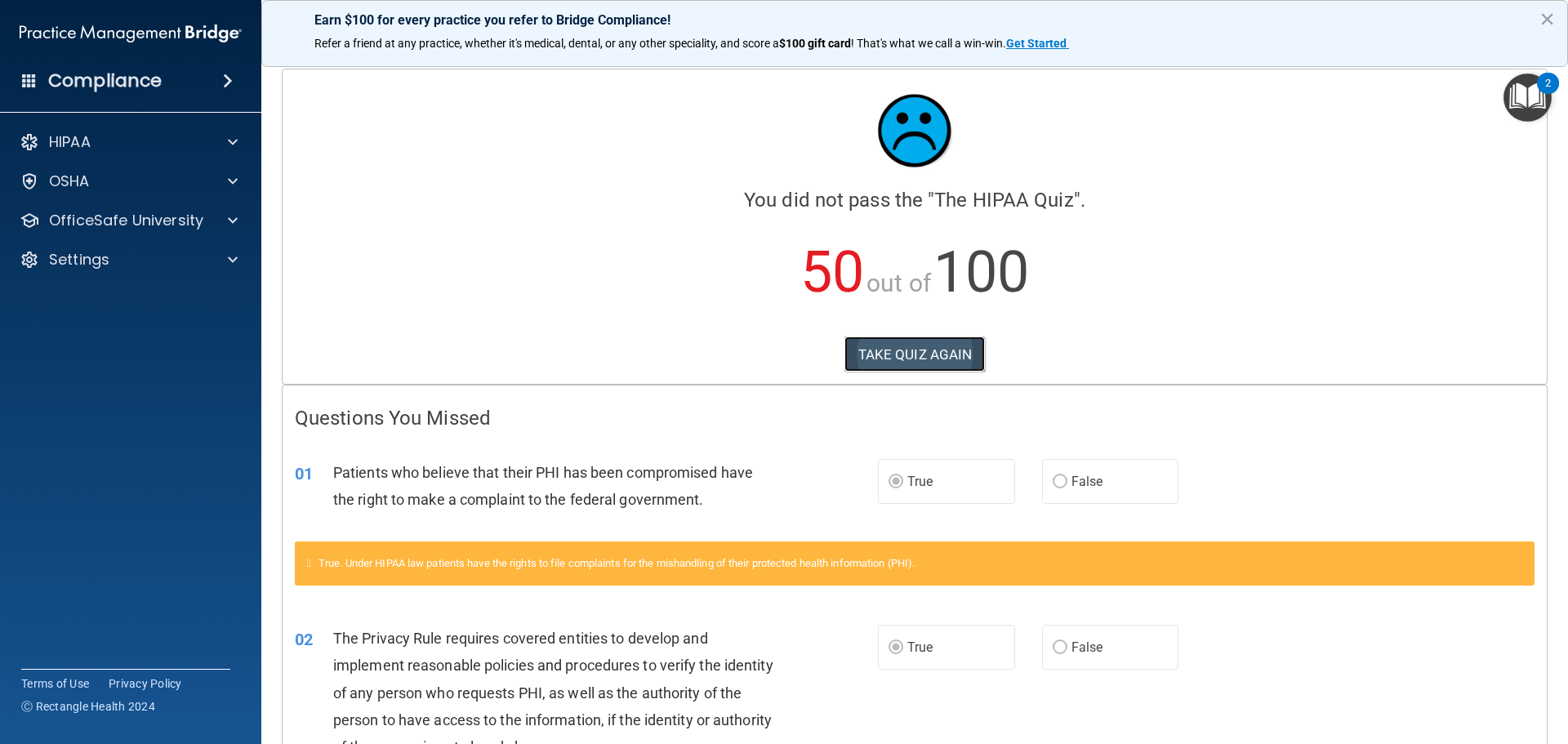
click at [956, 342] on button "TAKE QUIZ AGAIN" at bounding box center [915, 354] width 141 height 36
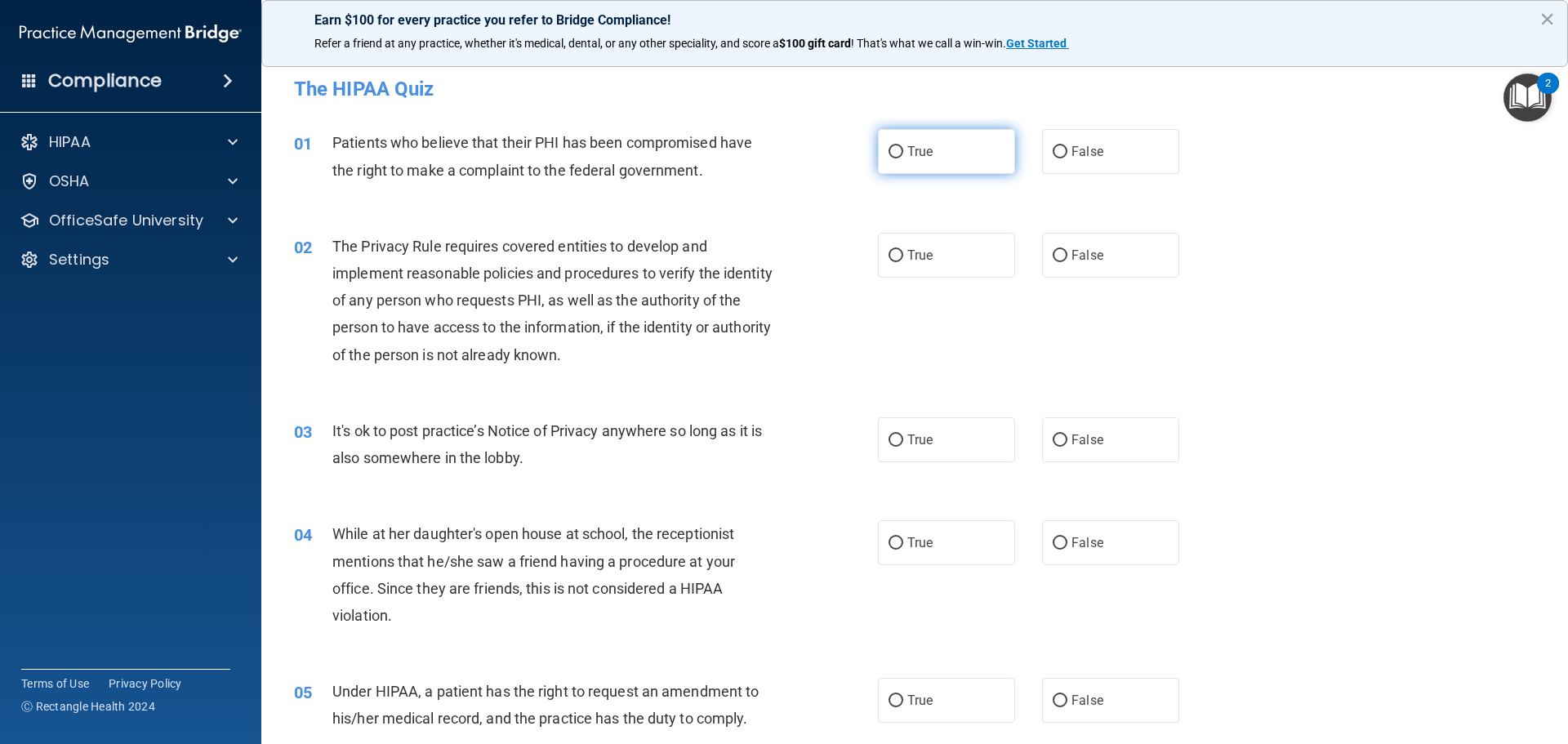
click at [917, 150] on span "True" at bounding box center [919, 152] width 25 height 16
click at [903, 150] on input "True" at bounding box center [896, 152] width 15 height 12
radio input "true"
click at [862, 258] on div "02 The Privacy Rule requires covered entities to develop and implement reasonab…" at bounding box center [586, 305] width 633 height 144
click at [915, 259] on span "True" at bounding box center [919, 255] width 25 height 16
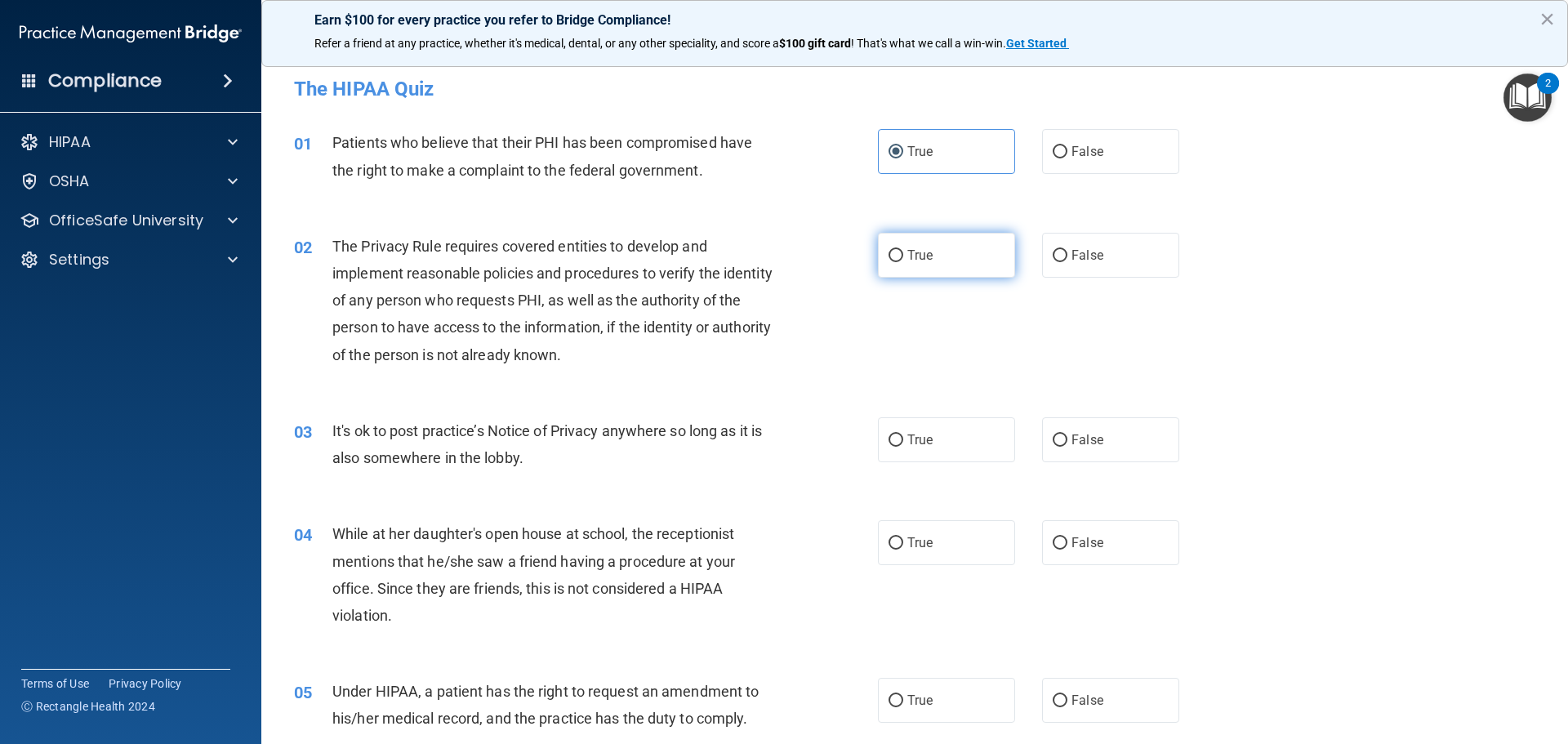
click at [903, 259] on input "True" at bounding box center [896, 255] width 15 height 12
radio input "true"
click at [937, 456] on label "True" at bounding box center [946, 440] width 138 height 45
click at [903, 446] on input "True" at bounding box center [896, 440] width 15 height 12
radio input "true"
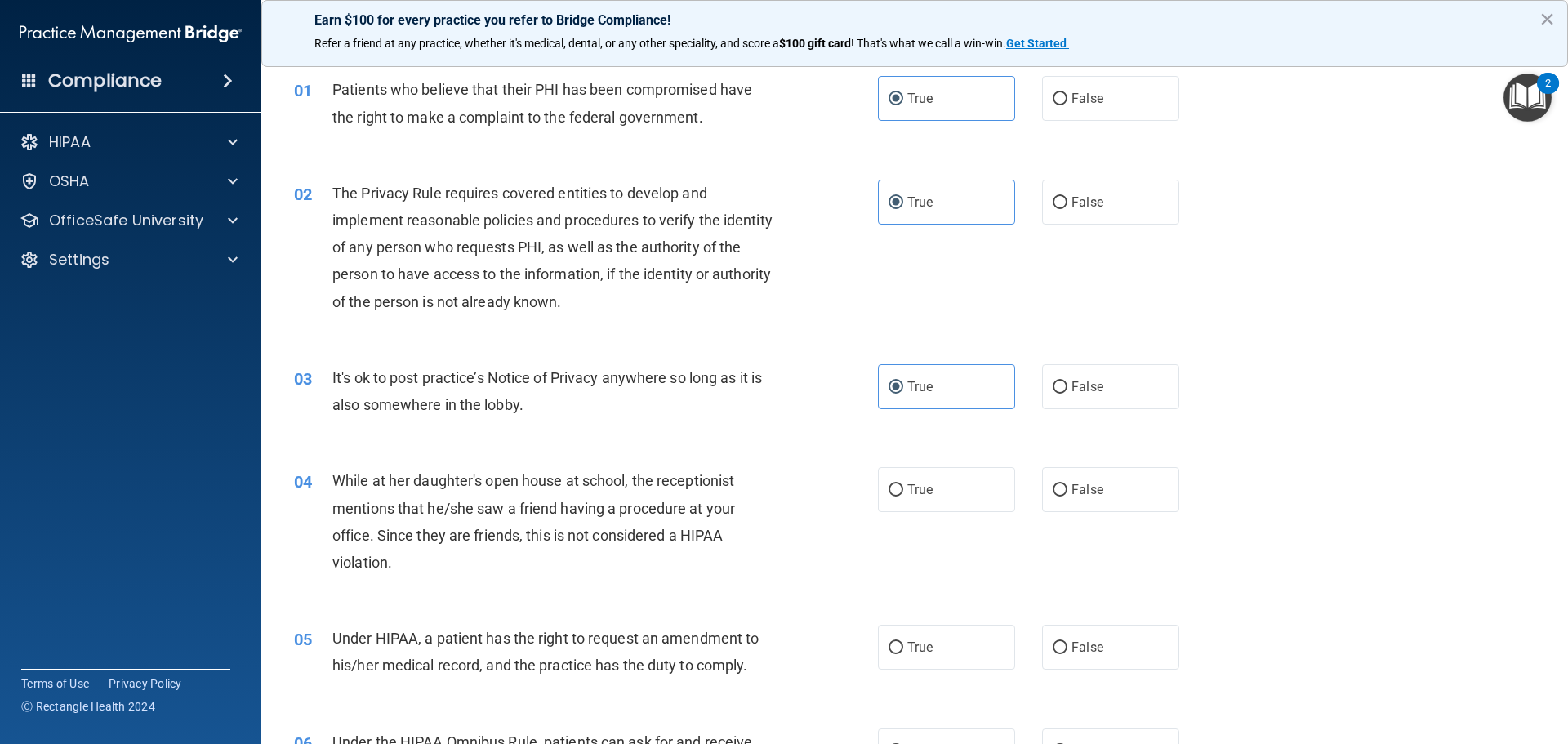
scroll to position [81, 0]
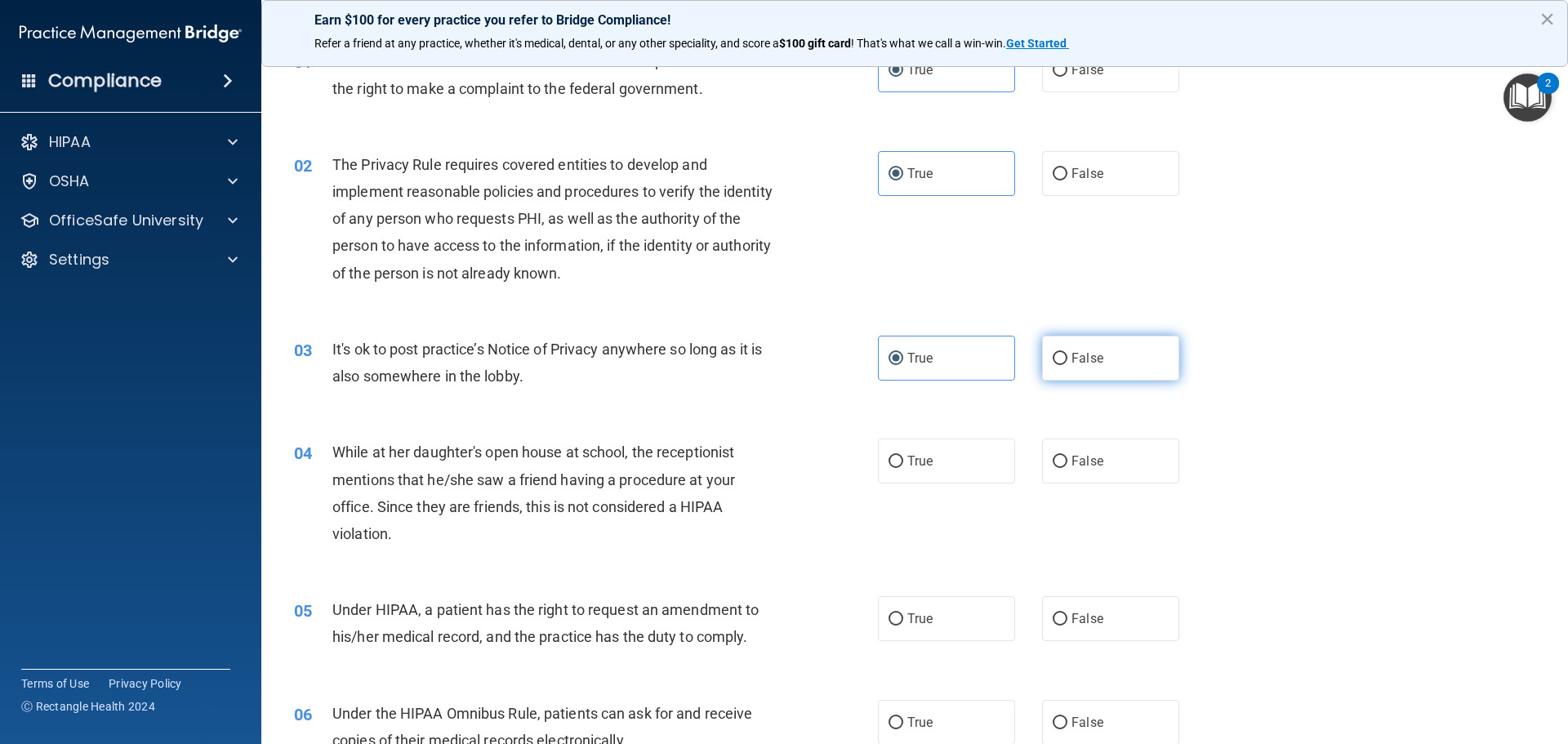
click at [1072, 351] on span "False" at bounding box center [1088, 357] width 32 height 16
click at [1067, 353] on input "False" at bounding box center [1061, 358] width 15 height 12
radio input "true"
radio input "false"
click at [1045, 448] on label "False" at bounding box center [1110, 461] width 138 height 45
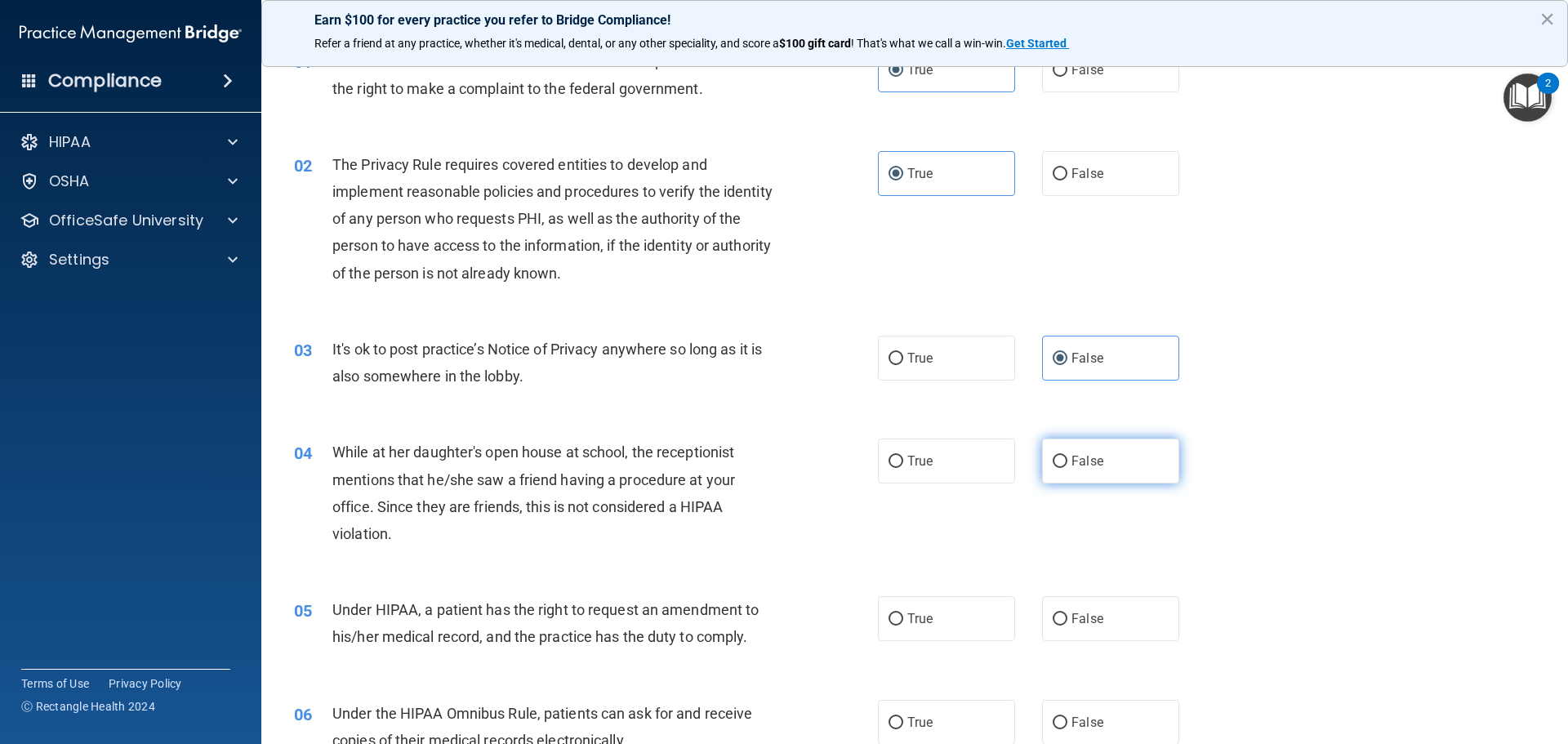
click at [1053, 456] on input "False" at bounding box center [1061, 461] width 15 height 12
radio input "true"
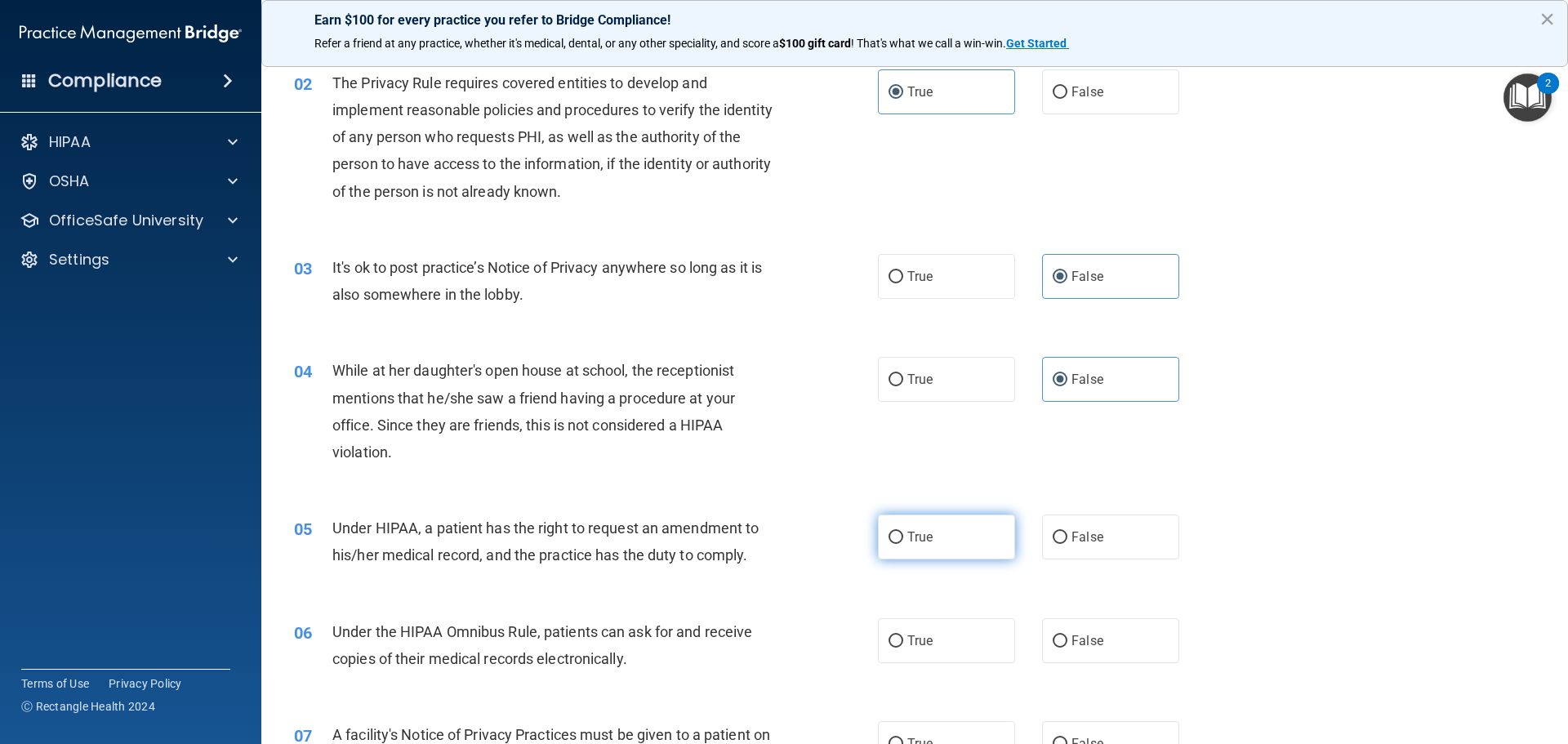
click at [953, 551] on label "True" at bounding box center [946, 537] width 138 height 45
click at [903, 544] on input "True" at bounding box center [896, 537] width 15 height 12
radio input "true"
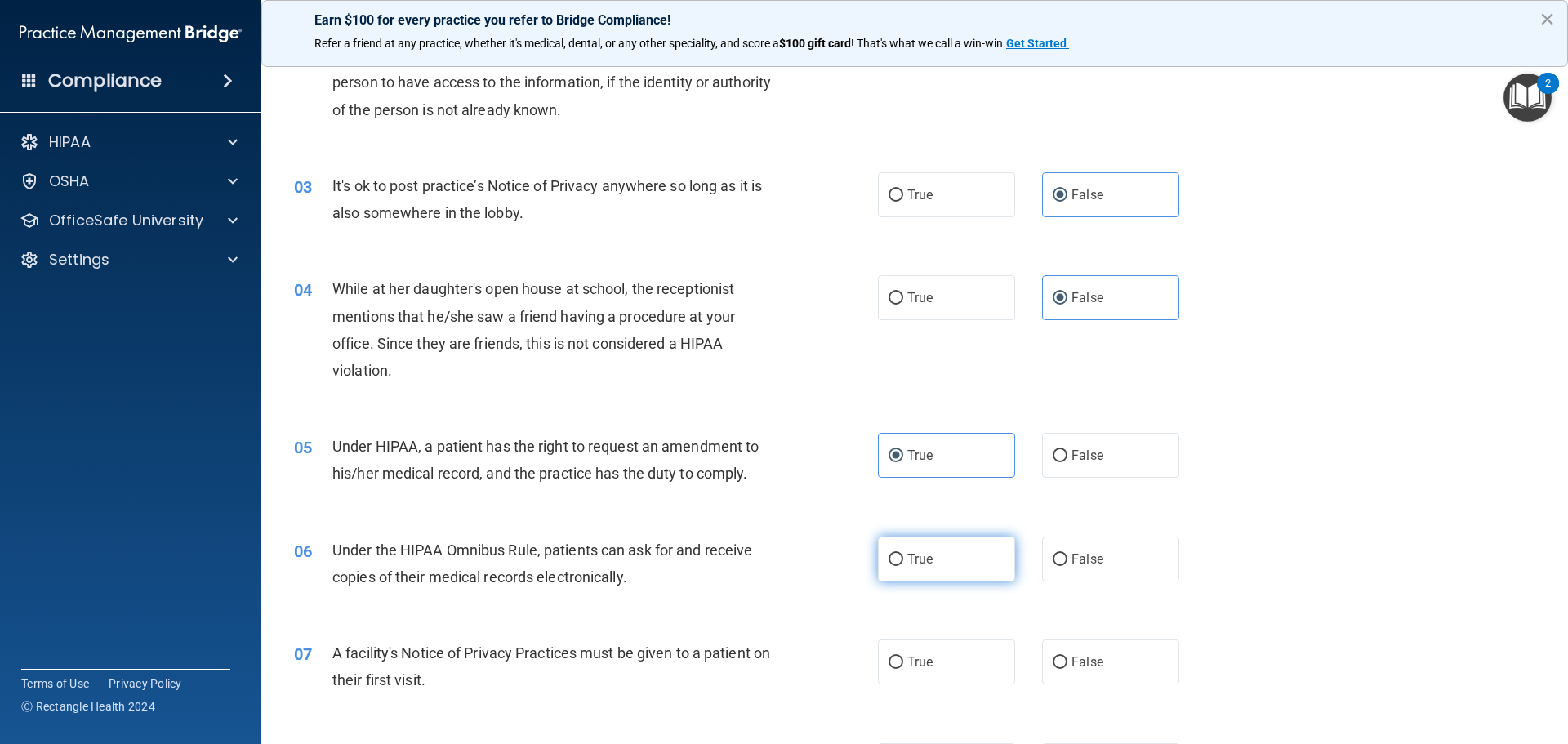
click at [945, 569] on label "True" at bounding box center [946, 559] width 138 height 45
click at [903, 566] on input "True" at bounding box center [896, 560] width 15 height 12
radio input "true"
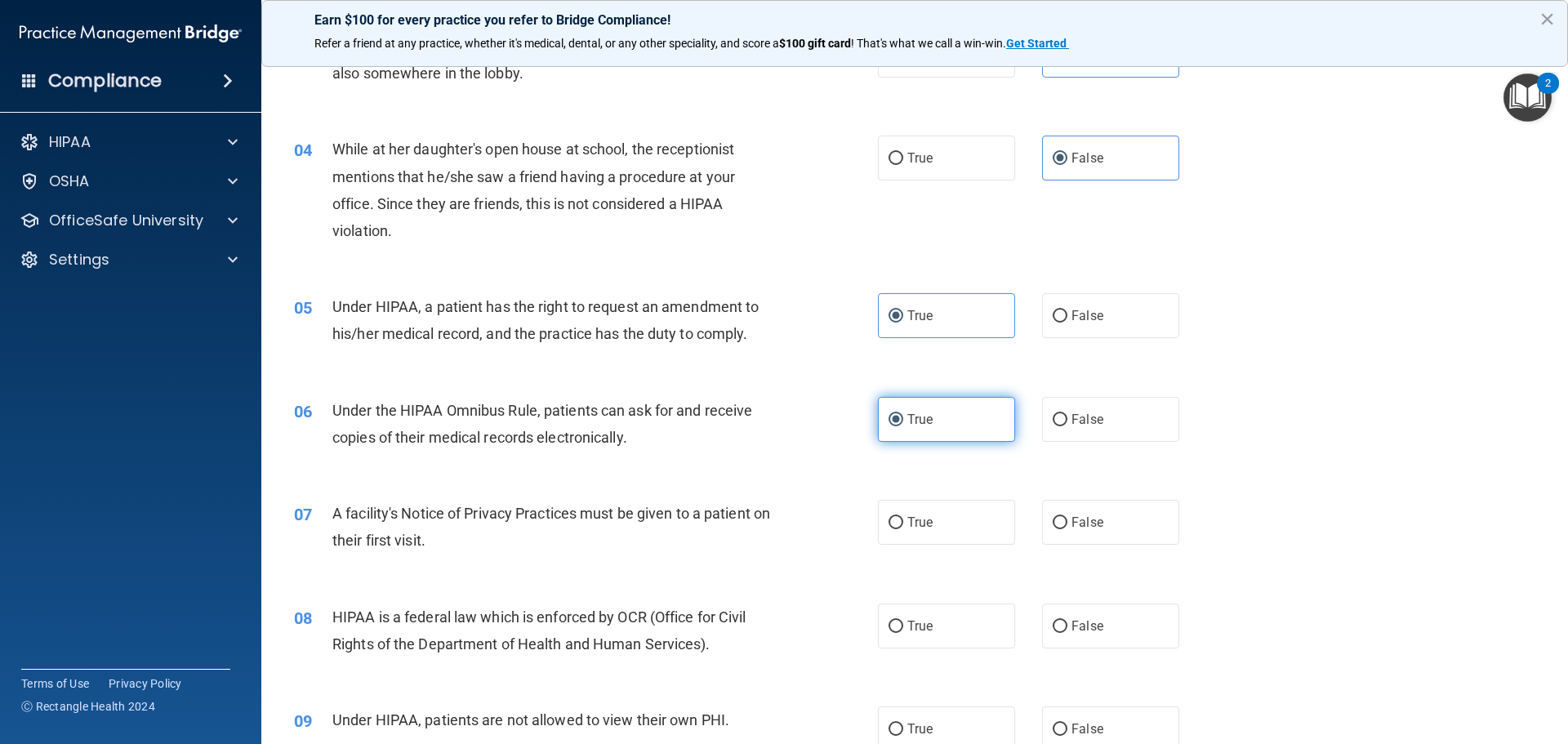
scroll to position [408, 0]
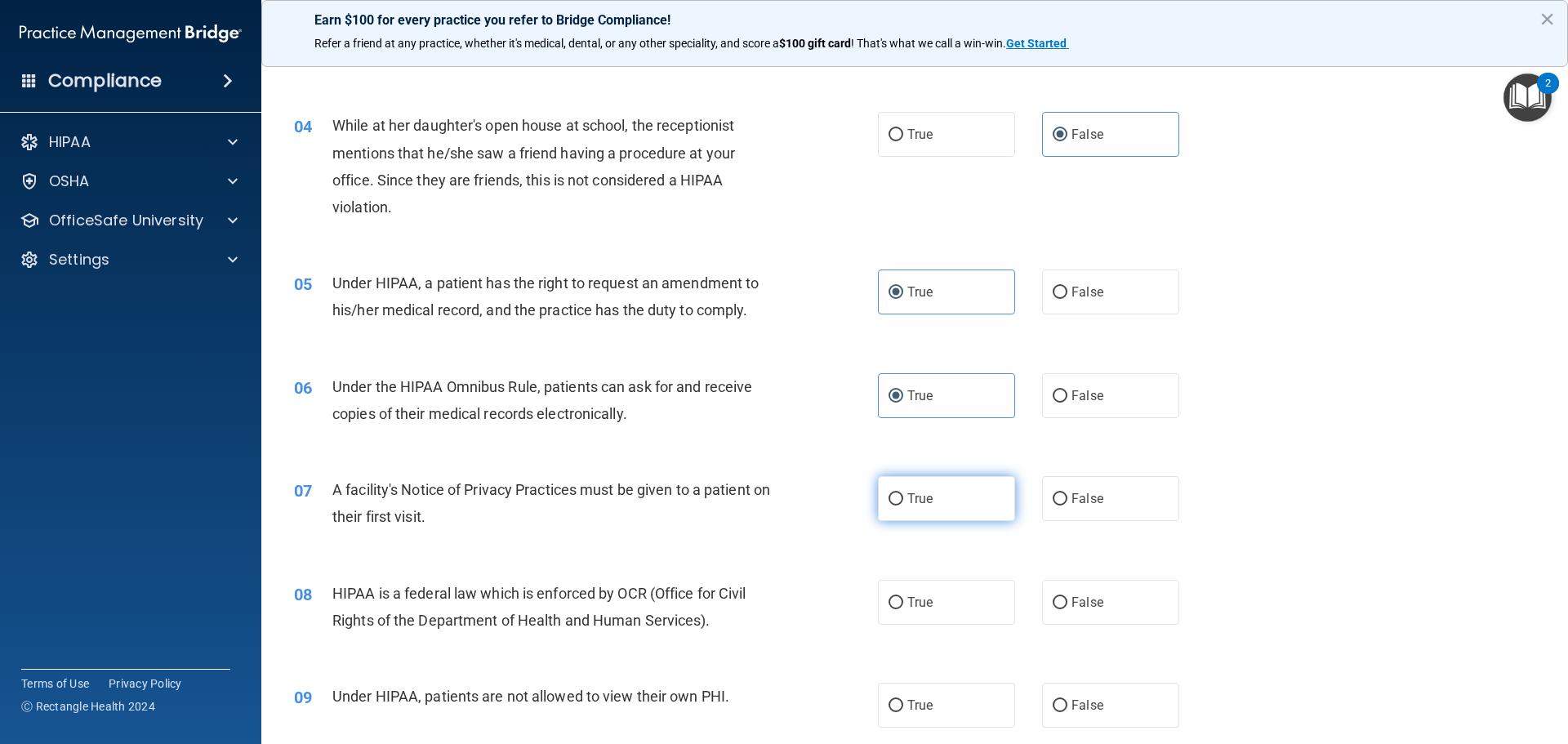
click at [924, 505] on span "True" at bounding box center [919, 498] width 25 height 16
click at [903, 505] on input "True" at bounding box center [896, 499] width 15 height 12
radio input "true"
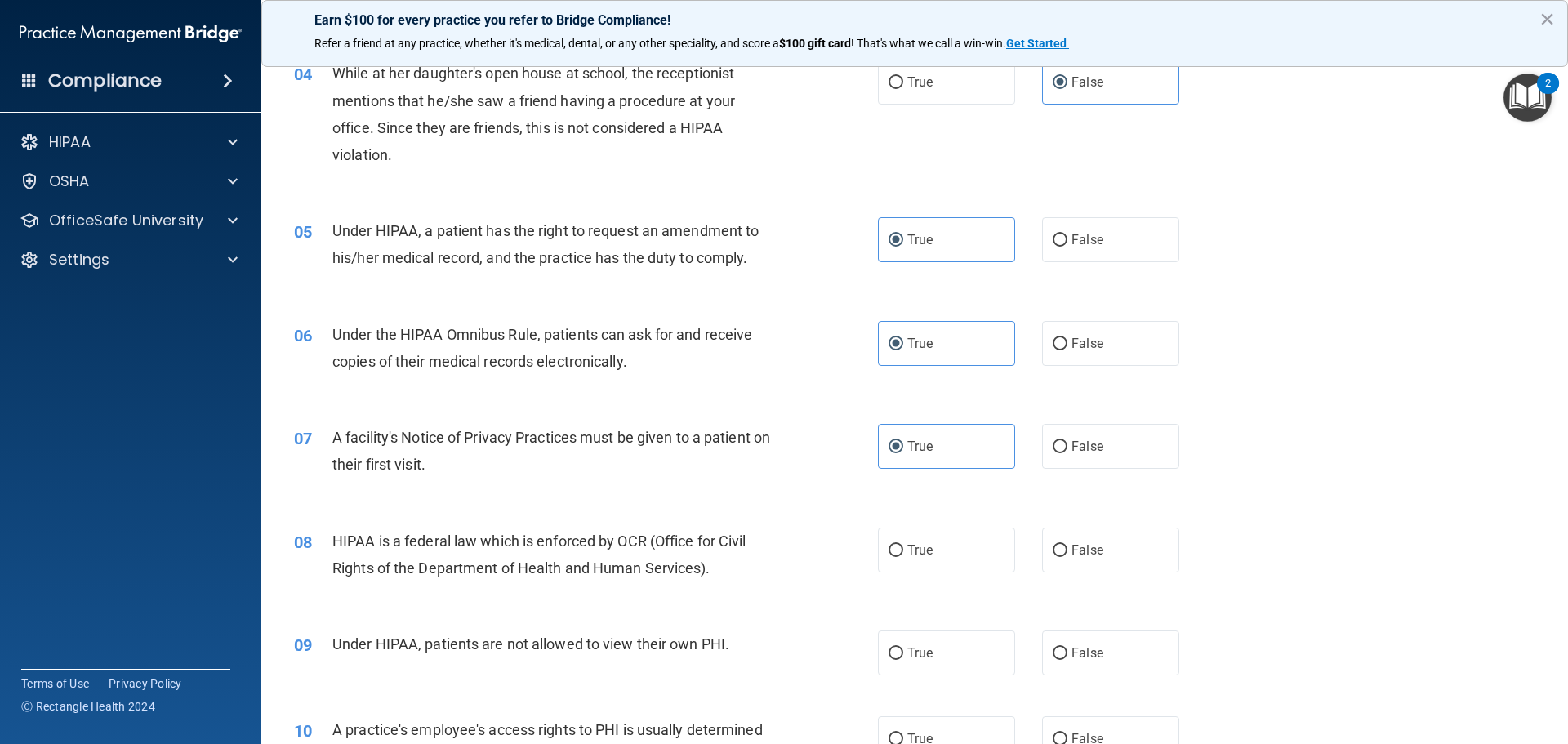
scroll to position [490, 0]
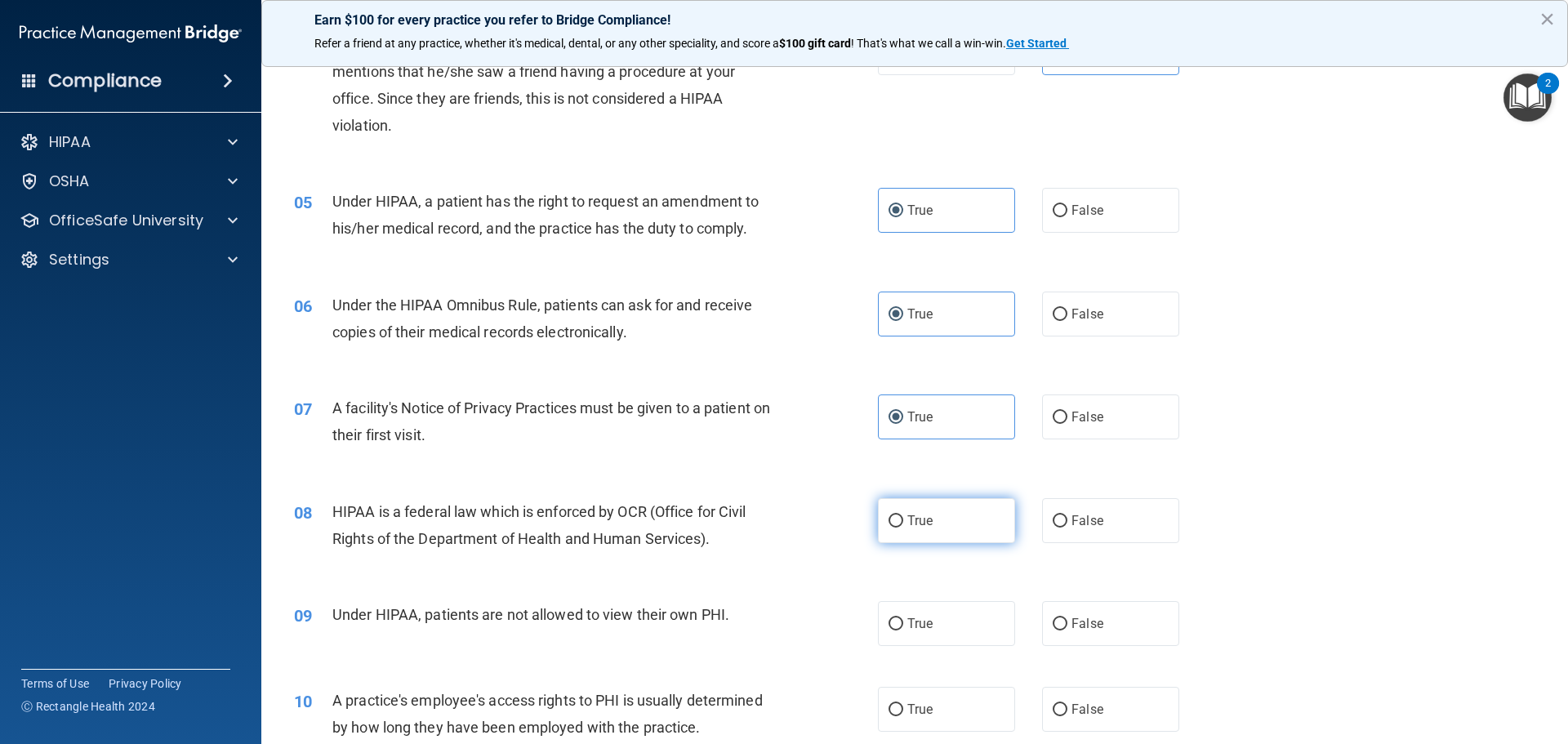
click at [941, 514] on label "True" at bounding box center [946, 520] width 138 height 45
click at [903, 516] on input "True" at bounding box center [896, 521] width 15 height 12
radio input "true"
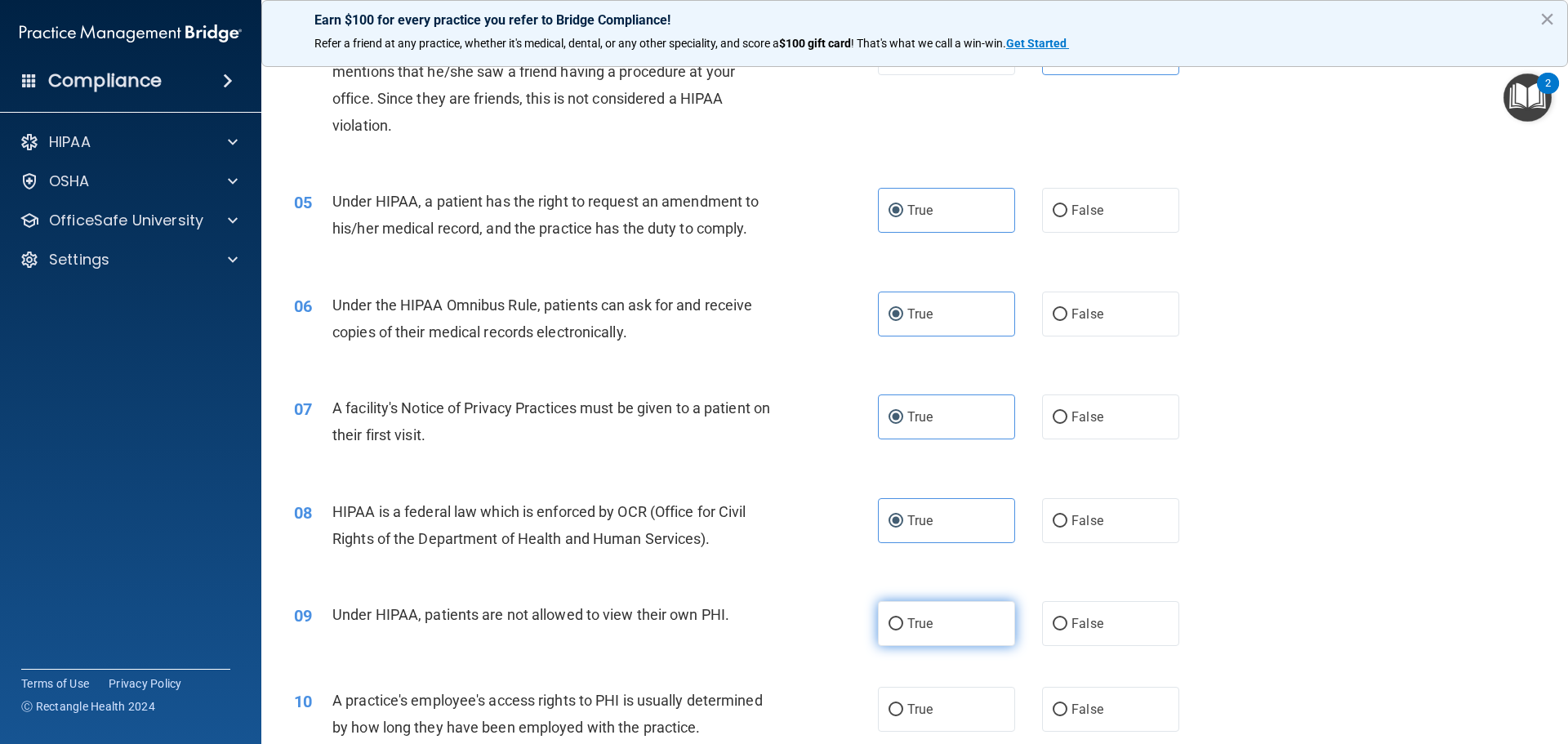
scroll to position [572, 0]
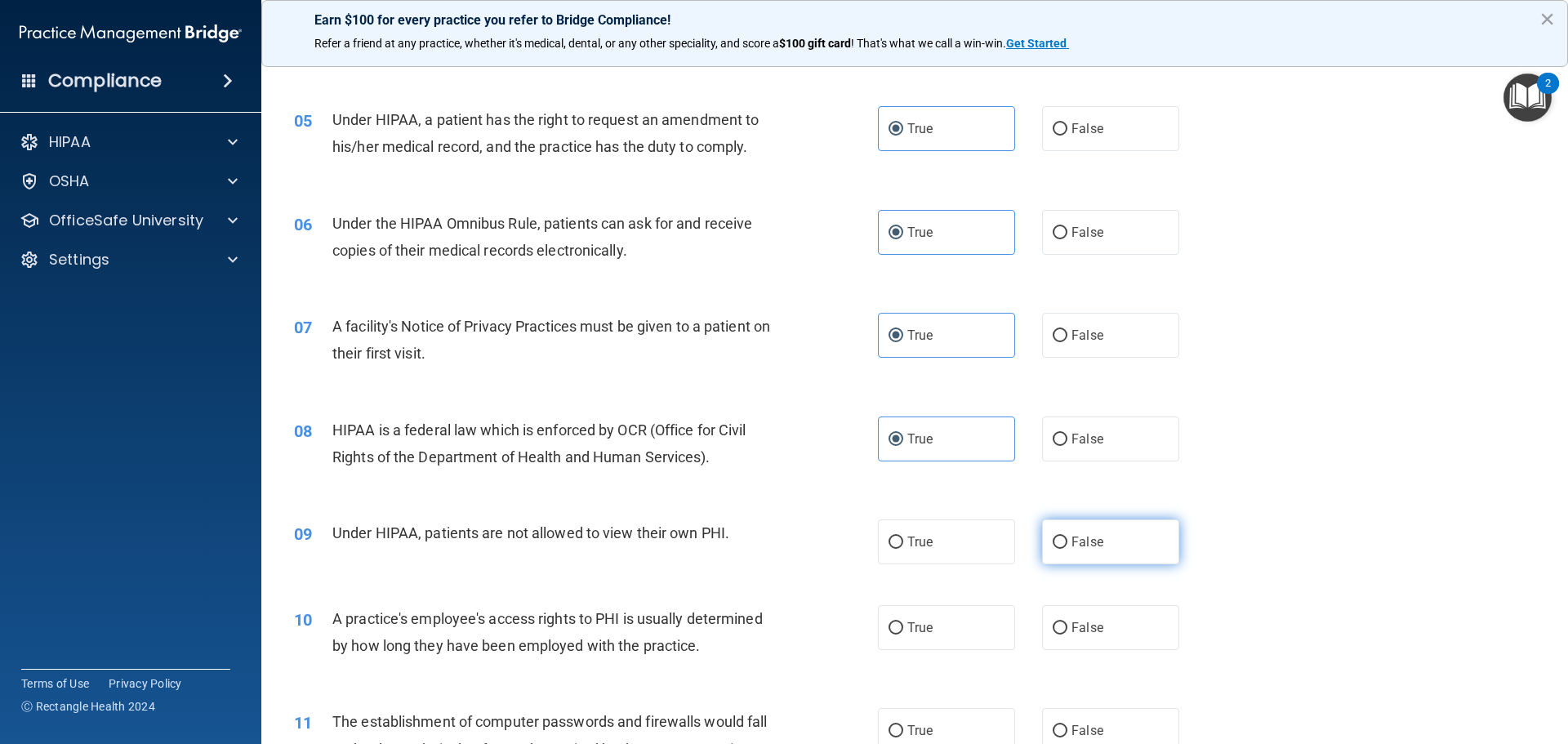
click at [1061, 561] on label "False" at bounding box center [1110, 542] width 138 height 45
click at [1061, 548] on input "False" at bounding box center [1061, 542] width 15 height 12
radio input "true"
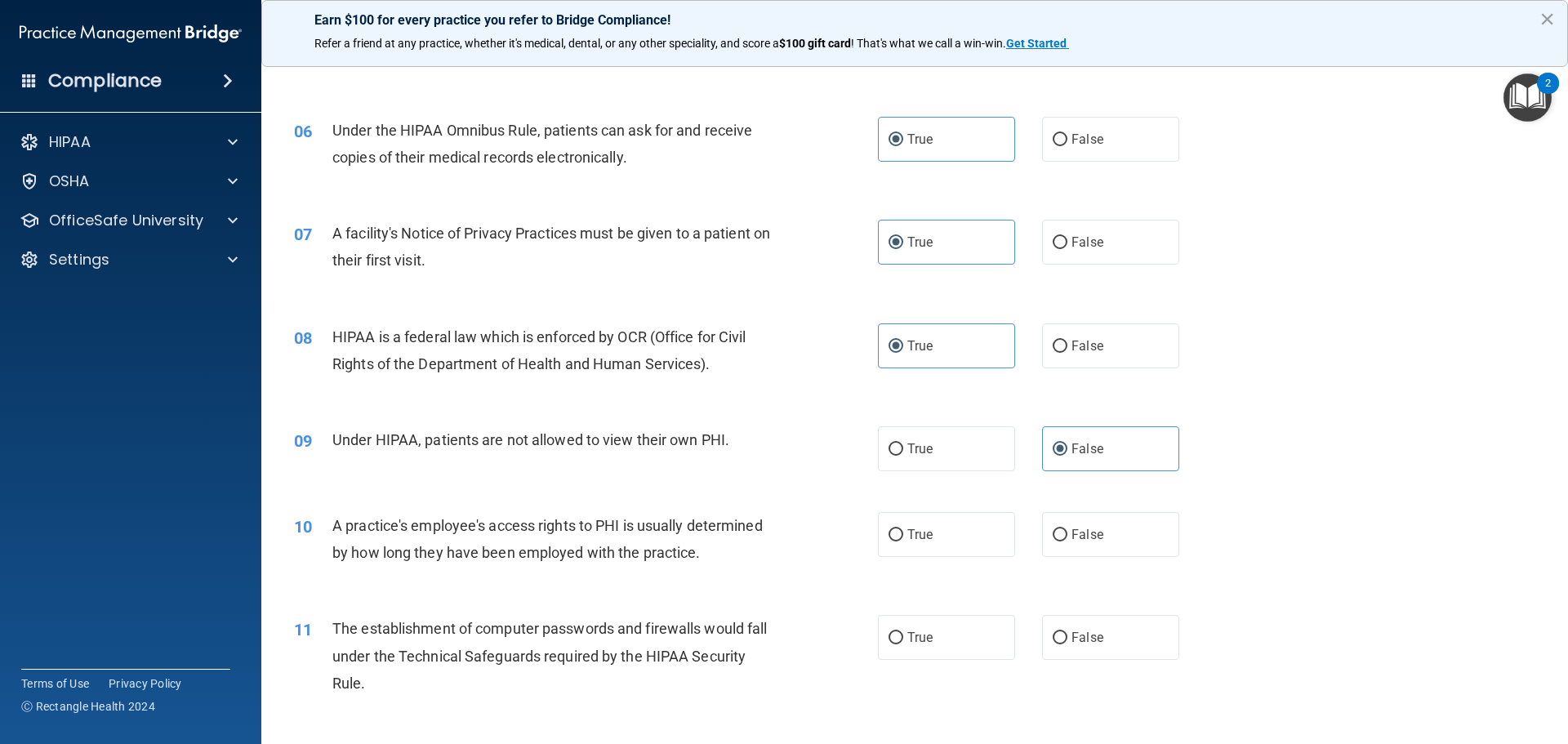
scroll to position [735, 0]
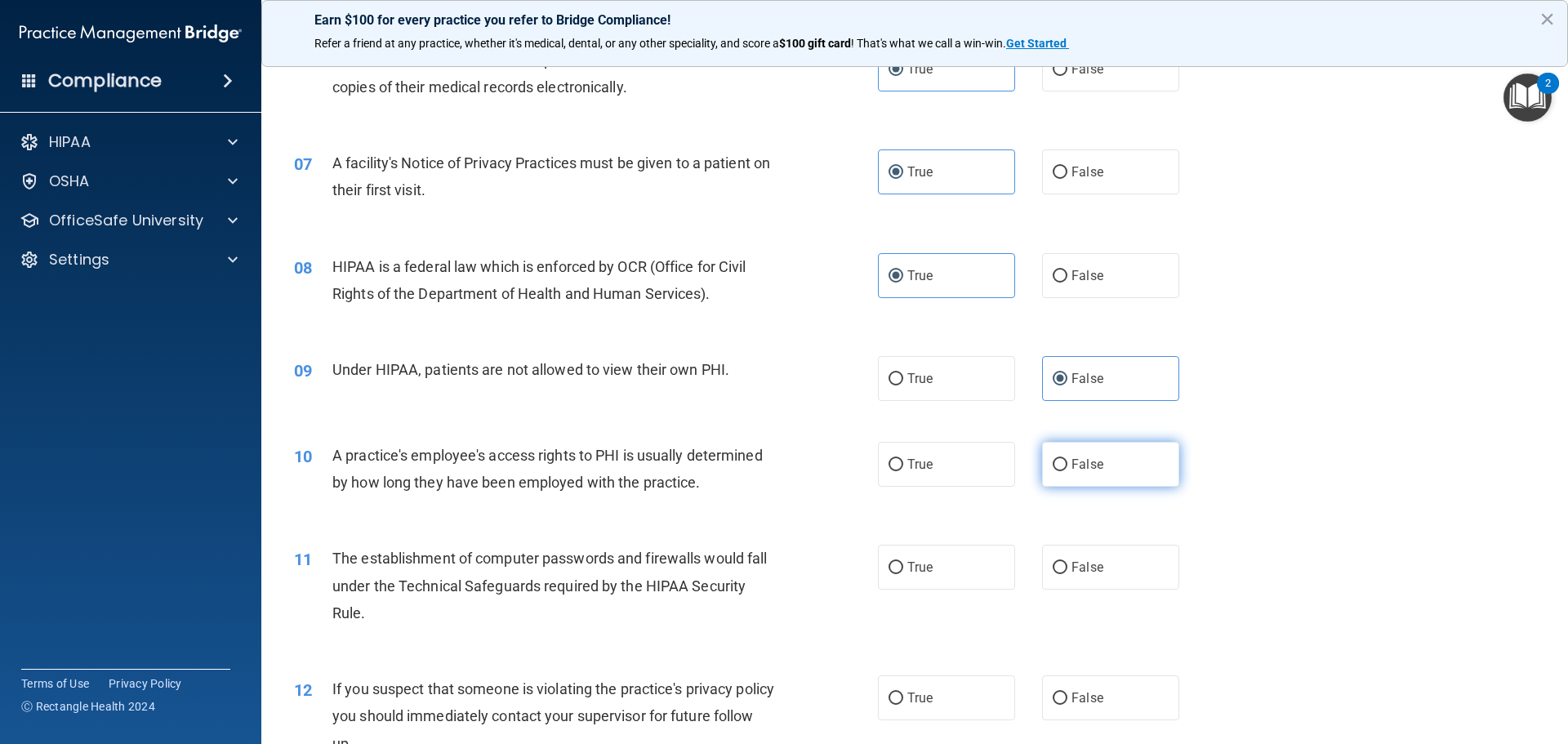
click at [1053, 468] on input "False" at bounding box center [1061, 464] width 15 height 12
radio input "true"
click at [935, 568] on label "True" at bounding box center [946, 567] width 138 height 45
click at [903, 568] on input "True" at bounding box center [896, 567] width 15 height 12
radio input "true"
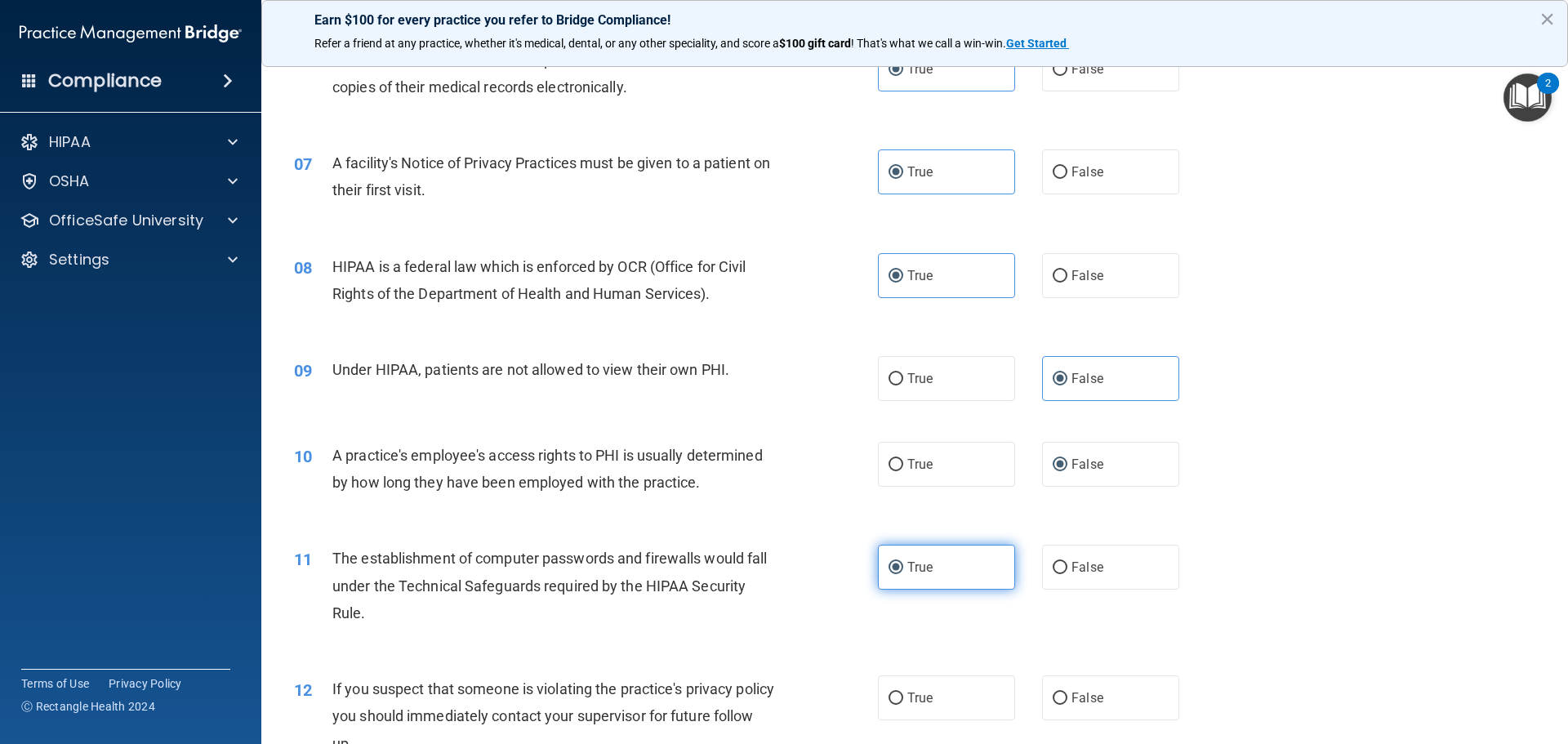
scroll to position [817, 0]
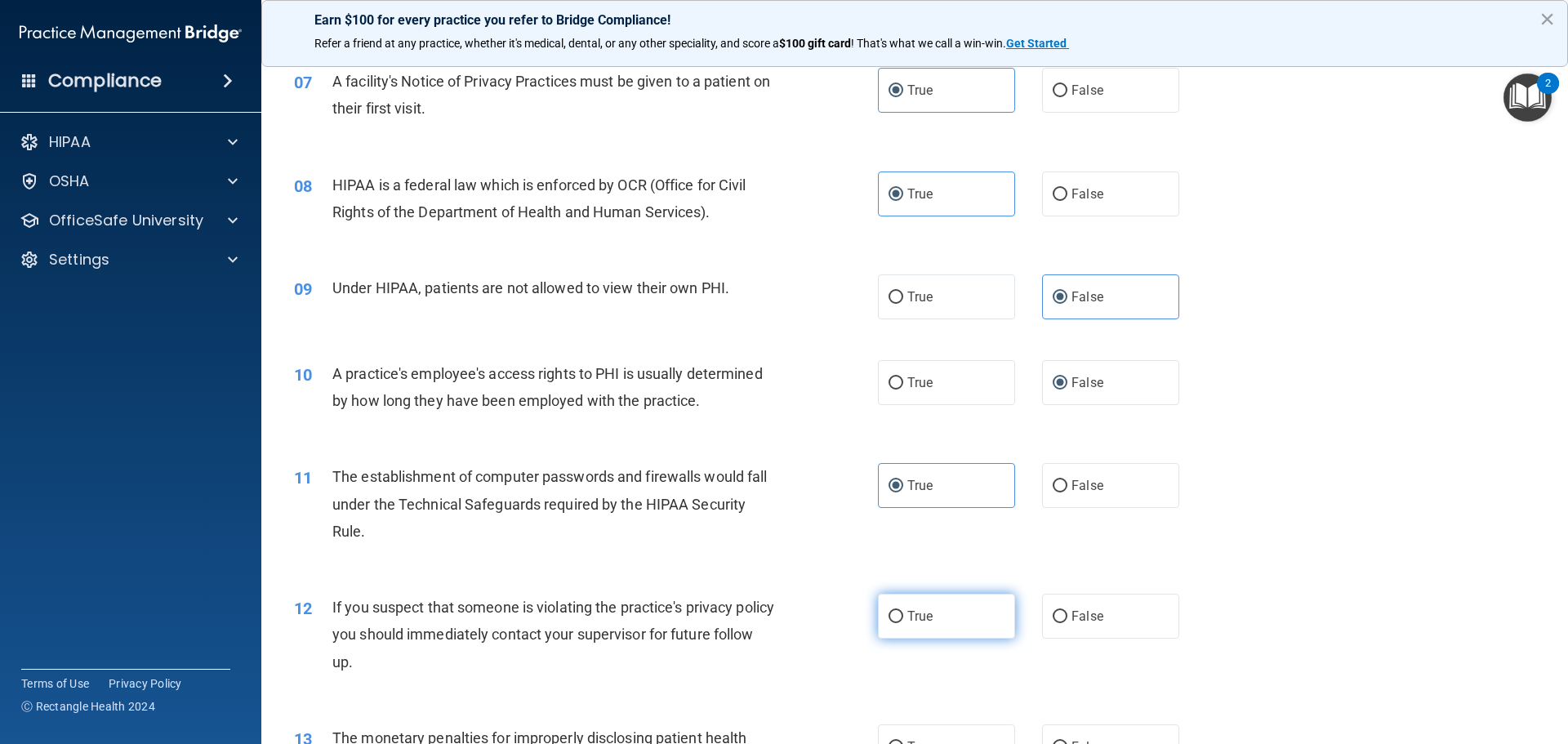
click at [945, 616] on label "True" at bounding box center [946, 616] width 138 height 45
click at [903, 616] on input "True" at bounding box center [896, 617] width 15 height 12
radio input "true"
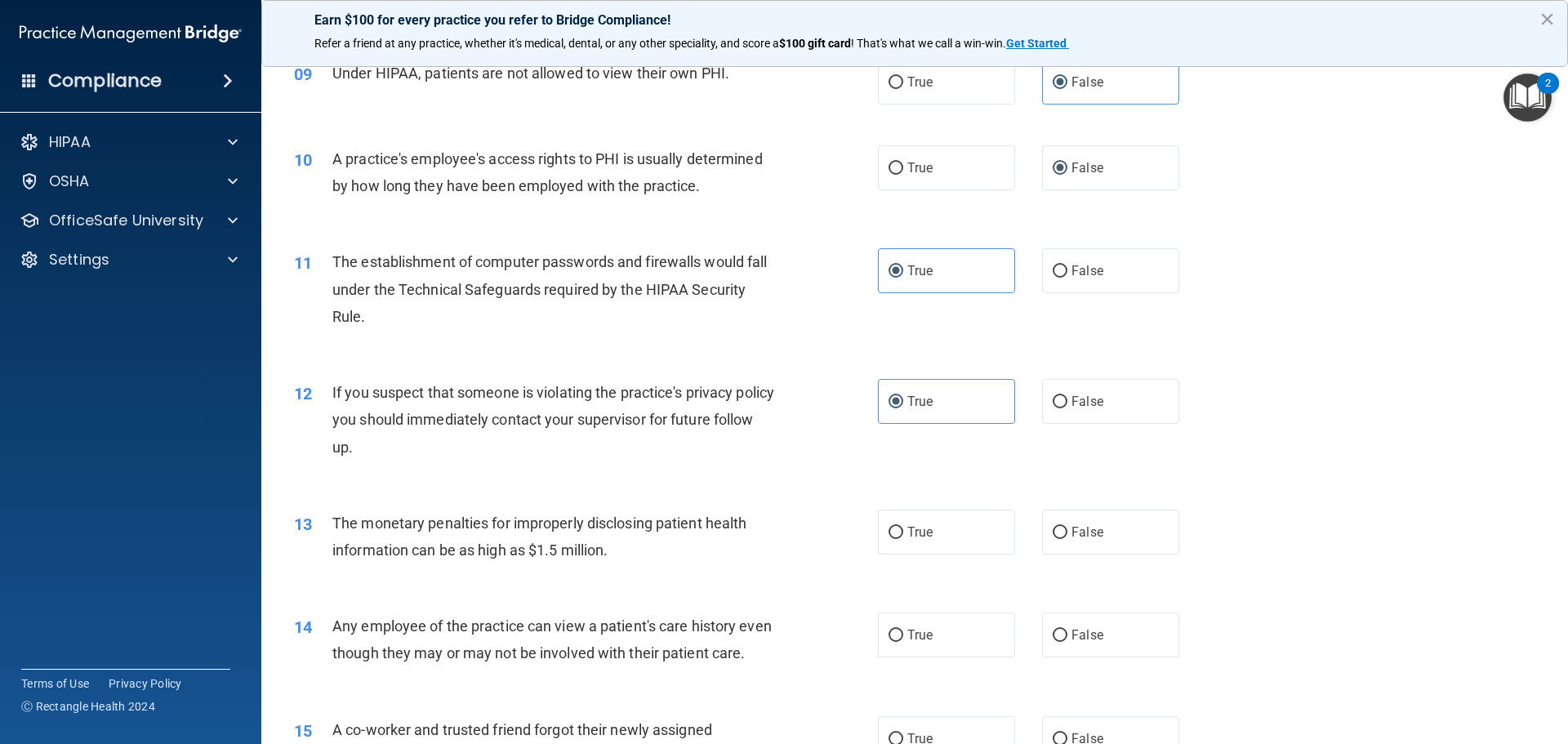
scroll to position [1061, 0]
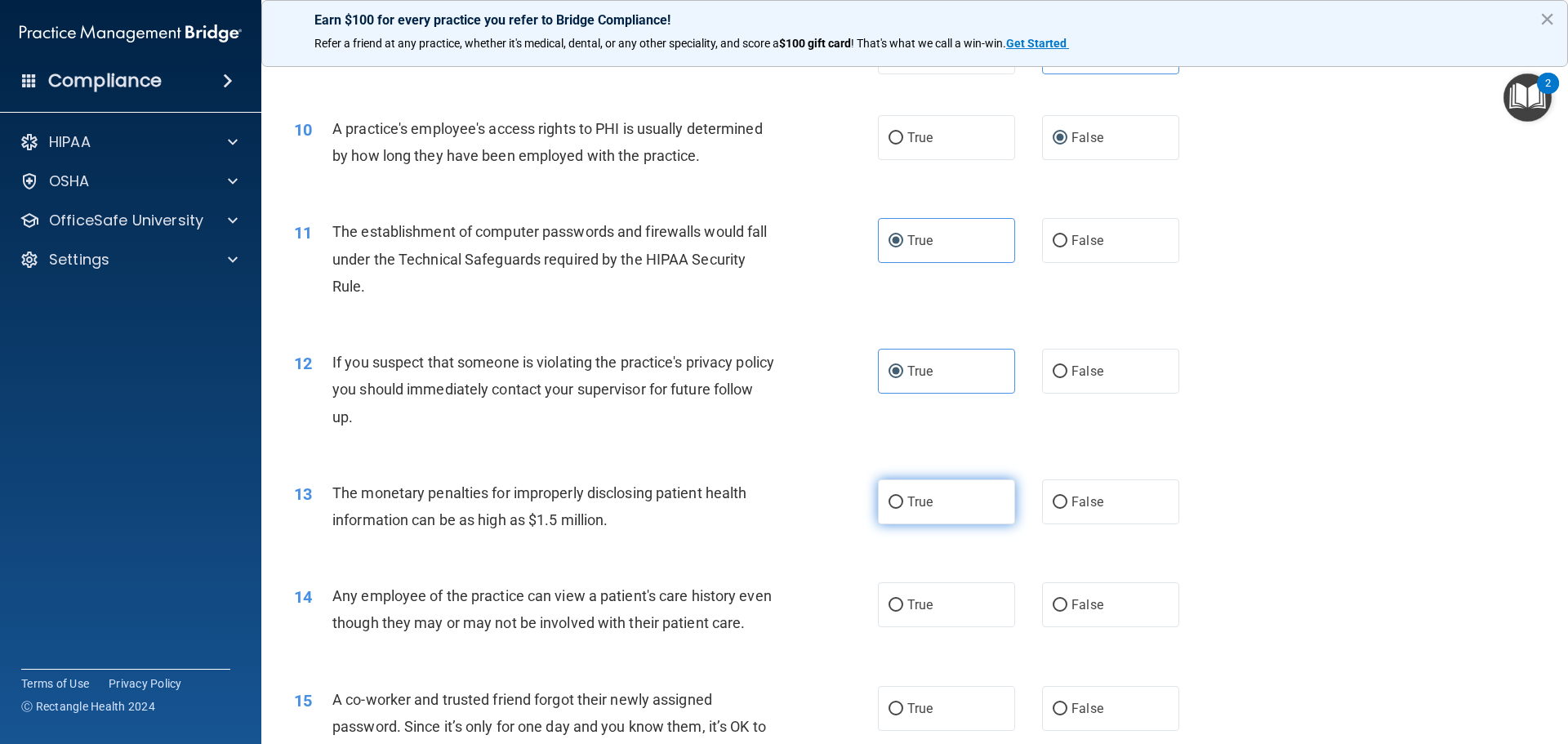
click at [942, 495] on label "True" at bounding box center [946, 502] width 138 height 45
click at [903, 497] on input "True" at bounding box center [896, 503] width 15 height 12
radio input "true"
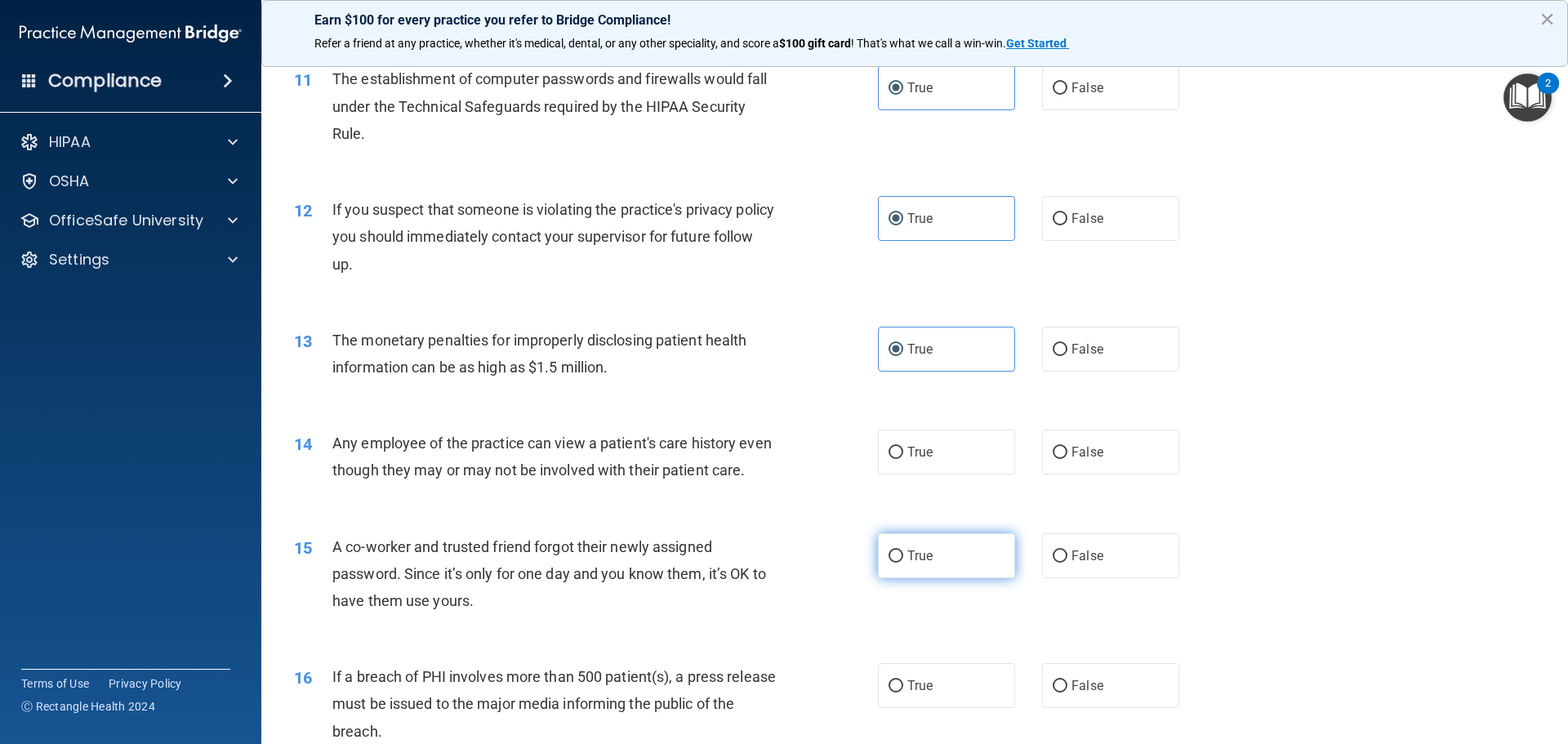
scroll to position [1225, 0]
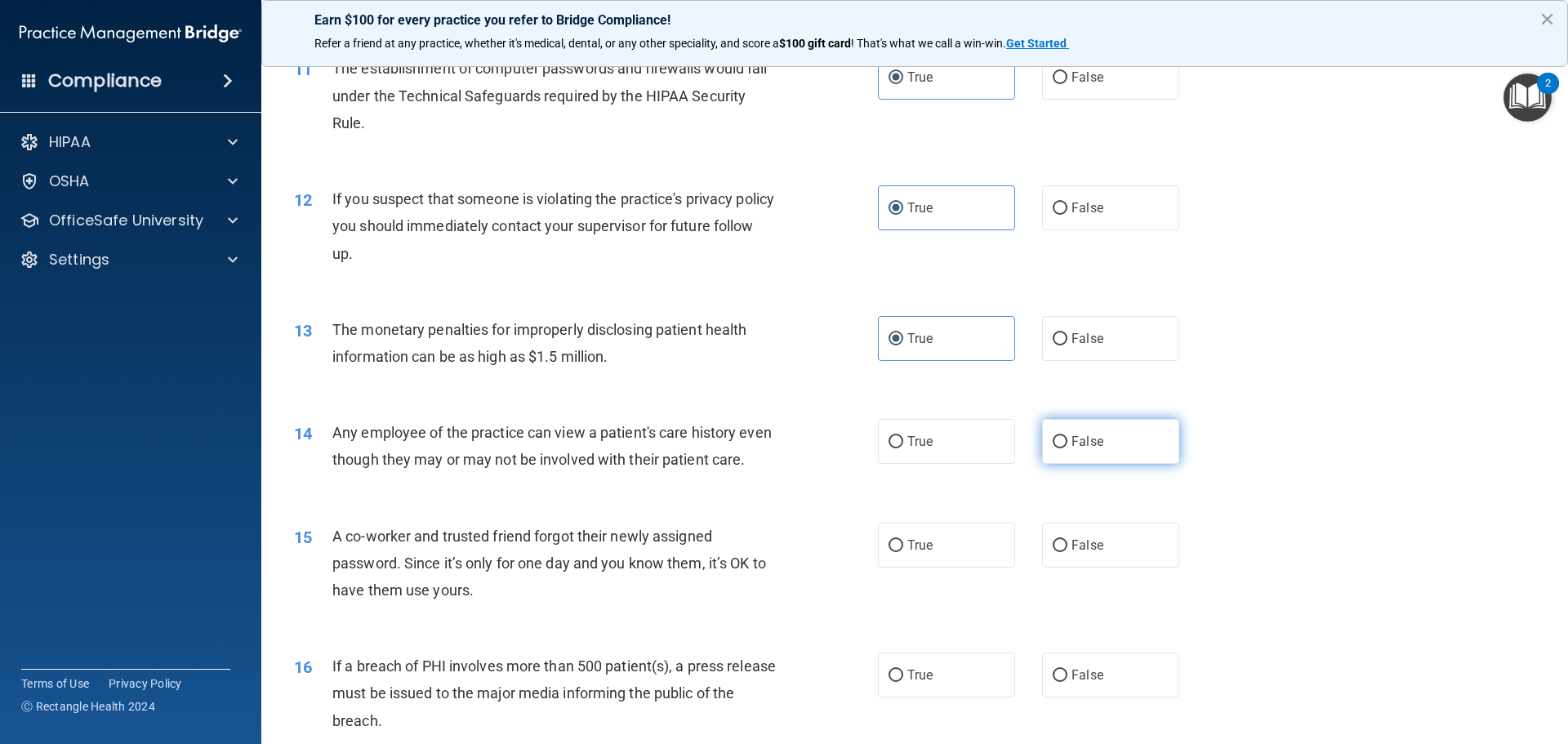
click at [1062, 433] on label "False" at bounding box center [1110, 442] width 138 height 45
click at [1062, 436] on input "False" at bounding box center [1061, 442] width 15 height 12
radio input "true"
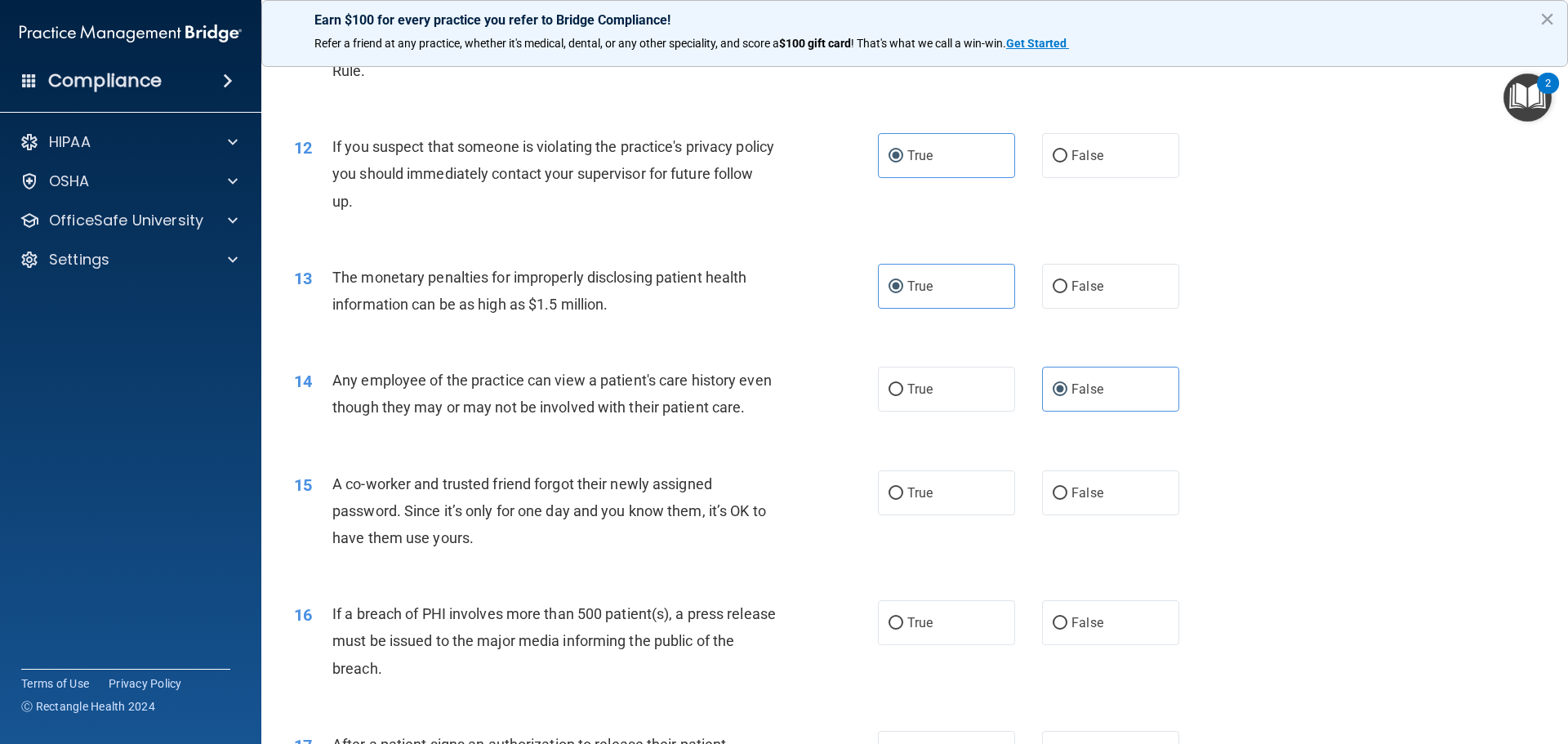
scroll to position [1388, 0]
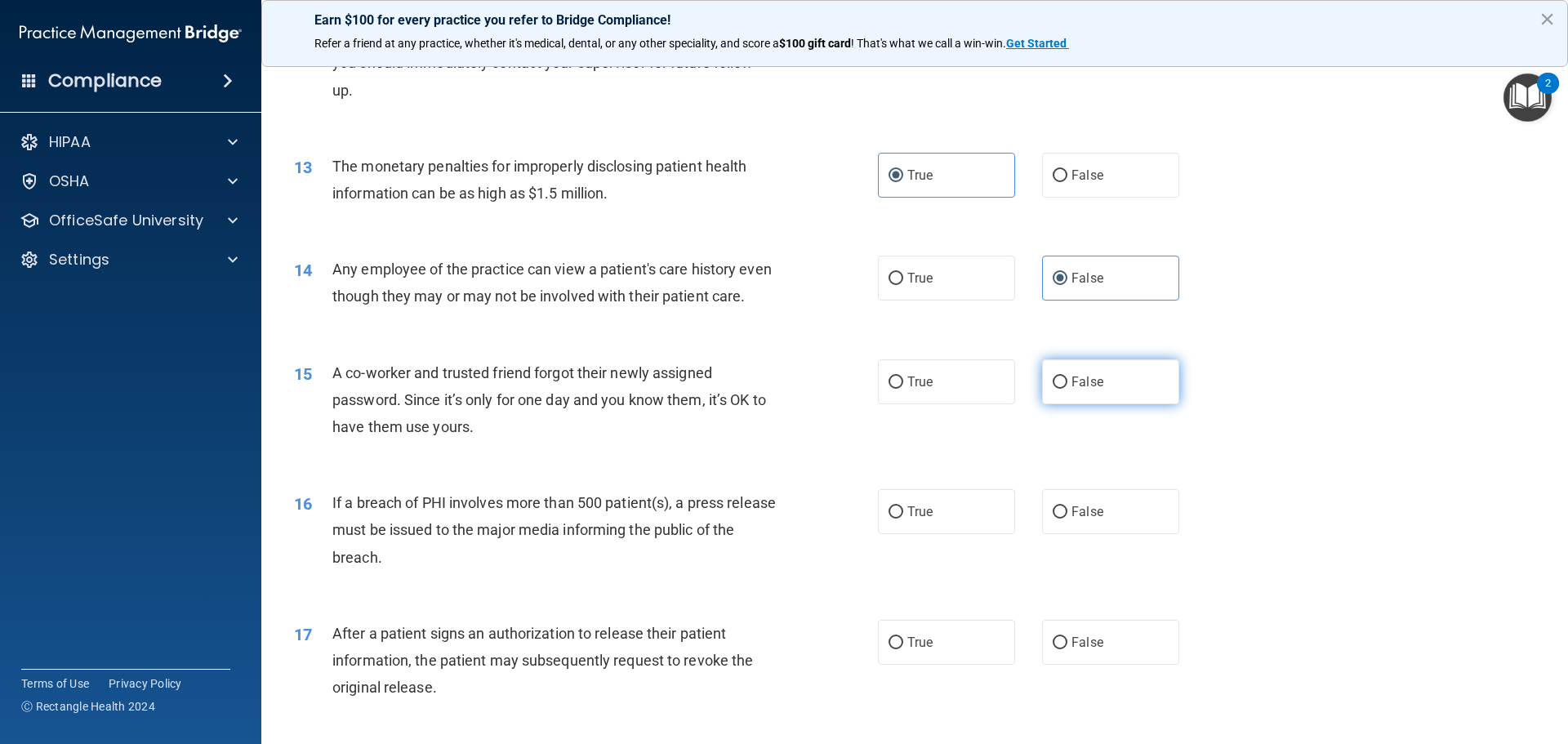
click at [1055, 395] on label "False" at bounding box center [1110, 382] width 138 height 45
click at [1055, 388] on input "False" at bounding box center [1061, 382] width 15 height 12
radio input "true"
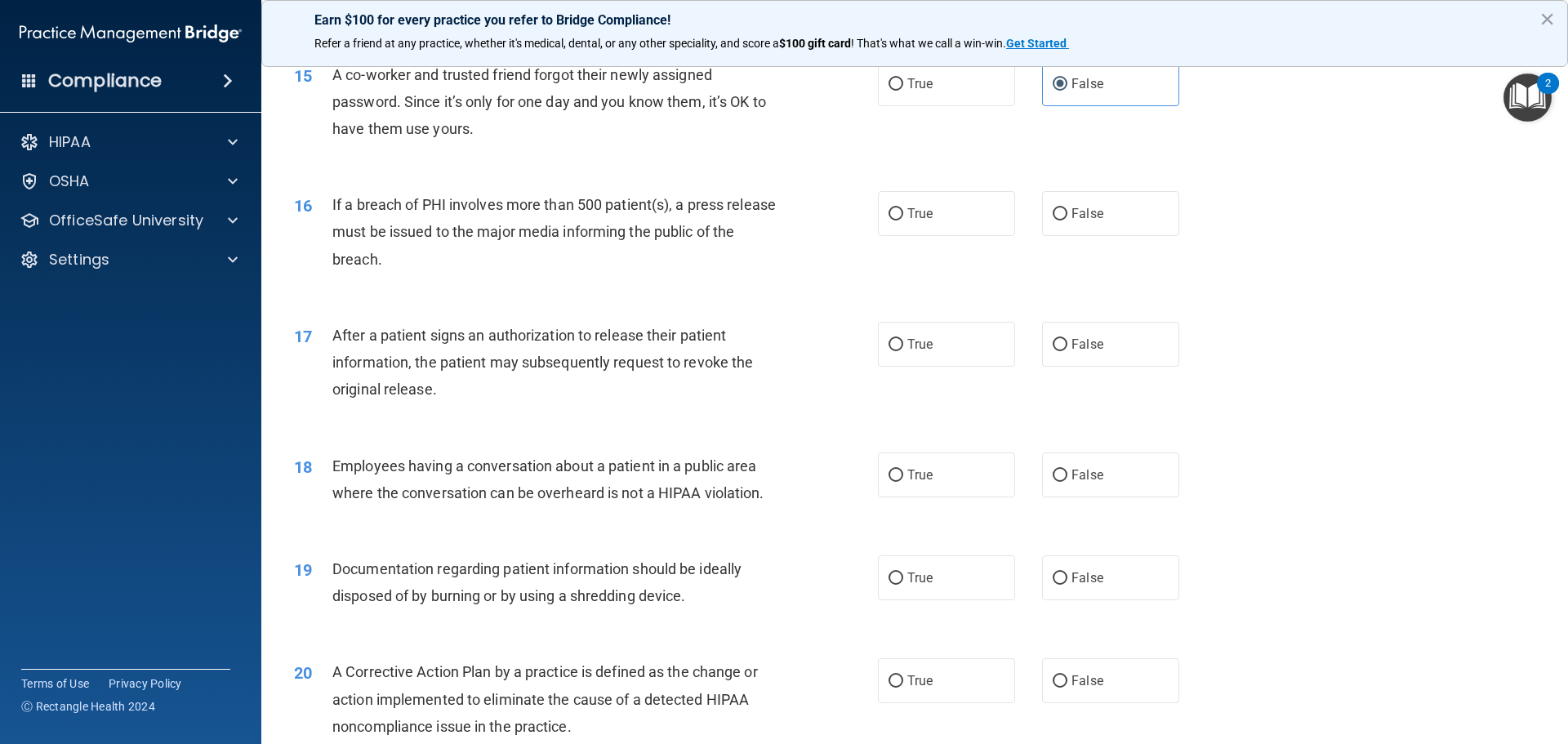
scroll to position [1714, 0]
